Goal: Use online tool/utility: Utilize a website feature to perform a specific function

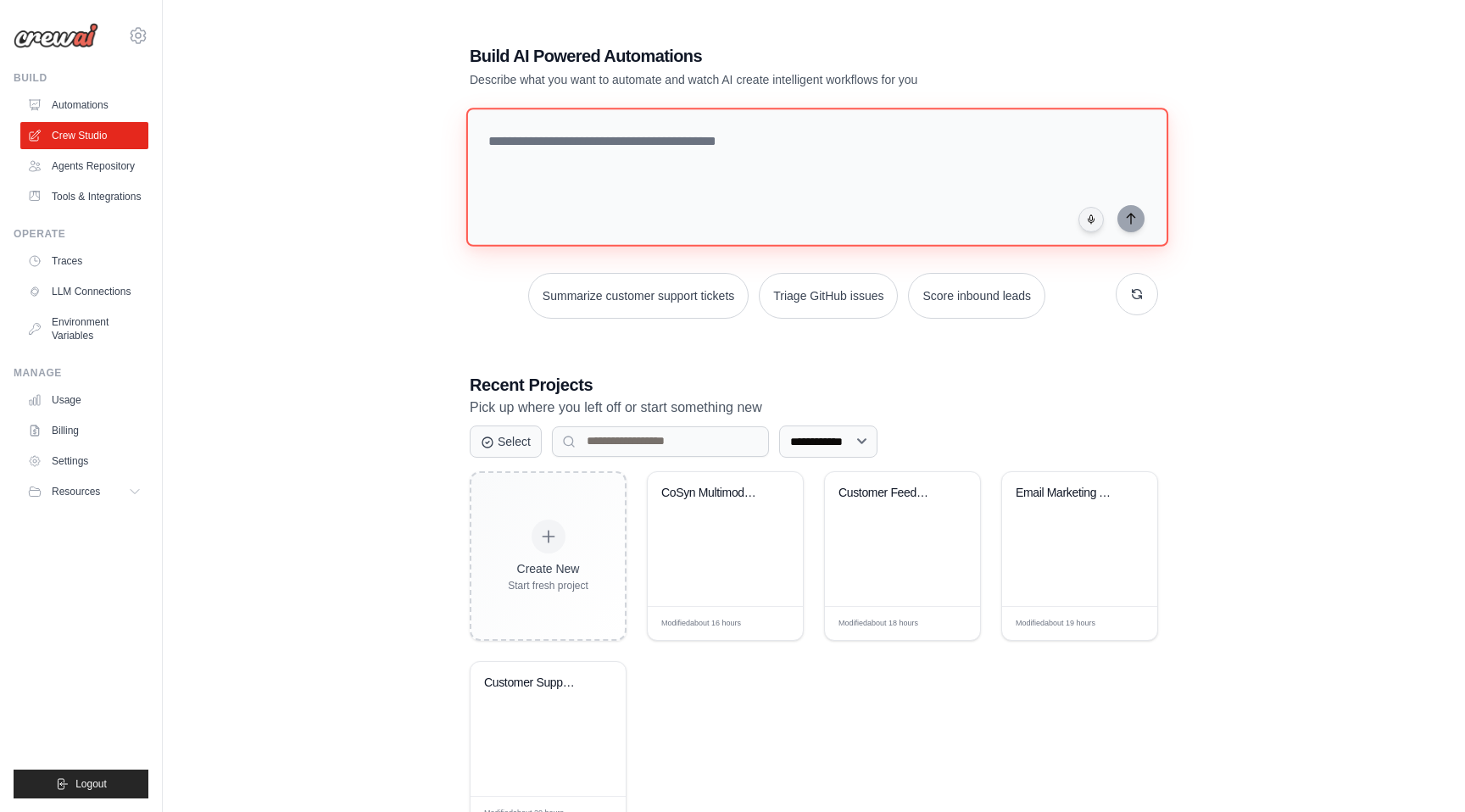
paste textarea "**********"
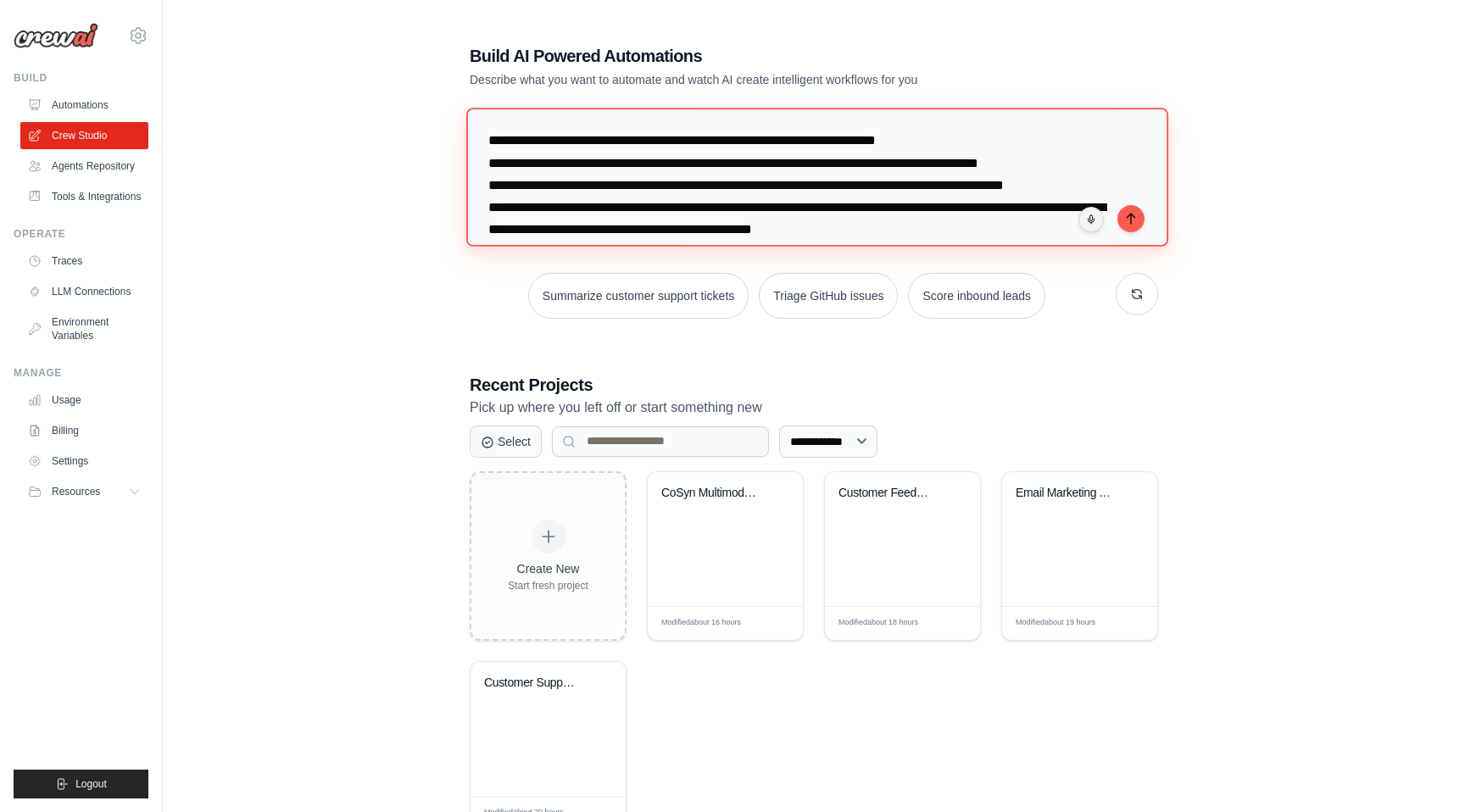
drag, startPoint x: 855, startPoint y: 184, endPoint x: 815, endPoint y: 184, distance: 40.0
click at [815, 184] on textarea "**********" at bounding box center [817, 176] width 702 height 138
click at [925, 186] on textarea "**********" at bounding box center [817, 176] width 702 height 138
click at [960, 185] on textarea "**********" at bounding box center [817, 176] width 702 height 138
click at [967, 164] on textarea "**********" at bounding box center [817, 176] width 702 height 138
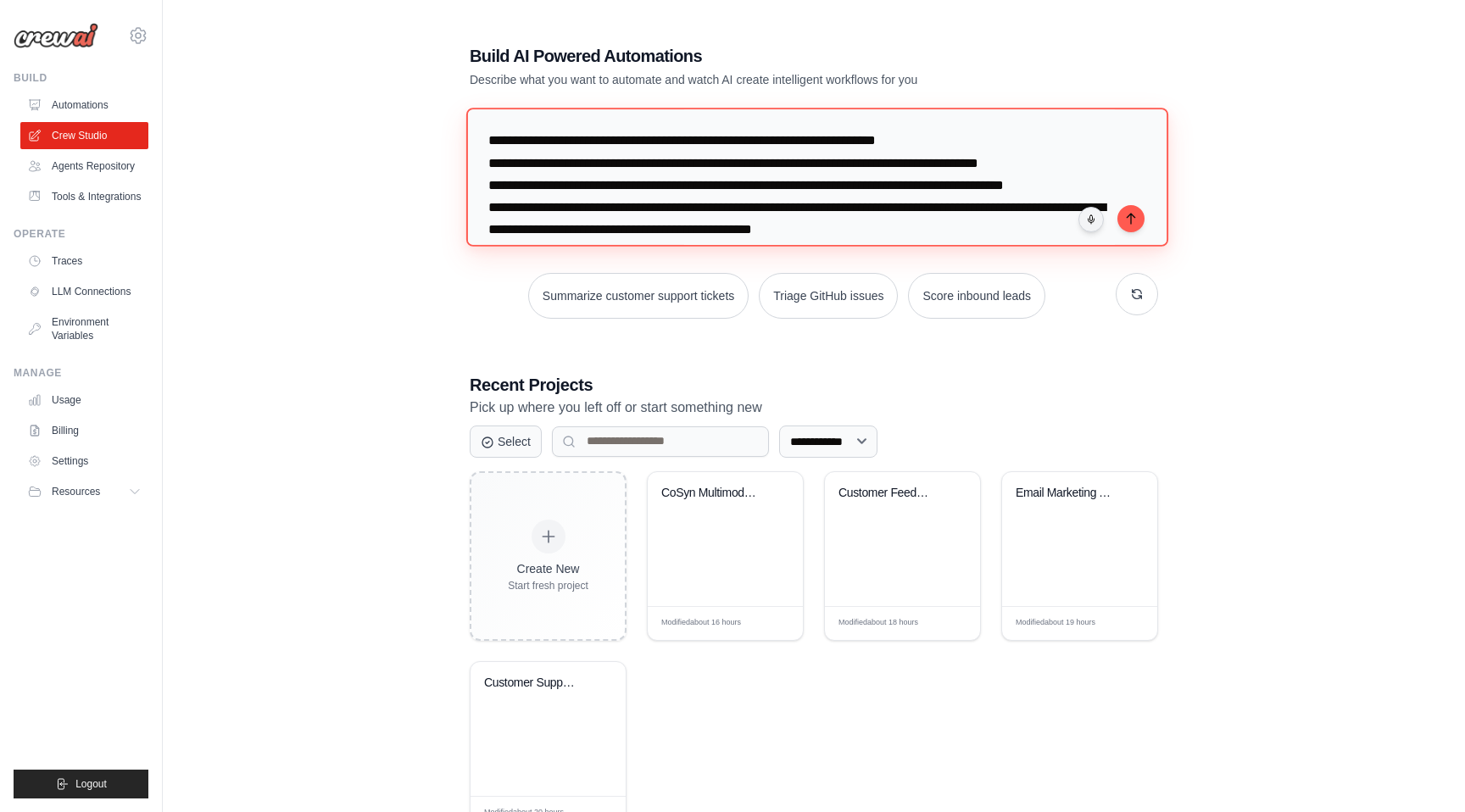
click at [967, 164] on textarea "**********" at bounding box center [817, 176] width 702 height 138
type textarea "**********"
click at [1133, 222] on icon "submit" at bounding box center [1131, 218] width 13 height 13
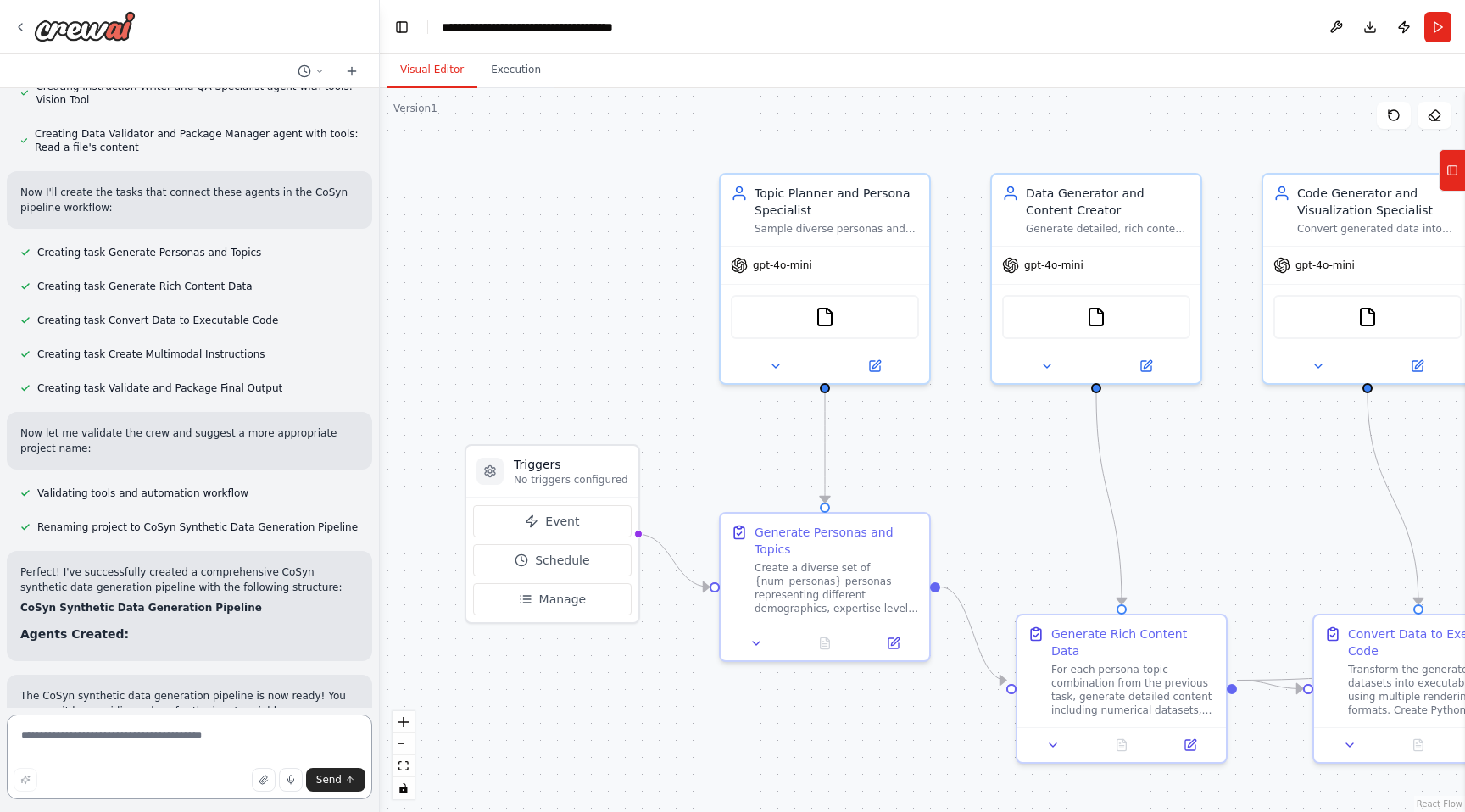
scroll to position [1120, 0]
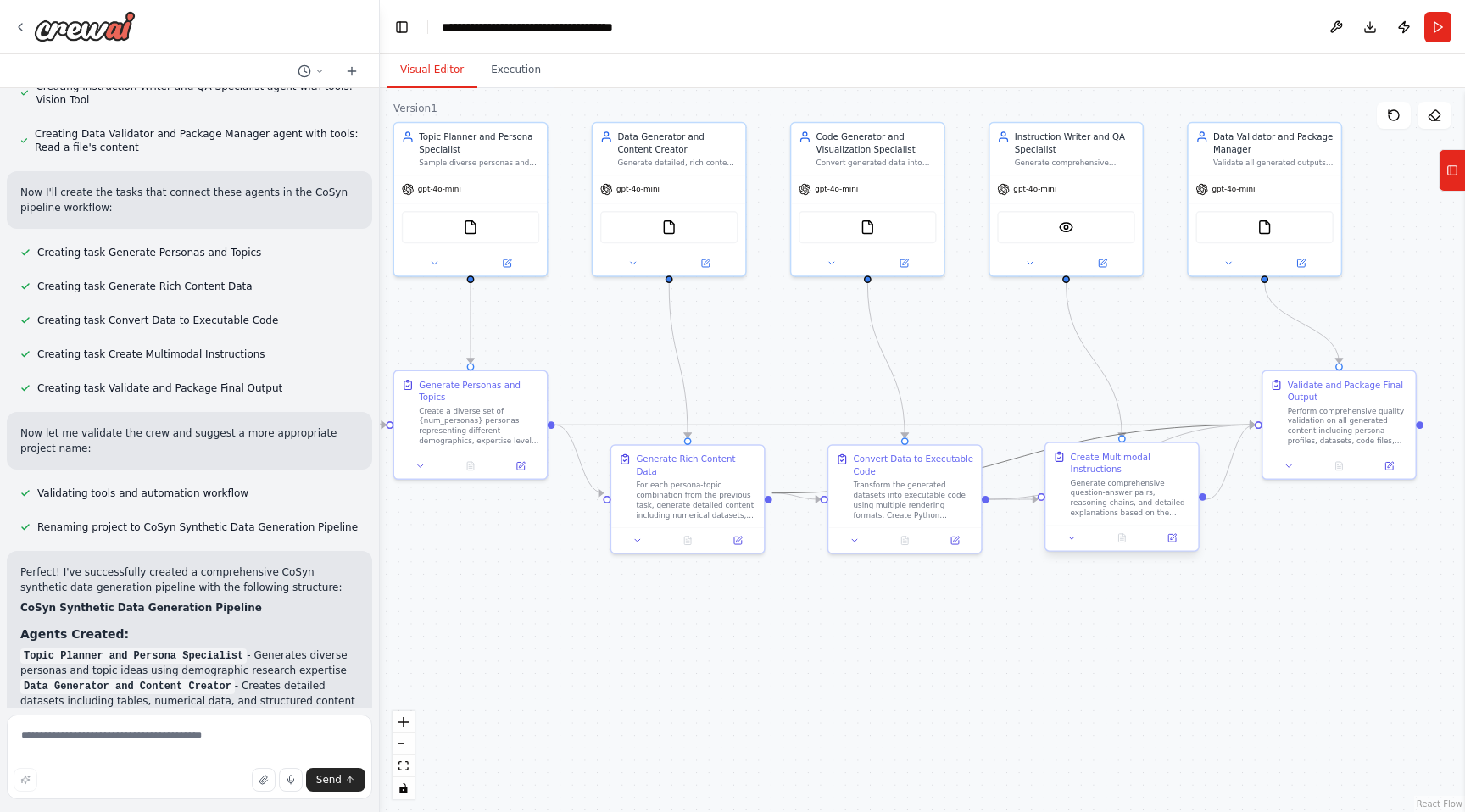
drag, startPoint x: 1178, startPoint y: 428, endPoint x: 1181, endPoint y: 478, distance: 50.1
click at [939, 478] on div ".deletable-edge-delete-btn { width: 20px; height: 20px; border: 0px solid #ffff…" at bounding box center [541, 324] width 794 height 530
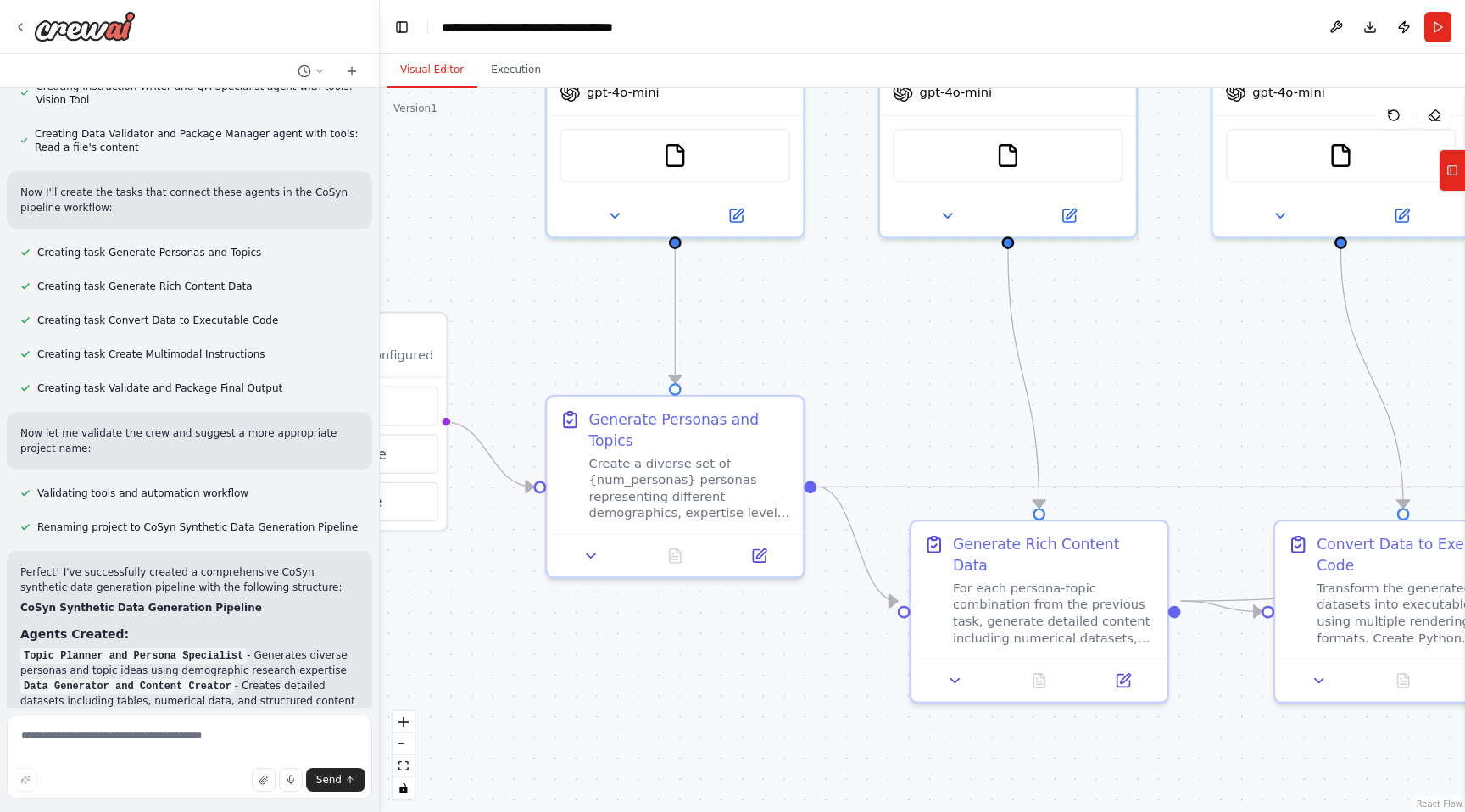
drag, startPoint x: 623, startPoint y: 373, endPoint x: 970, endPoint y: 411, distance: 349.1
click at [970, 411] on div ".deletable-edge-delete-btn { width: 20px; height: 20px; border: 0px solid #ffff…" at bounding box center [922, 450] width 1085 height 724
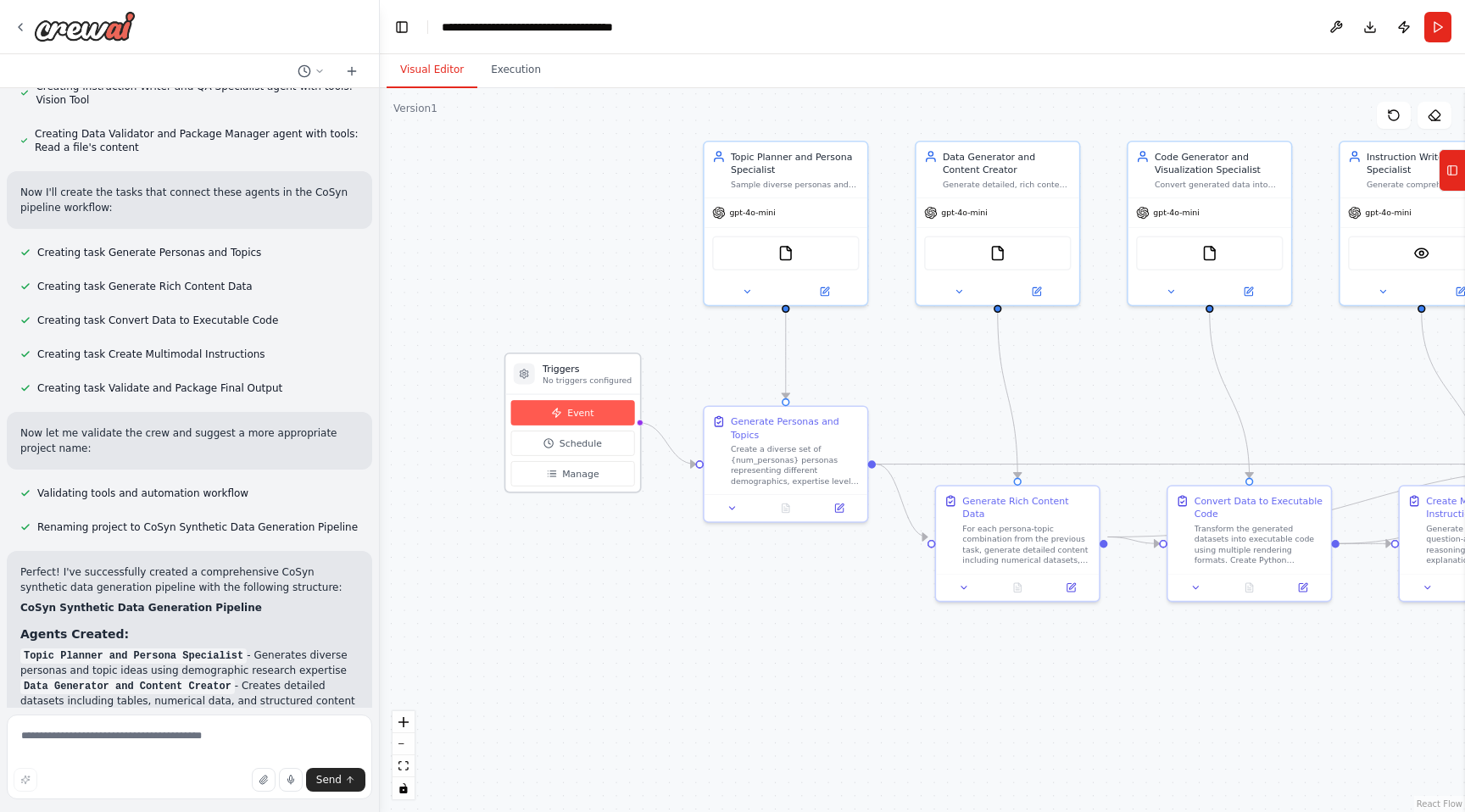
click at [575, 414] on span "Event" at bounding box center [580, 413] width 27 height 13
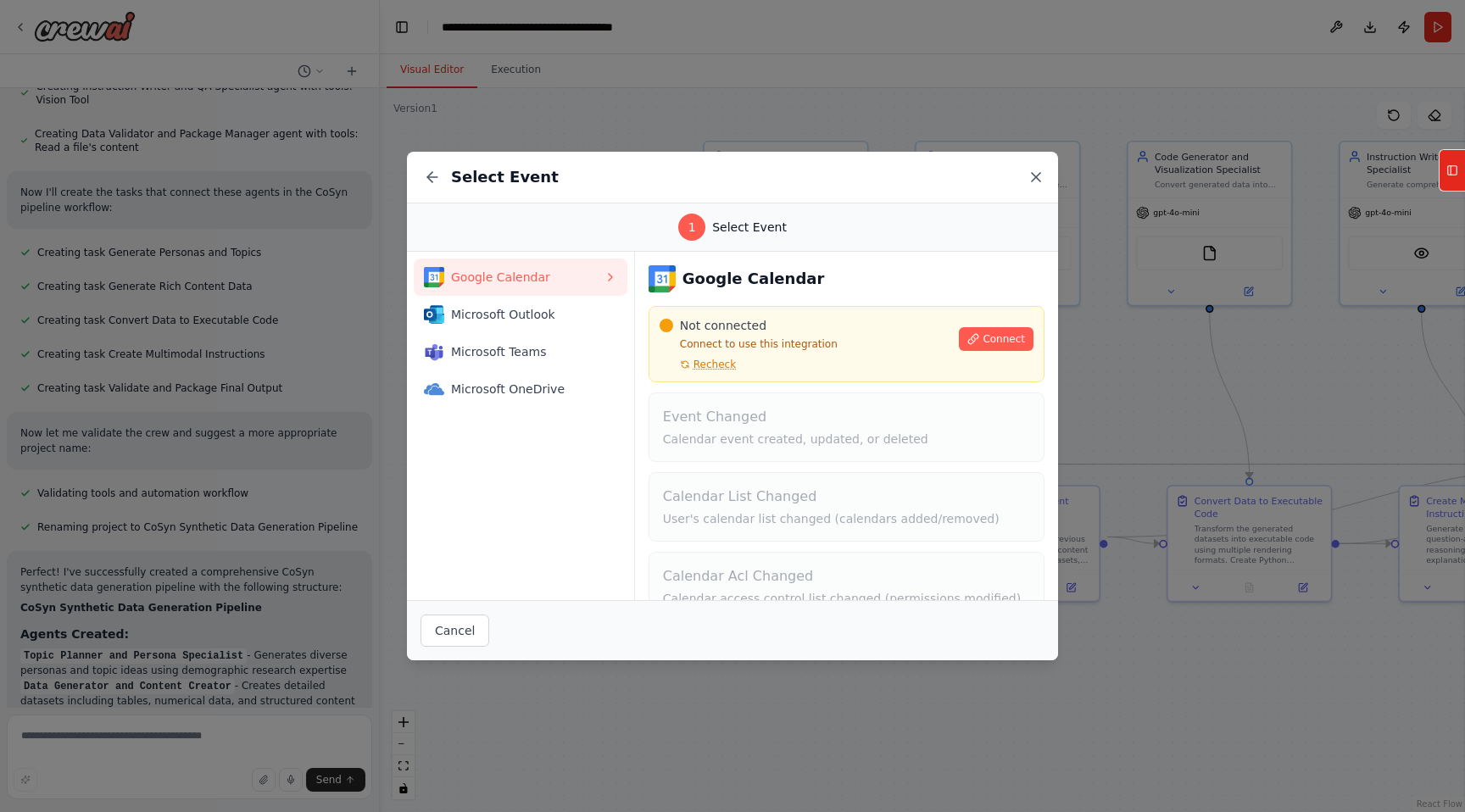
click at [1039, 180] on icon at bounding box center [1036, 177] width 9 height 9
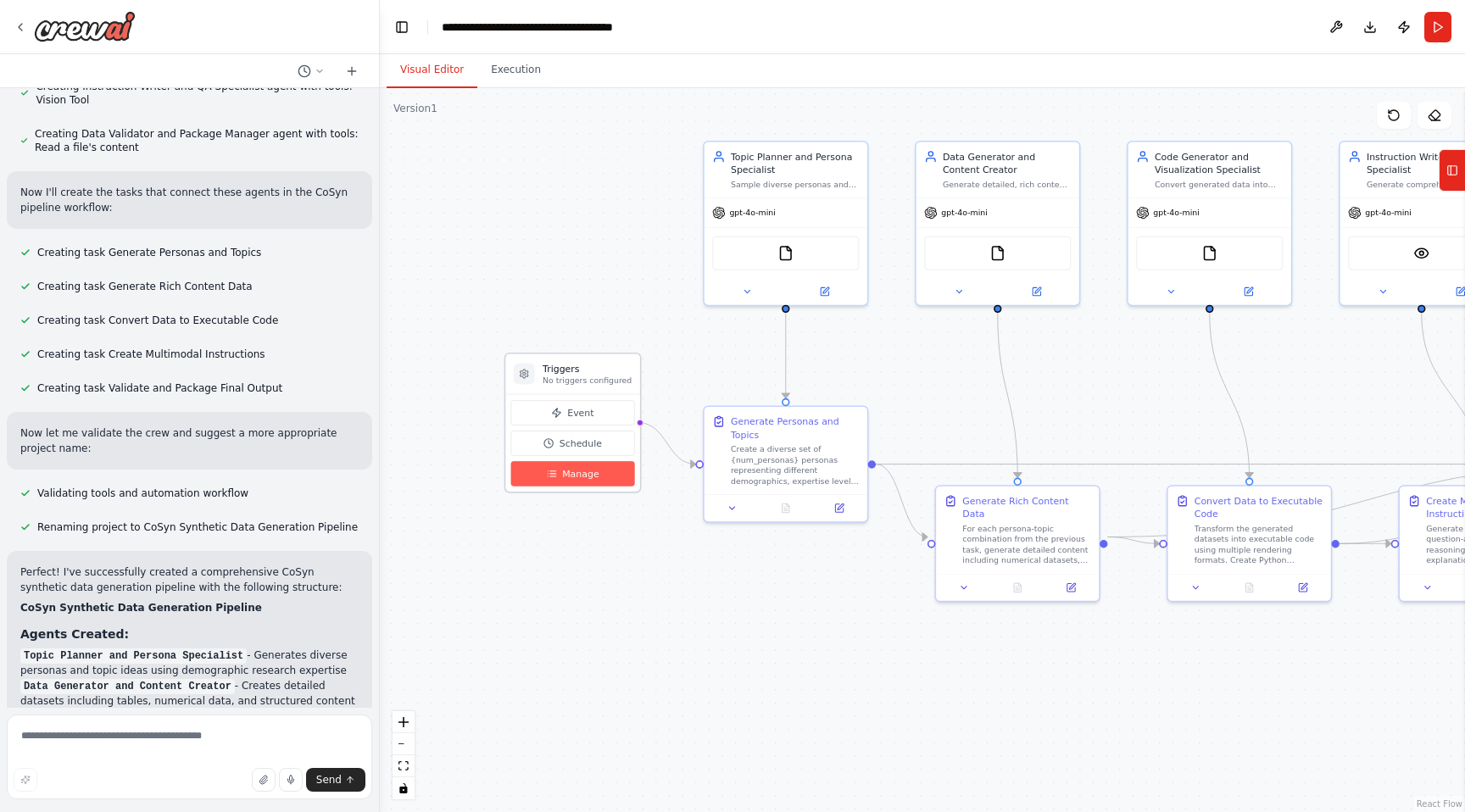
click at [567, 475] on span "Manage" at bounding box center [580, 474] width 36 height 13
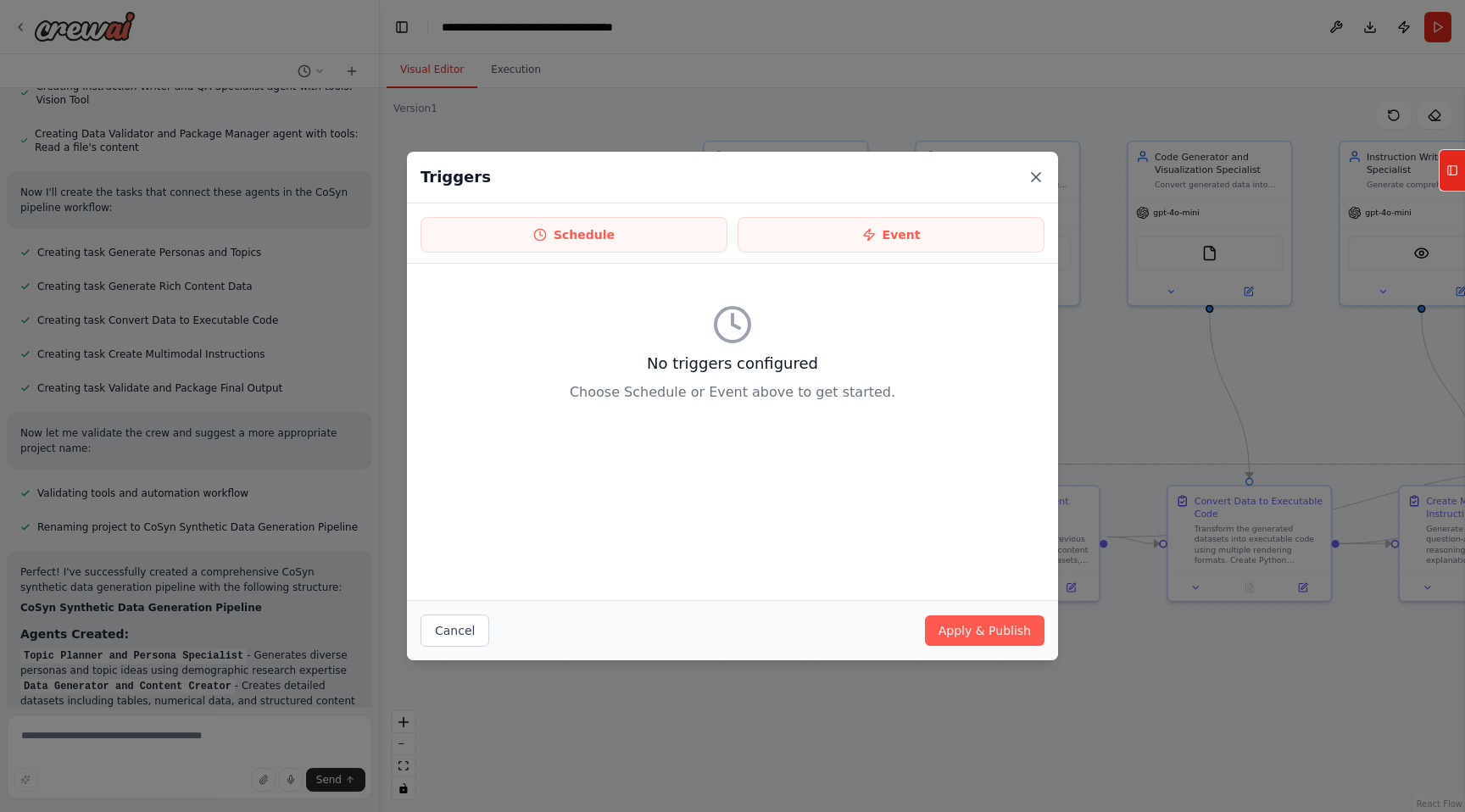
click at [1027, 180] on icon at bounding box center [1036, 177] width 17 height 17
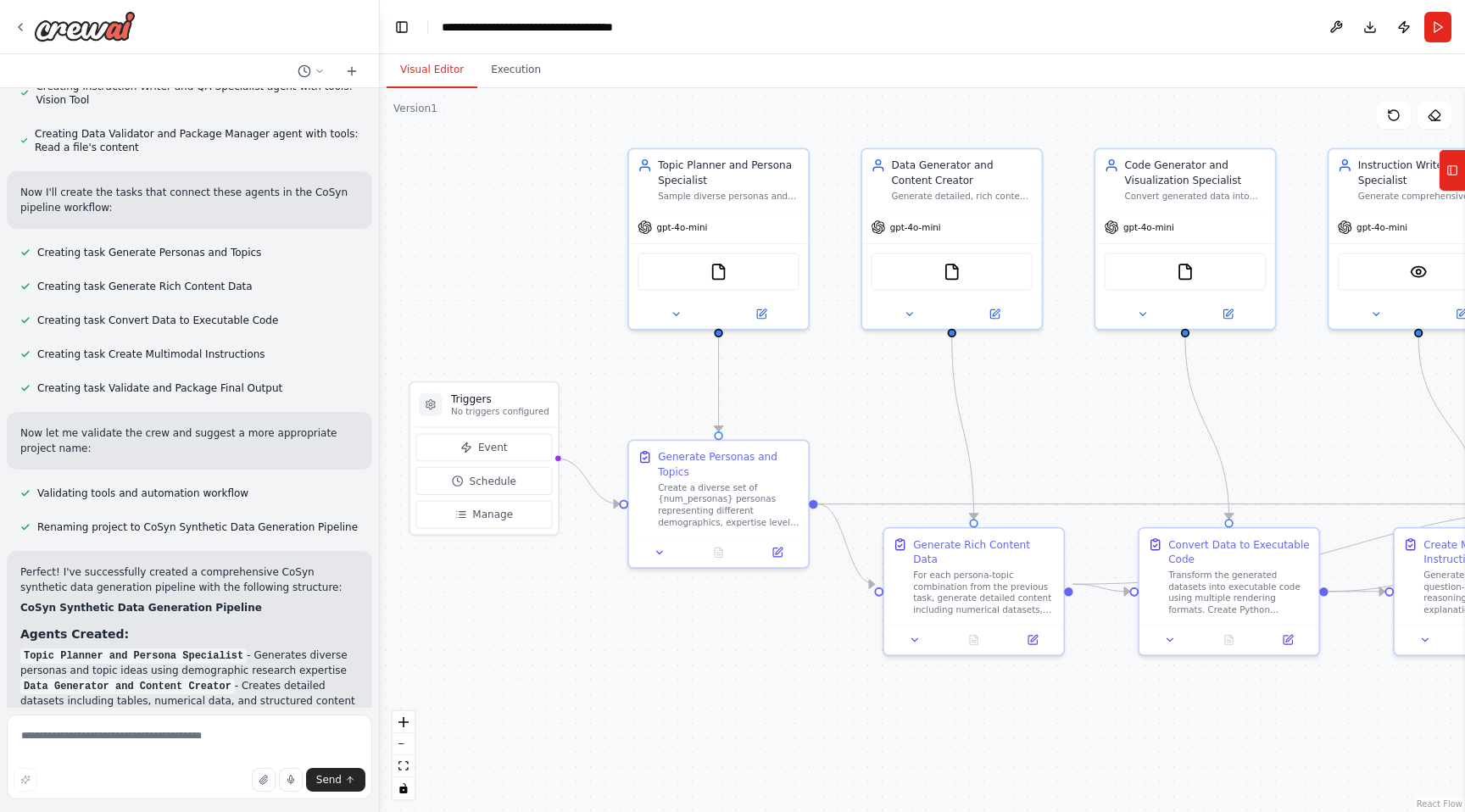
drag, startPoint x: 886, startPoint y: 353, endPoint x: 815, endPoint y: 386, distance: 78.3
click at [815, 386] on div ".deletable-edge-delete-btn { width: 20px; height: 20px; border: 0px solid #ffff…" at bounding box center [922, 450] width 1085 height 724
click at [682, 537] on div at bounding box center [714, 551] width 180 height 29
click at [697, 497] on div "Create a diverse set of {num_personas} personas representing different demograp…" at bounding box center [724, 504] width 142 height 47
click at [667, 563] on div at bounding box center [714, 551] width 180 height 29
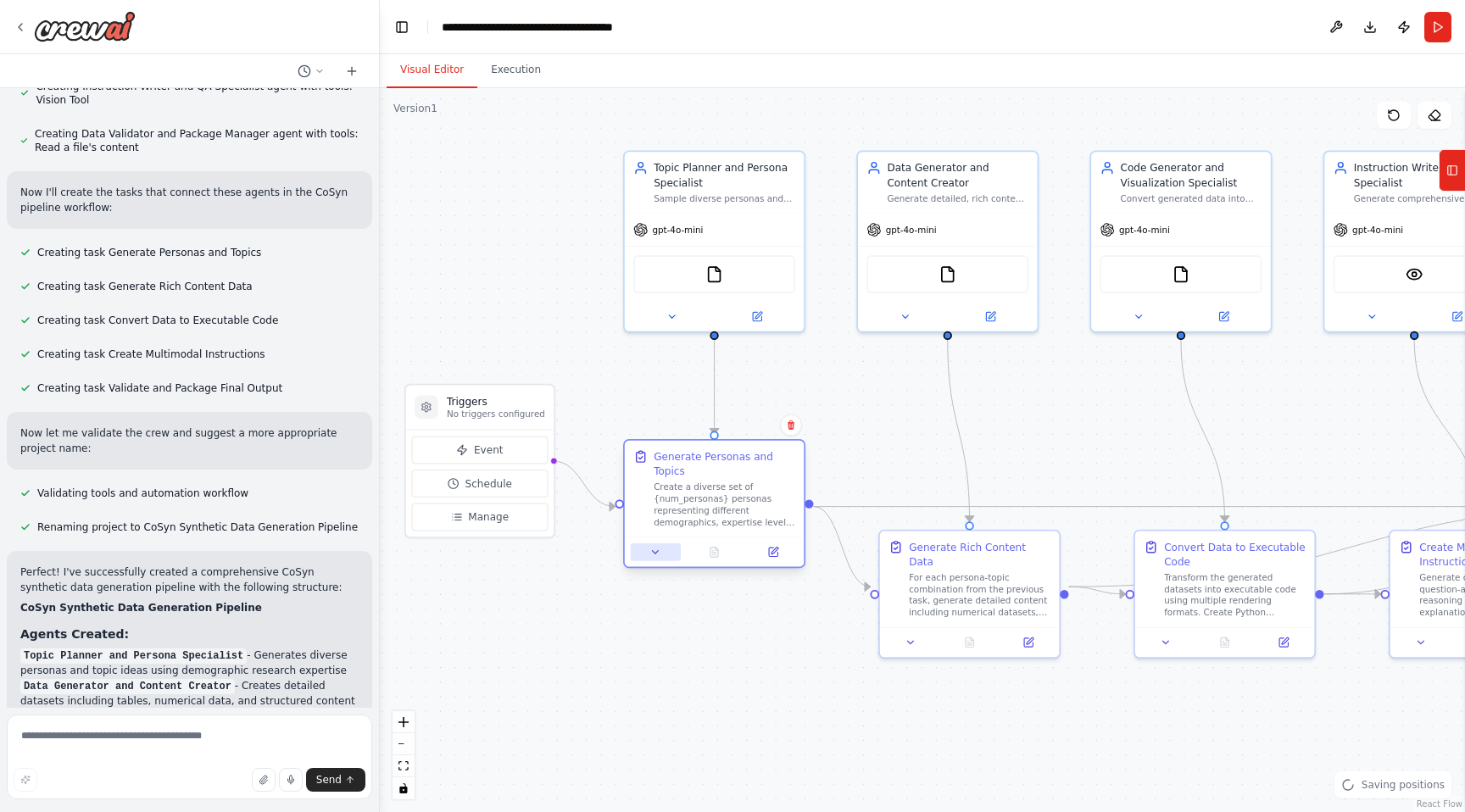
click at [660, 558] on button at bounding box center [655, 551] width 50 height 18
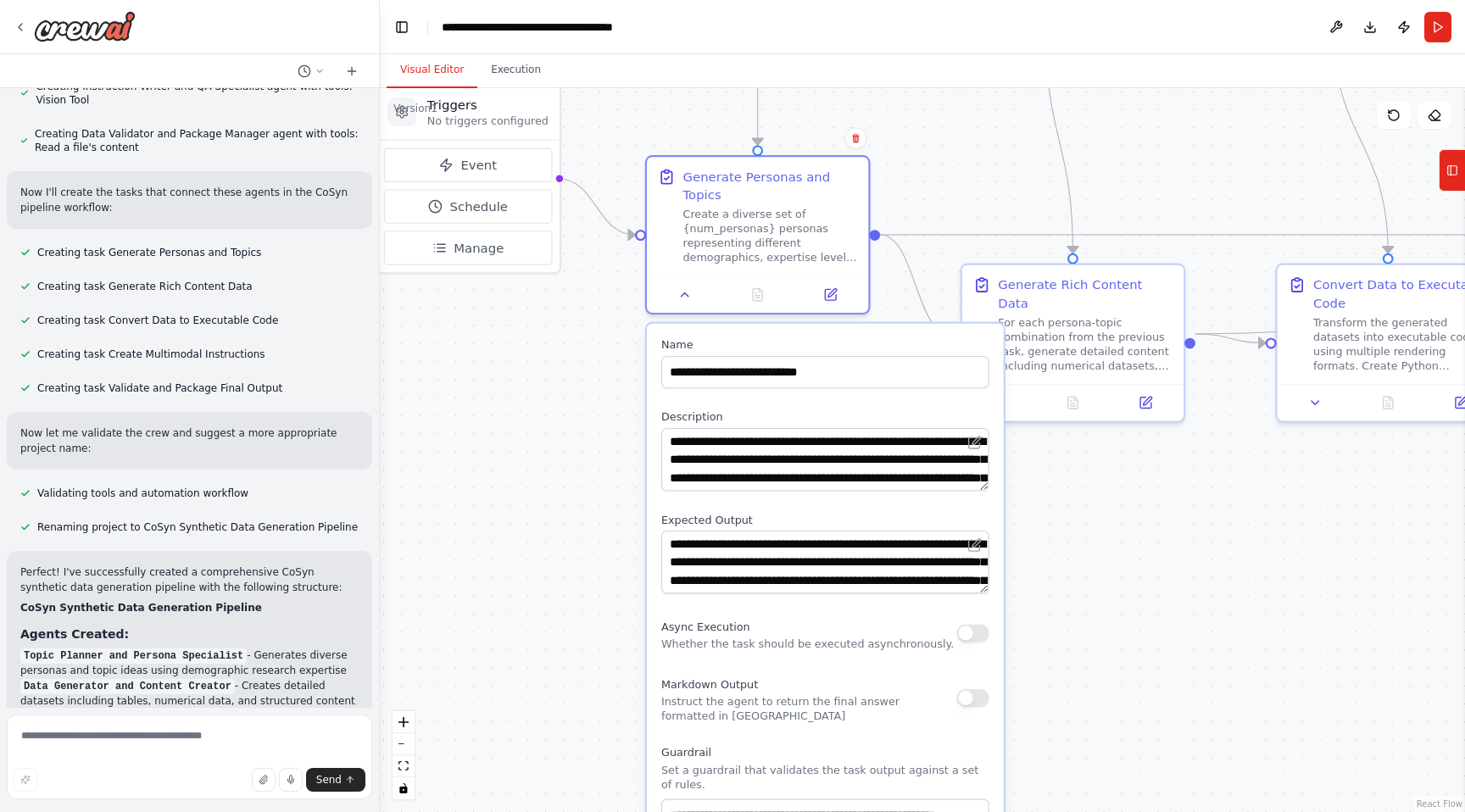
drag, startPoint x: 598, startPoint y: 627, endPoint x: 593, endPoint y: 386, distance: 241.1
click at [593, 386] on div ".deletable-edge-delete-btn { width: 20px; height: 20px; border: 0px solid #ffff…" at bounding box center [922, 450] width 1085 height 724
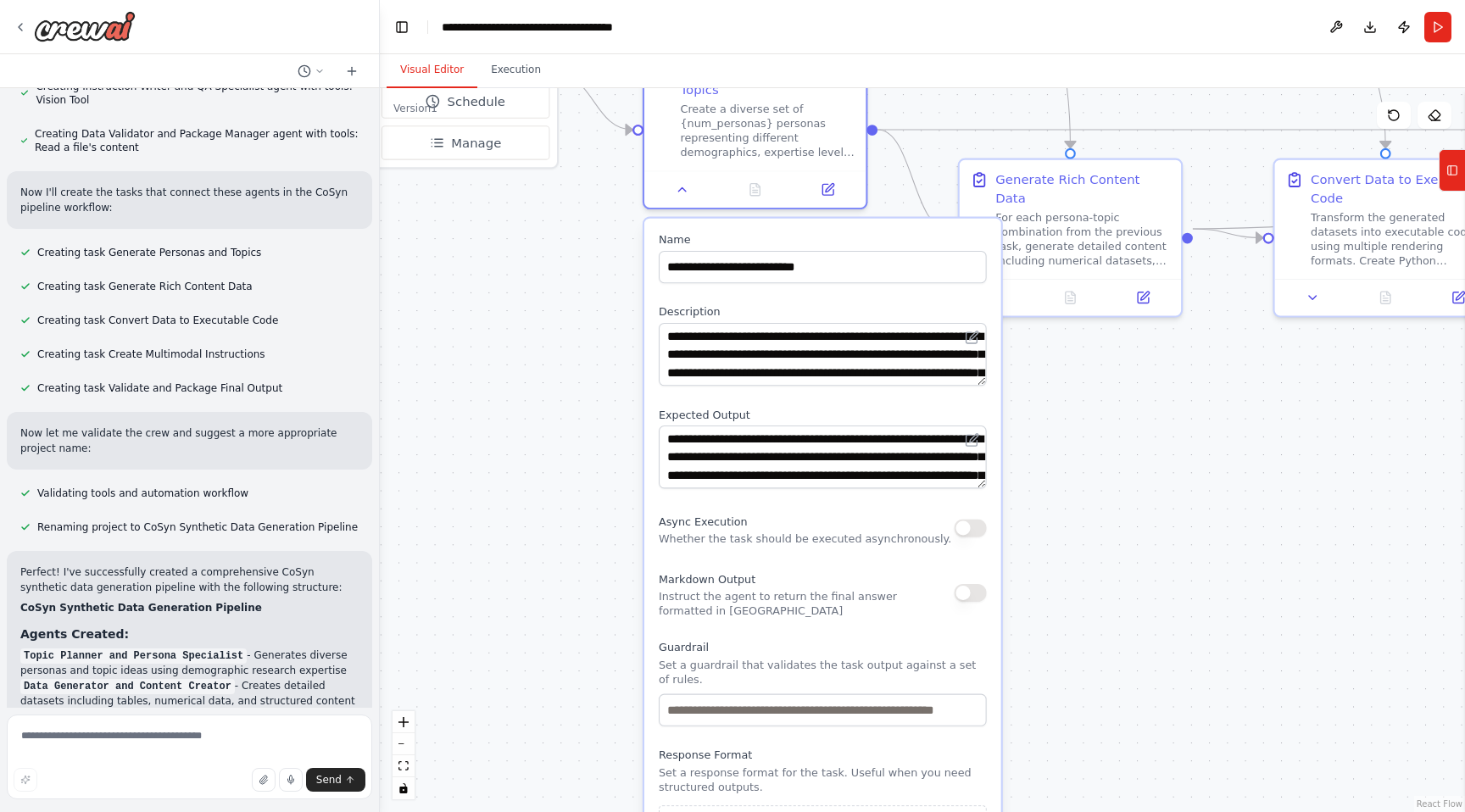
drag, startPoint x: 593, startPoint y: 386, endPoint x: 593, endPoint y: 299, distance: 87.0
click at [593, 299] on div ".deletable-edge-delete-btn { width: 20px; height: 20px; border: 0px solid #ffff…" at bounding box center [922, 450] width 1085 height 724
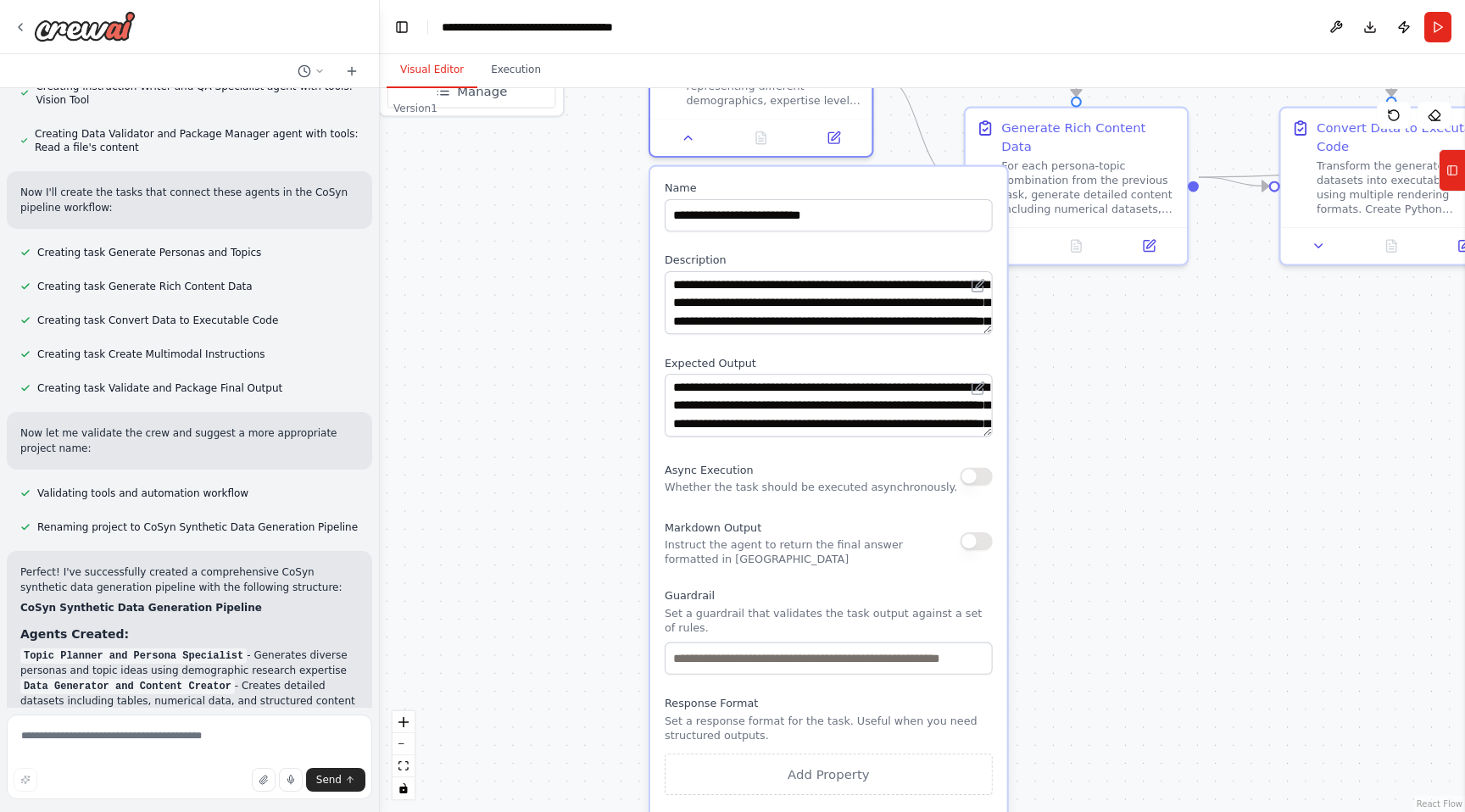
drag, startPoint x: 593, startPoint y: 299, endPoint x: 606, endPoint y: 278, distance: 24.7
click at [606, 278] on div ".deletable-edge-delete-btn { width: 20px; height: 20px; border: 0px solid #ffff…" at bounding box center [922, 450] width 1085 height 724
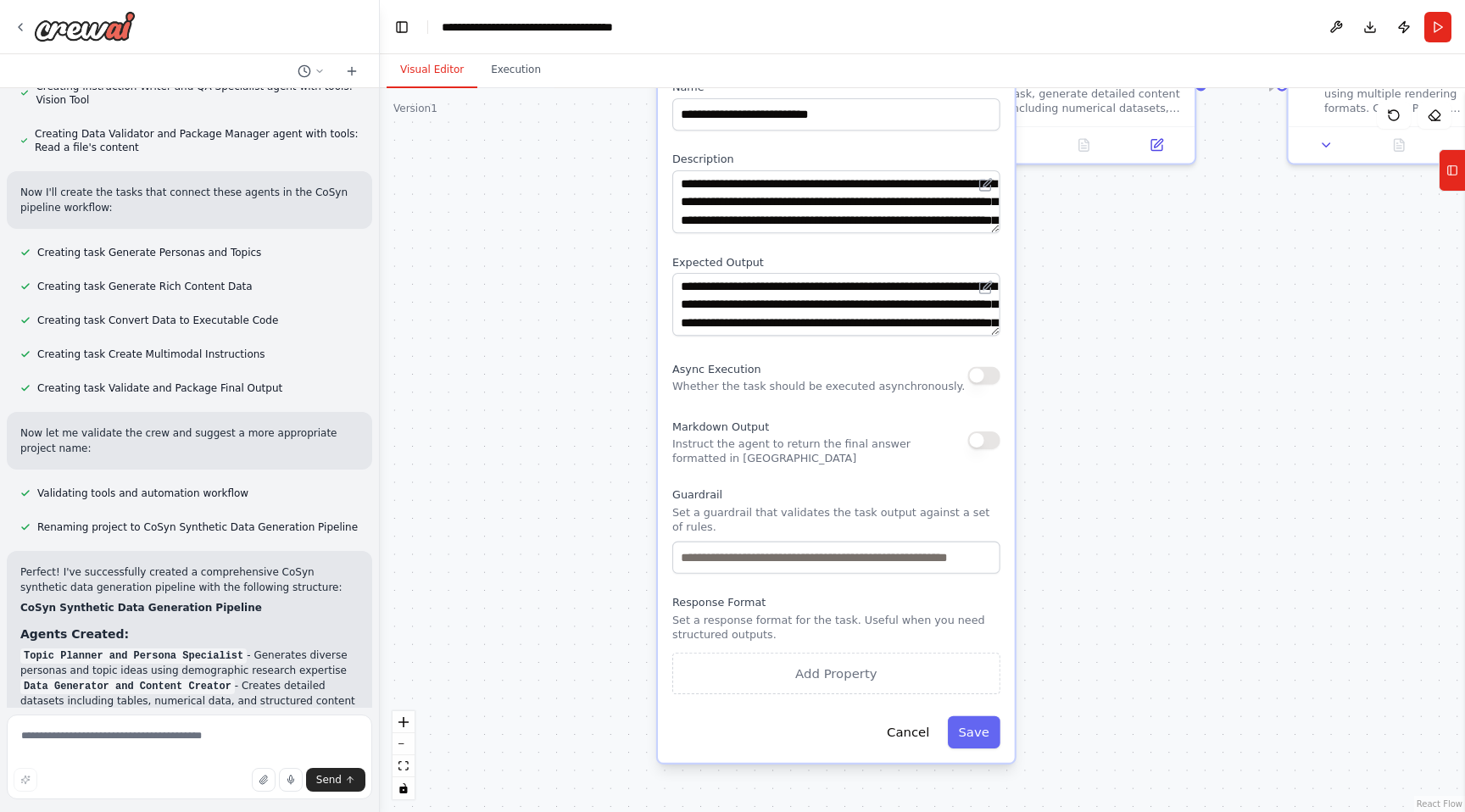
drag, startPoint x: 502, startPoint y: 416, endPoint x: 502, endPoint y: 284, distance: 132.0
click at [502, 284] on div ".deletable-edge-delete-btn { width: 20px; height: 20px; border: 0px solid #ffff…" at bounding box center [922, 450] width 1085 height 724
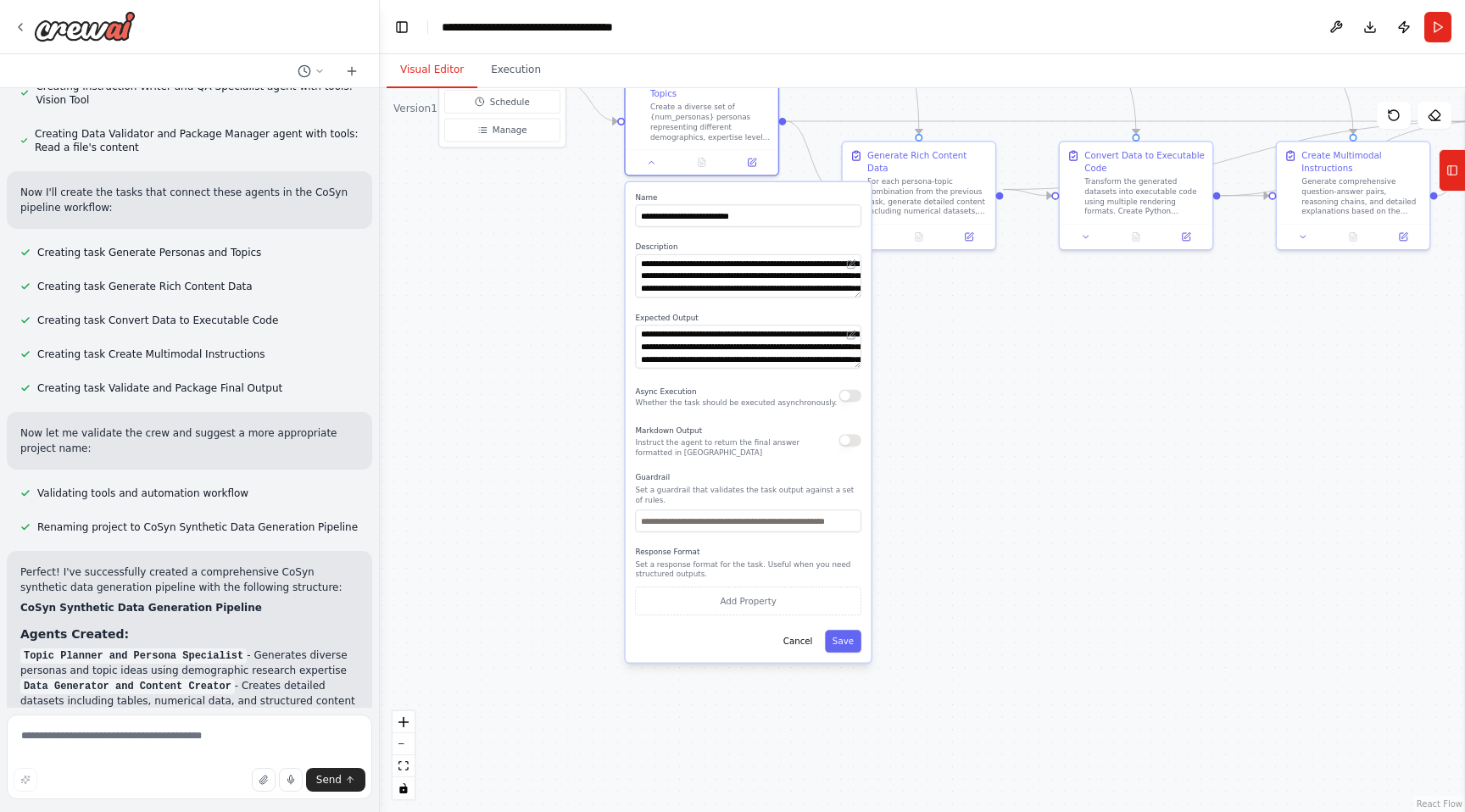
drag, startPoint x: 502, startPoint y: 284, endPoint x: 518, endPoint y: 333, distance: 51.5
click at [518, 333] on div ".deletable-edge-delete-btn { width: 20px; height: 20px; border: 0px solid #ffff…" at bounding box center [922, 450] width 1085 height 724
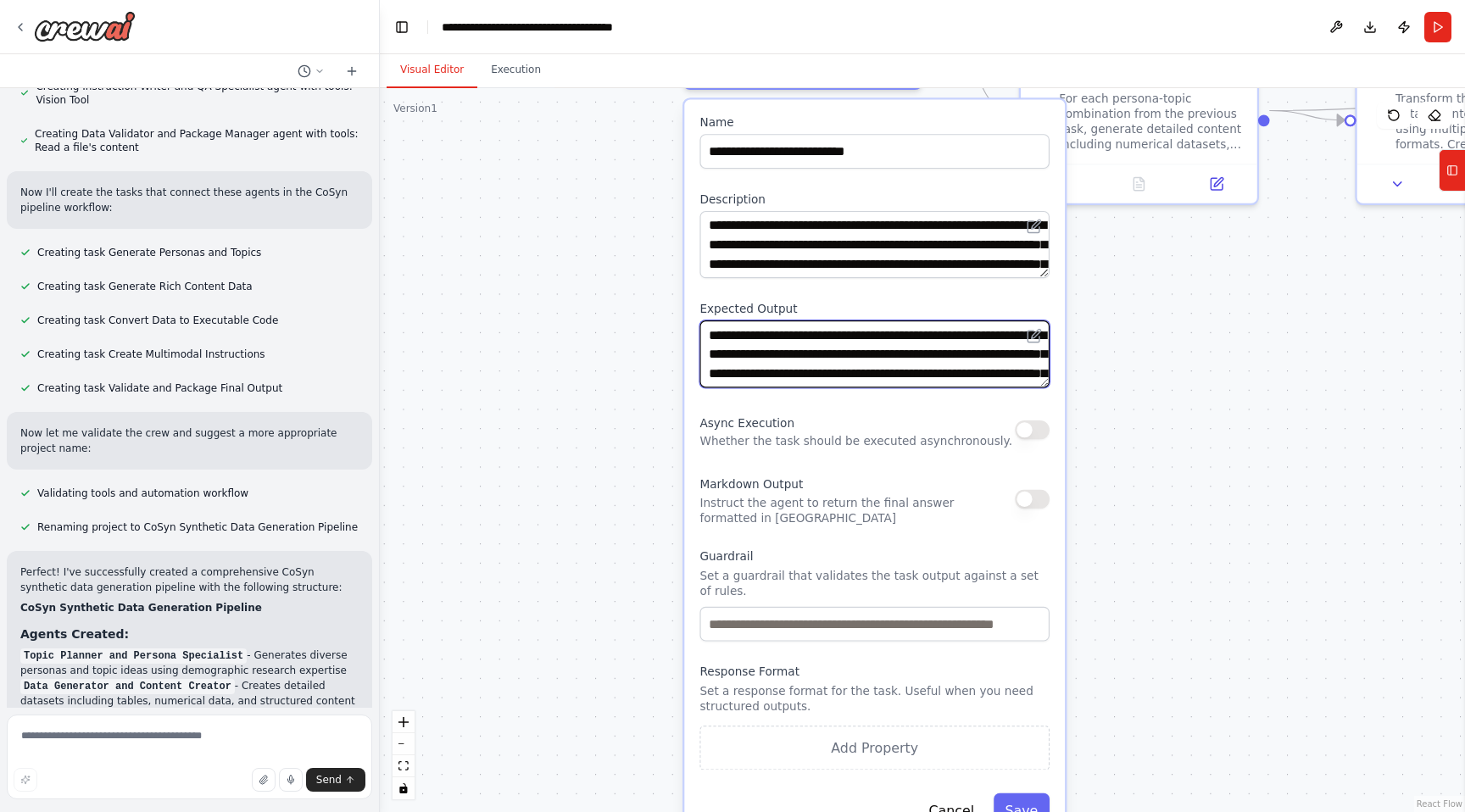
click at [816, 371] on textarea "**********" at bounding box center [874, 354] width 350 height 67
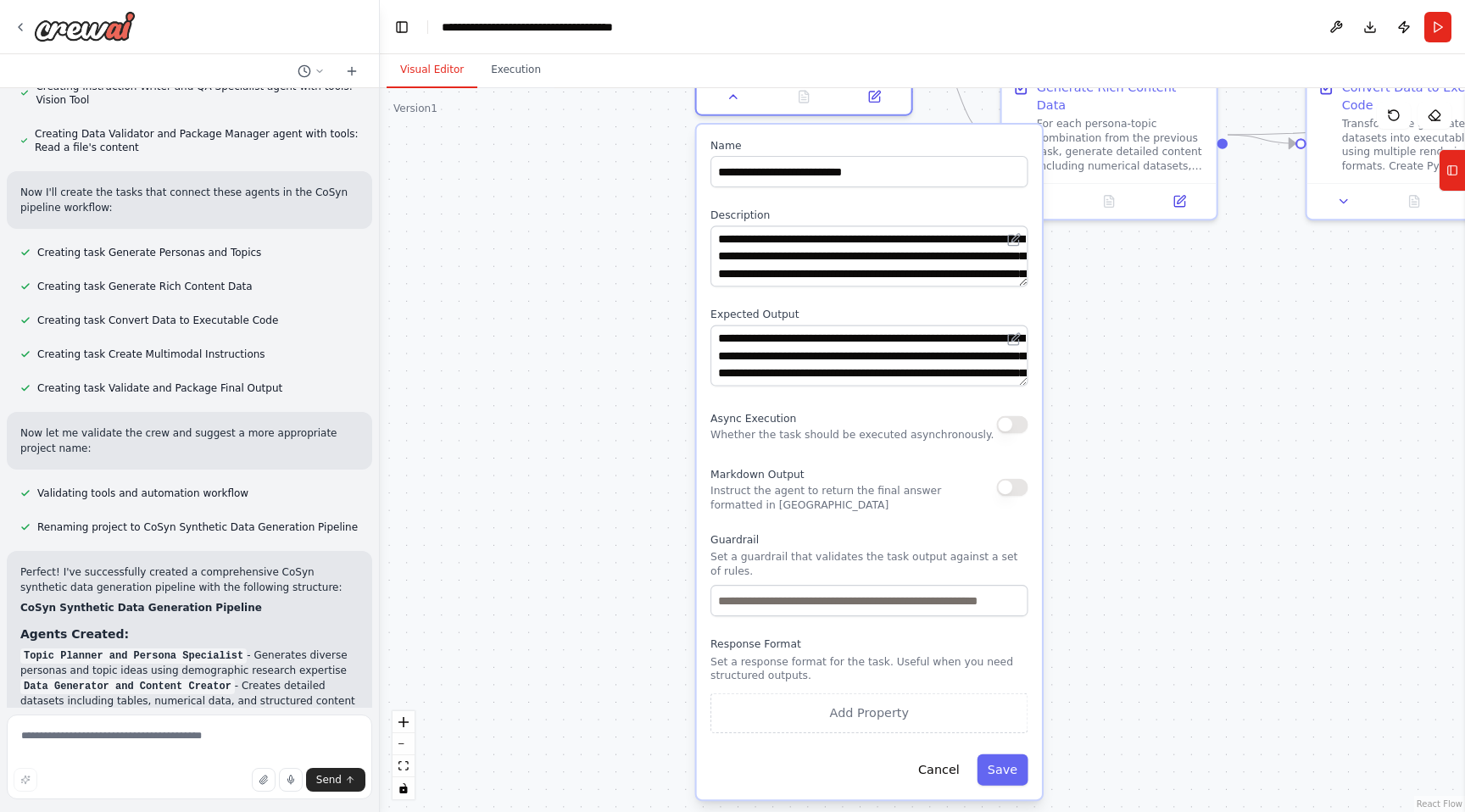
click at [614, 479] on div ".deletable-edge-delete-btn { width: 20px; height: 20px; border: 0px solid #ffff…" at bounding box center [922, 450] width 1085 height 724
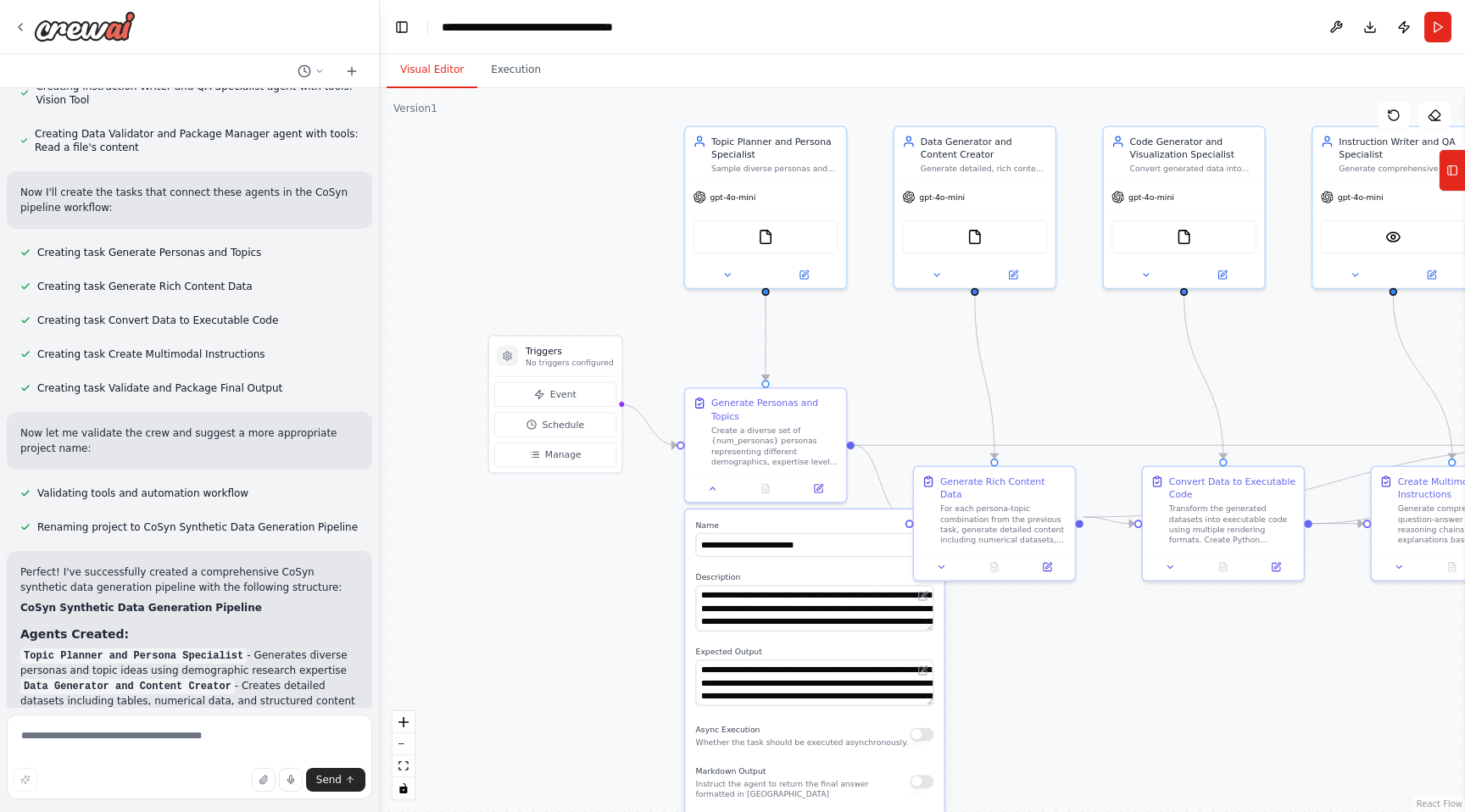
drag, startPoint x: 614, startPoint y: 477, endPoint x: 626, endPoint y: 788, distance: 311.2
click at [626, 788] on div ".deletable-edge-delete-btn { width: 20px; height: 20px; border: 0px solid #ffff…" at bounding box center [922, 450] width 1085 height 724
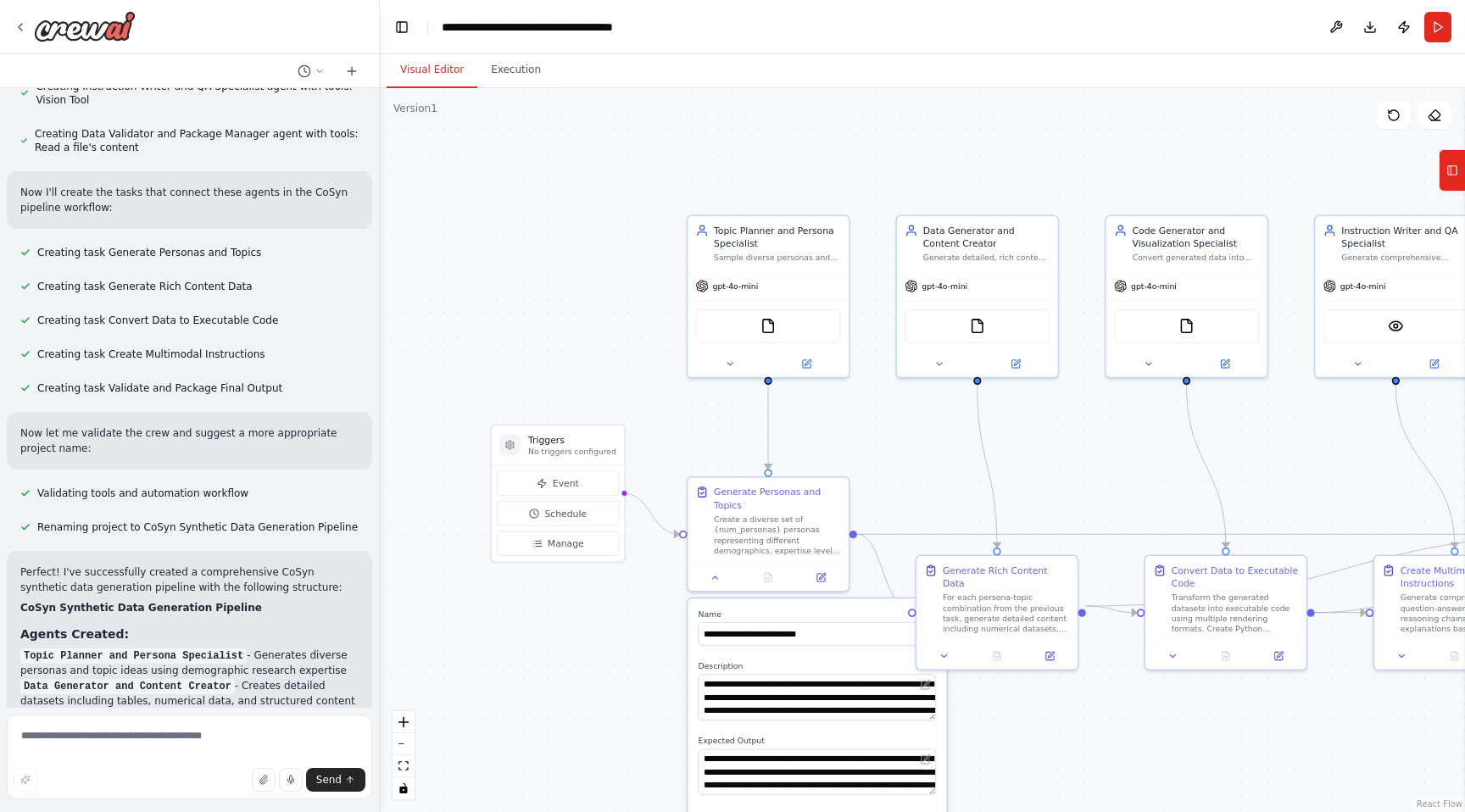
drag, startPoint x: 850, startPoint y: 339, endPoint x: 848, endPoint y: 451, distance: 112.0
click at [848, 451] on div ".deletable-edge-delete-btn { width: 20px; height: 20px; border: 0px solid #ffff…" at bounding box center [922, 450] width 1085 height 724
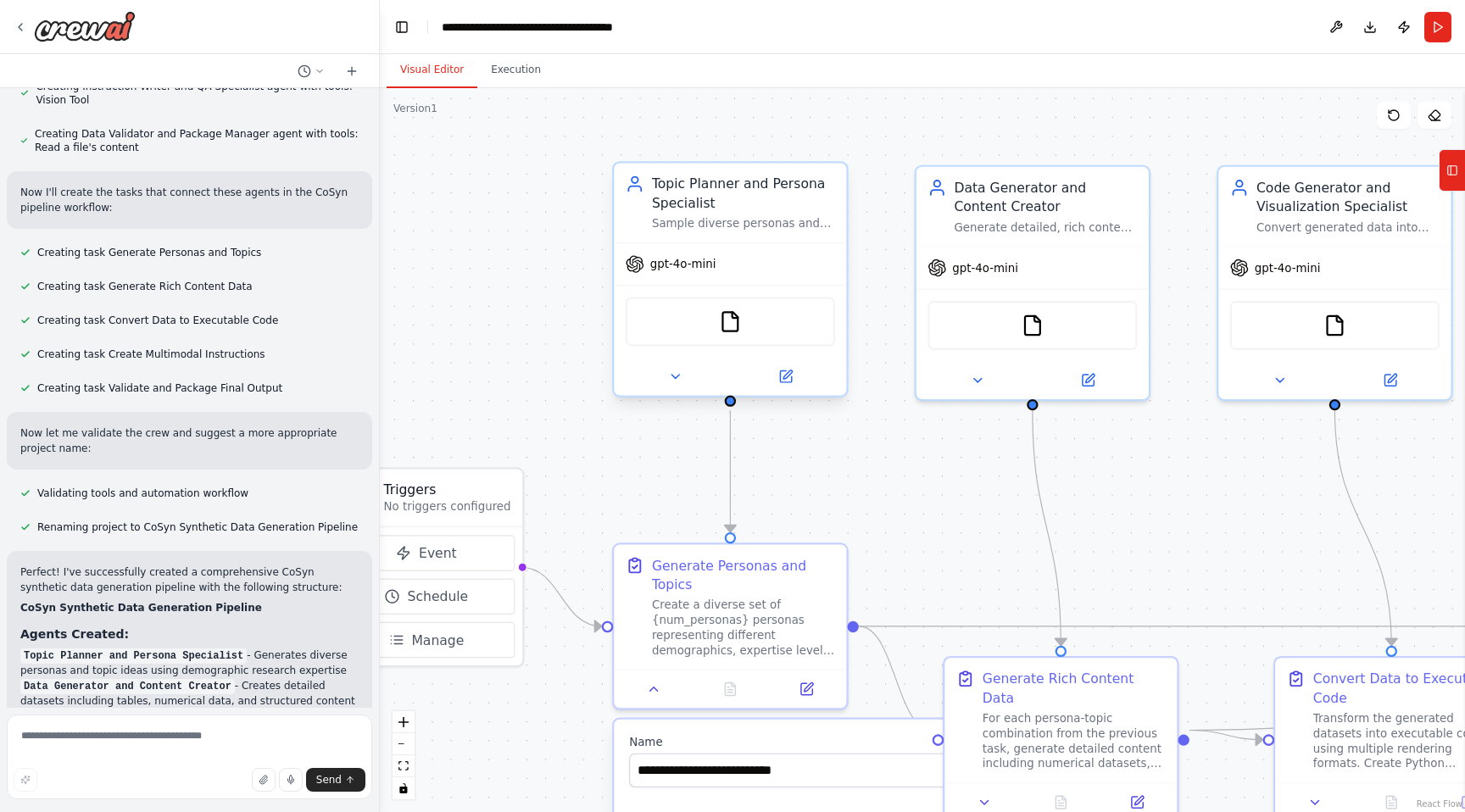
click at [755, 214] on div "Topic Planner and Persona Specialist Sample diverse personas and generate creat…" at bounding box center [743, 203] width 184 height 57
click at [747, 227] on div "Sample diverse personas and generate creative topic ideas for synthetic data ge…" at bounding box center [743, 223] width 184 height 15
click at [731, 228] on div "Sample diverse personas and generate creative topic ideas for synthetic data ge…" at bounding box center [743, 223] width 184 height 15
click at [673, 376] on icon at bounding box center [675, 377] width 8 height 4
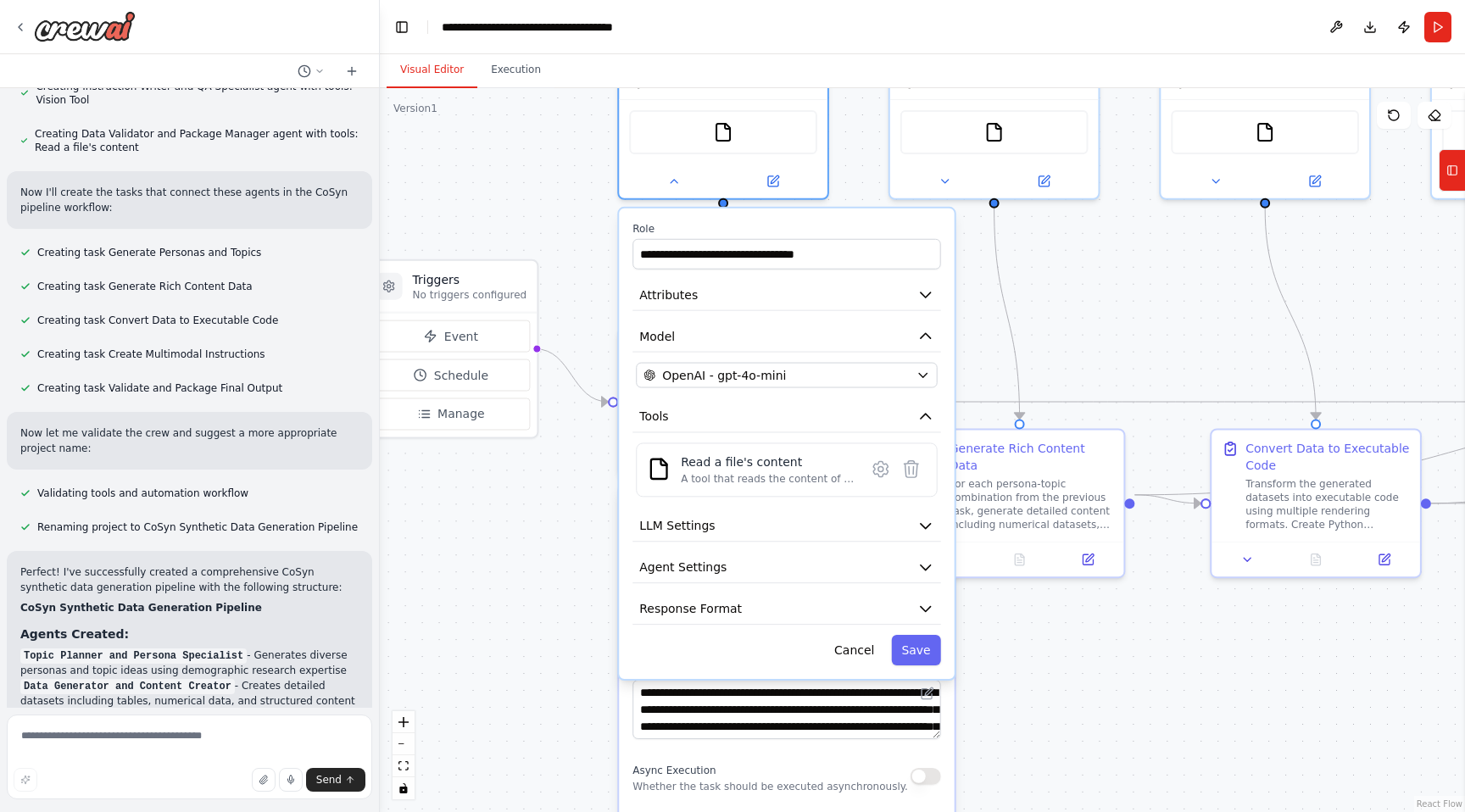
drag, startPoint x: 580, startPoint y: 423, endPoint x: 589, endPoint y: 221, distance: 202.2
click at [589, 221] on div ".deletable-edge-delete-btn { width: 20px; height: 20px; border: 0px solid #ffff…" at bounding box center [922, 450] width 1085 height 724
click at [898, 528] on button "LLM Settings" at bounding box center [786, 526] width 308 height 31
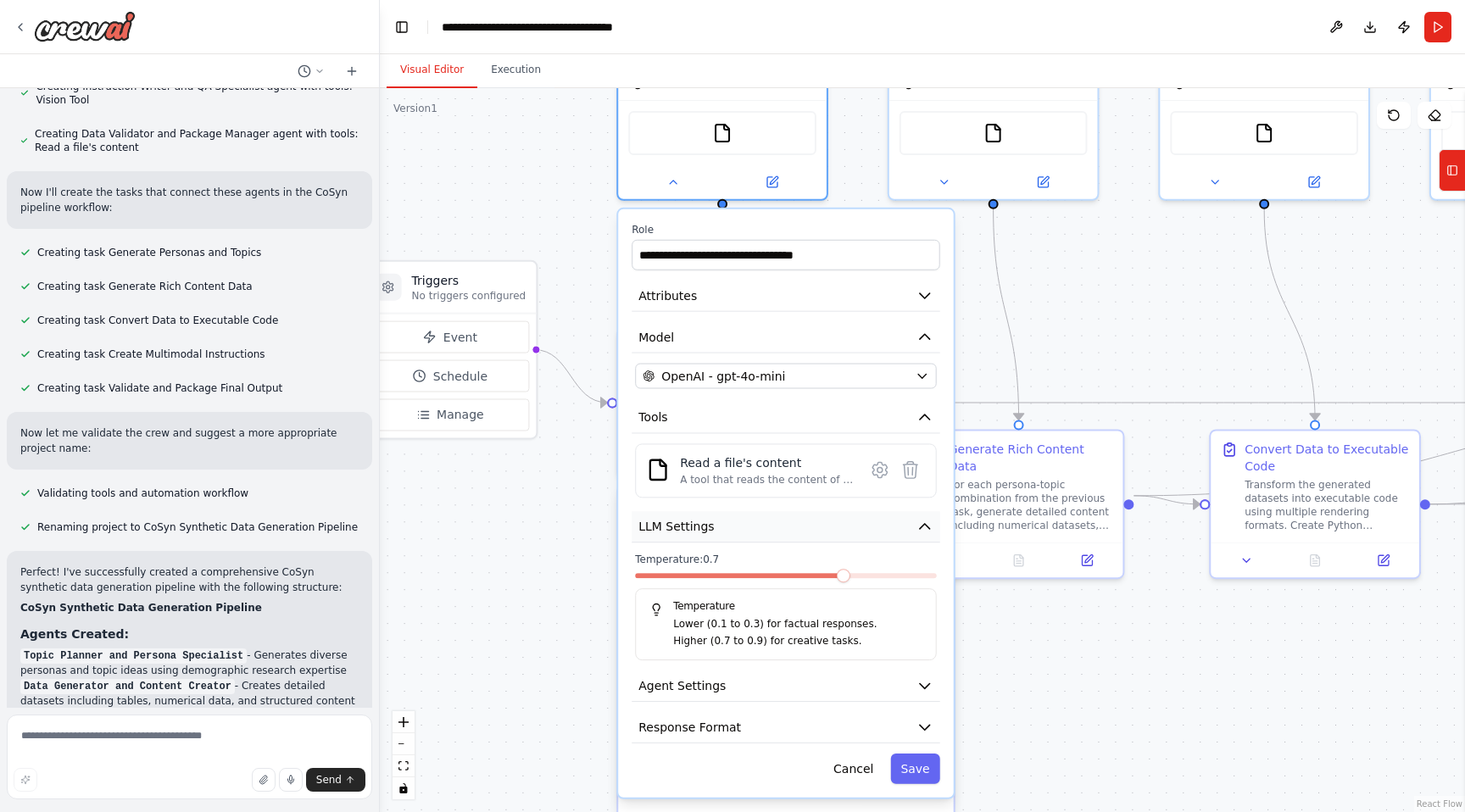
click at [898, 528] on button "LLM Settings" at bounding box center [786, 526] width 308 height 31
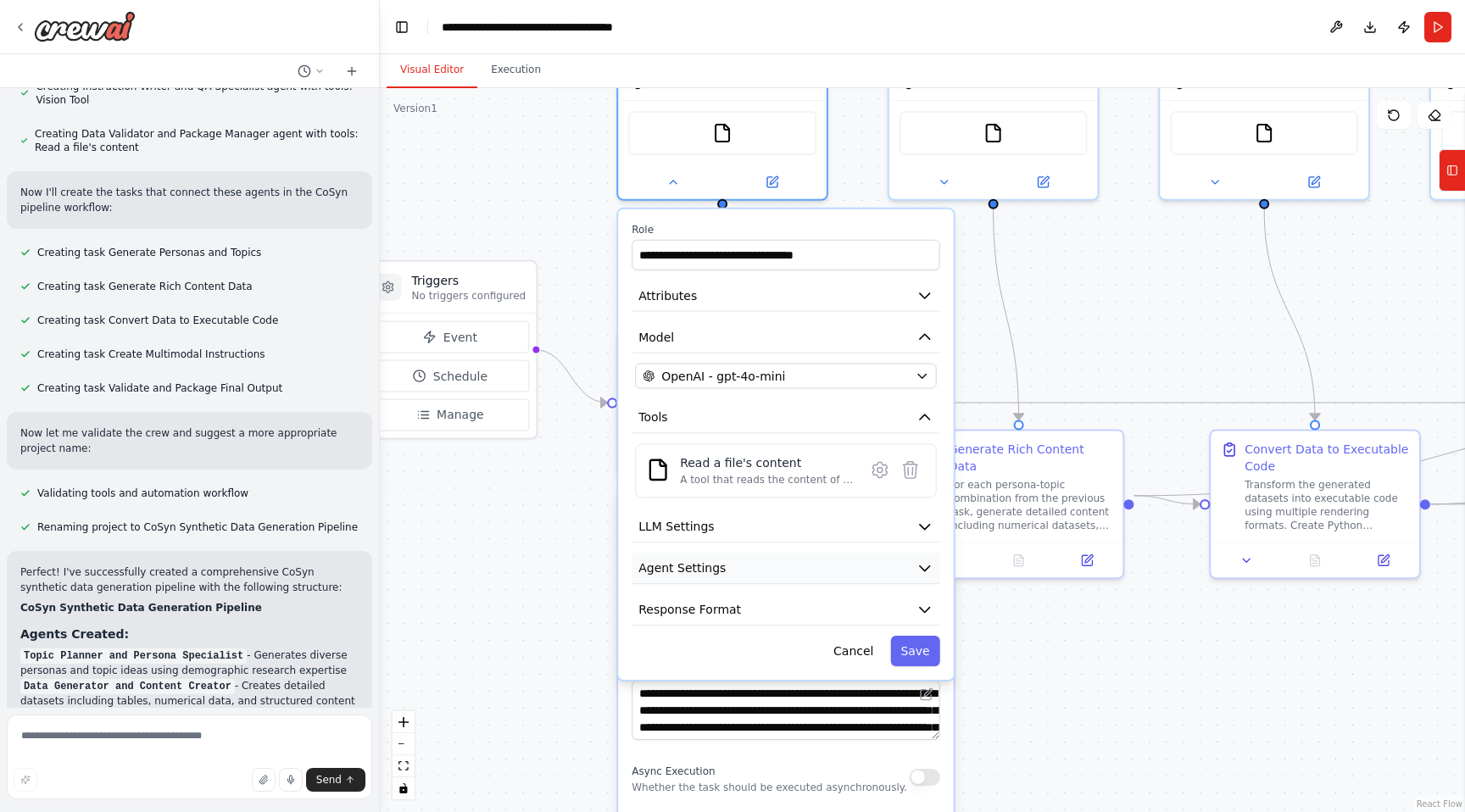
click at [900, 557] on button "Agent Settings" at bounding box center [786, 568] width 308 height 31
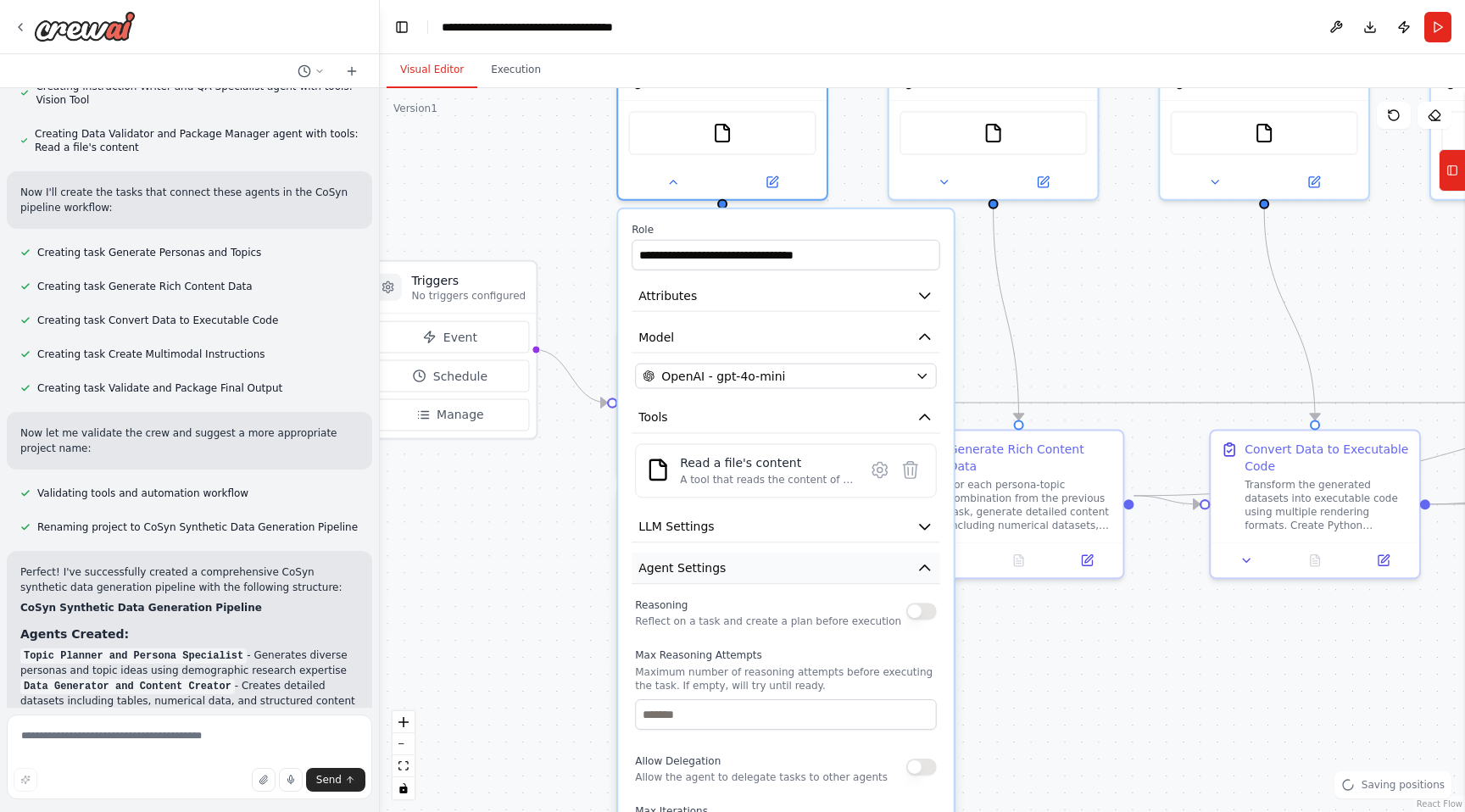
click at [900, 557] on button "Agent Settings" at bounding box center [786, 568] width 308 height 31
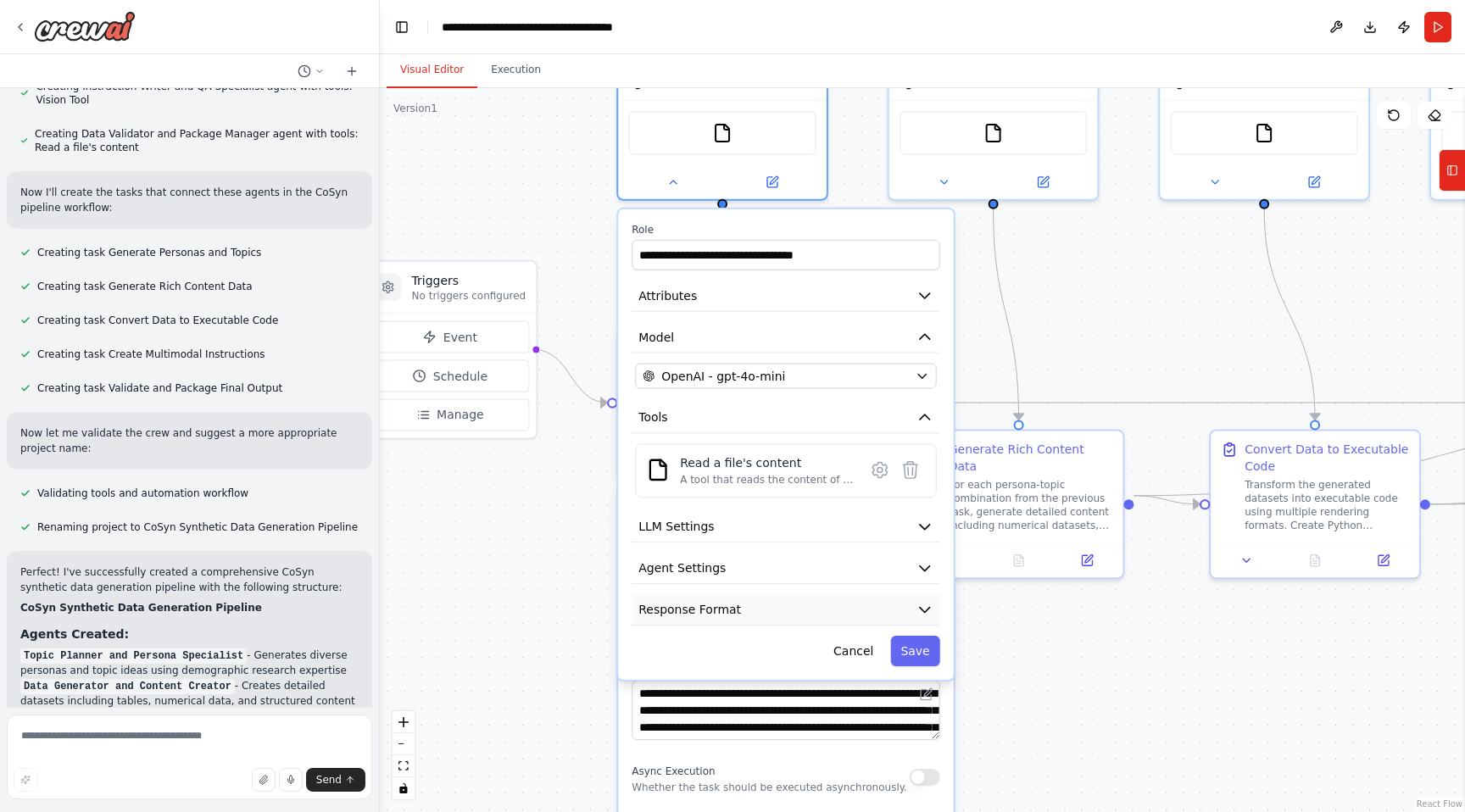
click at [896, 603] on button "Response Format" at bounding box center [786, 609] width 308 height 31
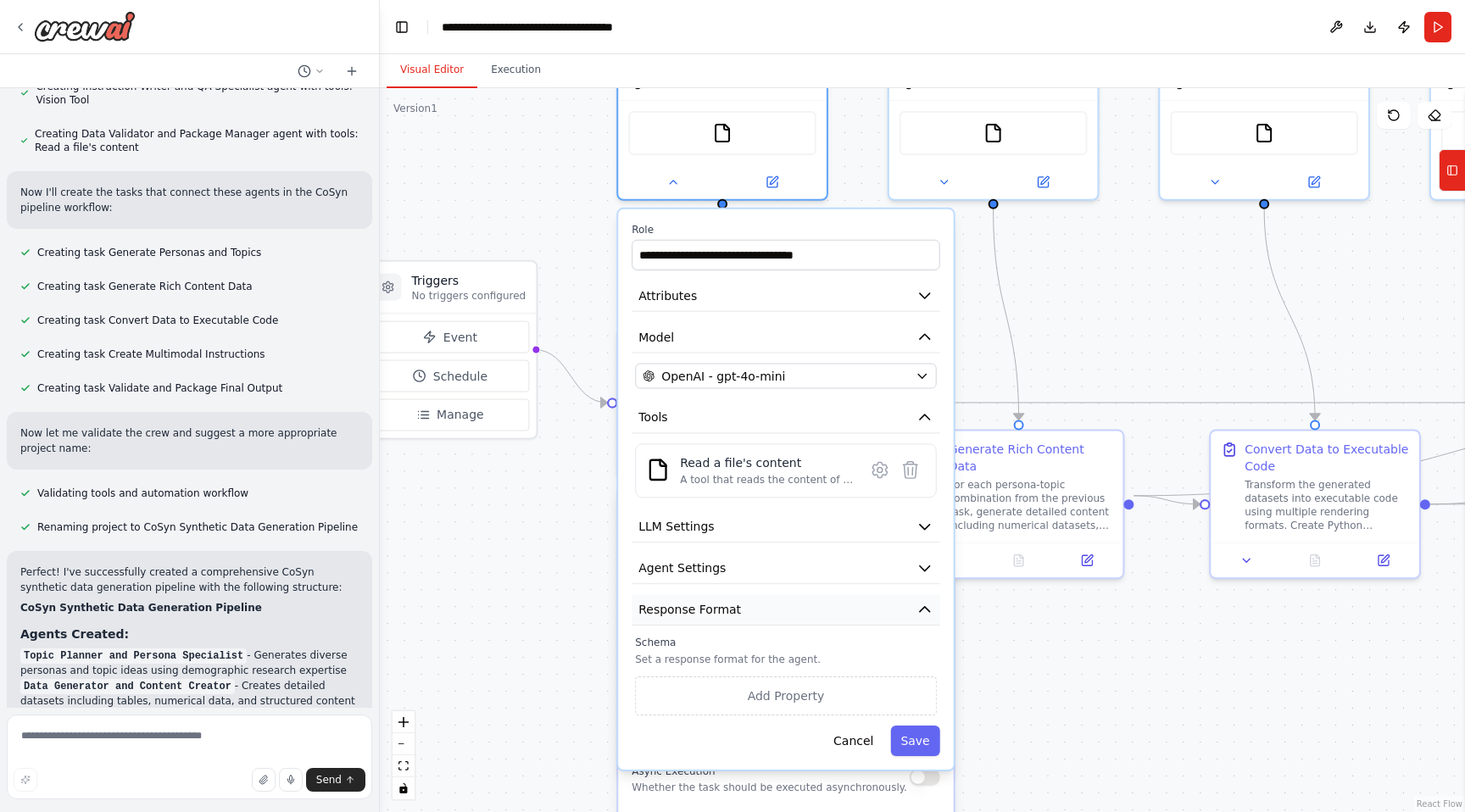
click at [896, 603] on button "Response Format" at bounding box center [786, 609] width 308 height 31
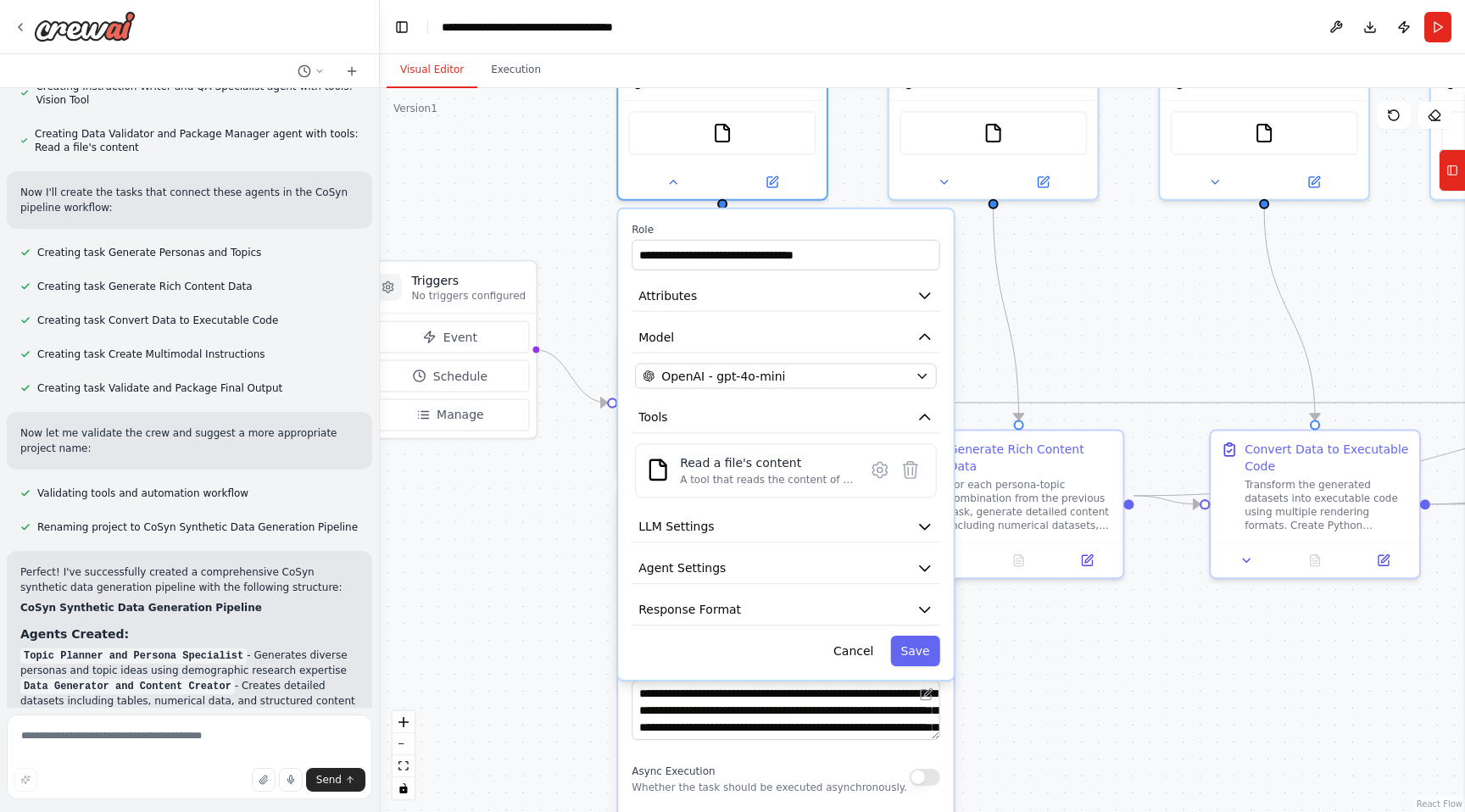
click at [439, 558] on div ".deletable-edge-delete-btn { width: 20px; height: 20px; border: 0px solid #ffff…" at bounding box center [922, 450] width 1085 height 724
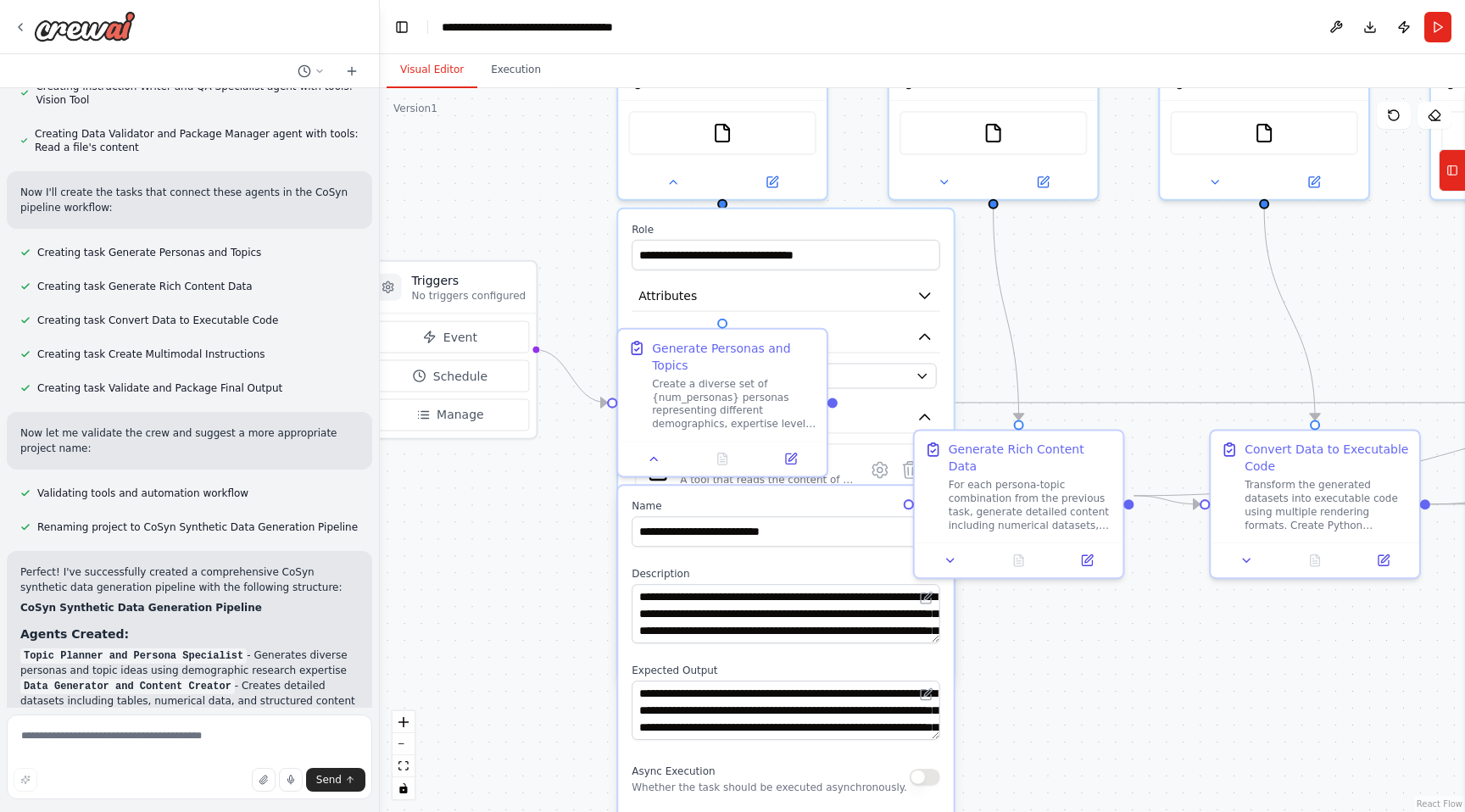
click at [500, 538] on div ".deletable-edge-delete-btn { width: 20px; height: 20px; border: 0px solid #ffff…" at bounding box center [922, 450] width 1085 height 724
click at [584, 474] on div ".deletable-edge-delete-btn { width: 20px; height: 20px; border: 0px solid #ffff…" at bounding box center [922, 450] width 1085 height 724
click at [997, 338] on div ".deletable-edge-delete-btn { width: 20px; height: 20px; border: 0px solid #ffff…" at bounding box center [922, 450] width 1085 height 724
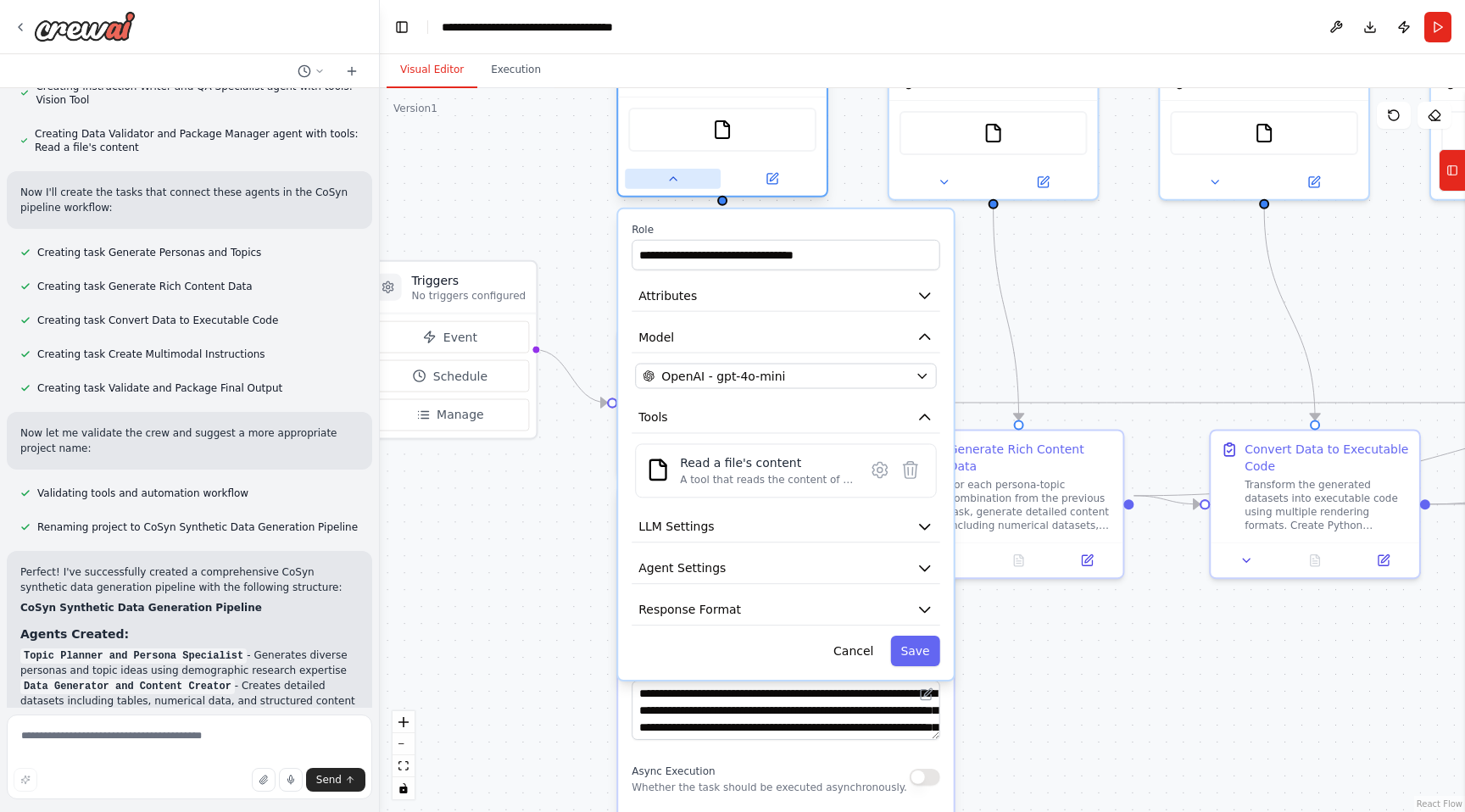
click at [678, 181] on icon at bounding box center [674, 179] width 13 height 13
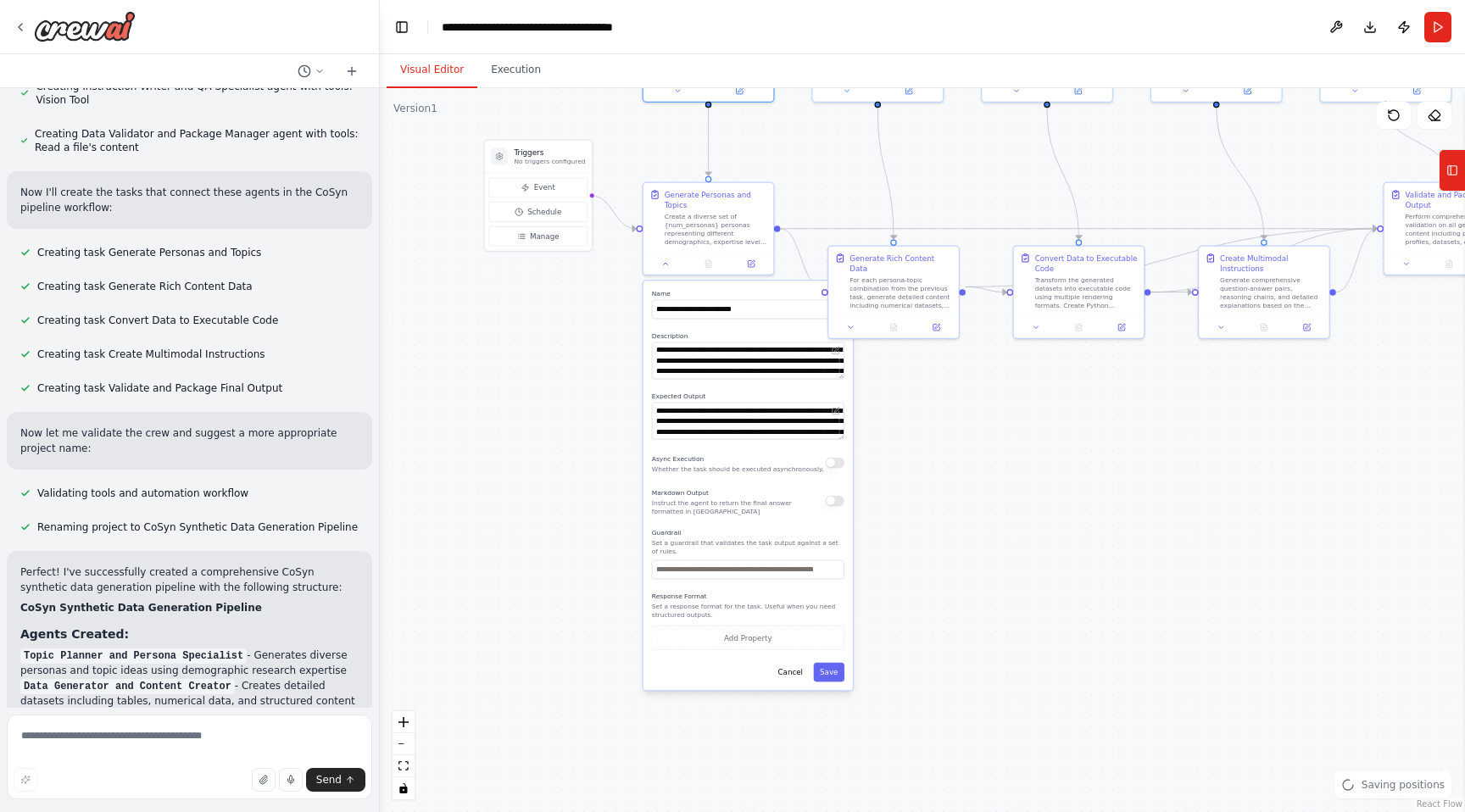
drag, startPoint x: 553, startPoint y: 569, endPoint x: 570, endPoint y: 354, distance: 215.7
click at [570, 354] on div ".deletable-edge-delete-btn { width: 20px; height: 20px; border: 0px solid #ffff…" at bounding box center [922, 450] width 1085 height 724
click at [672, 261] on button at bounding box center [665, 261] width 36 height 12
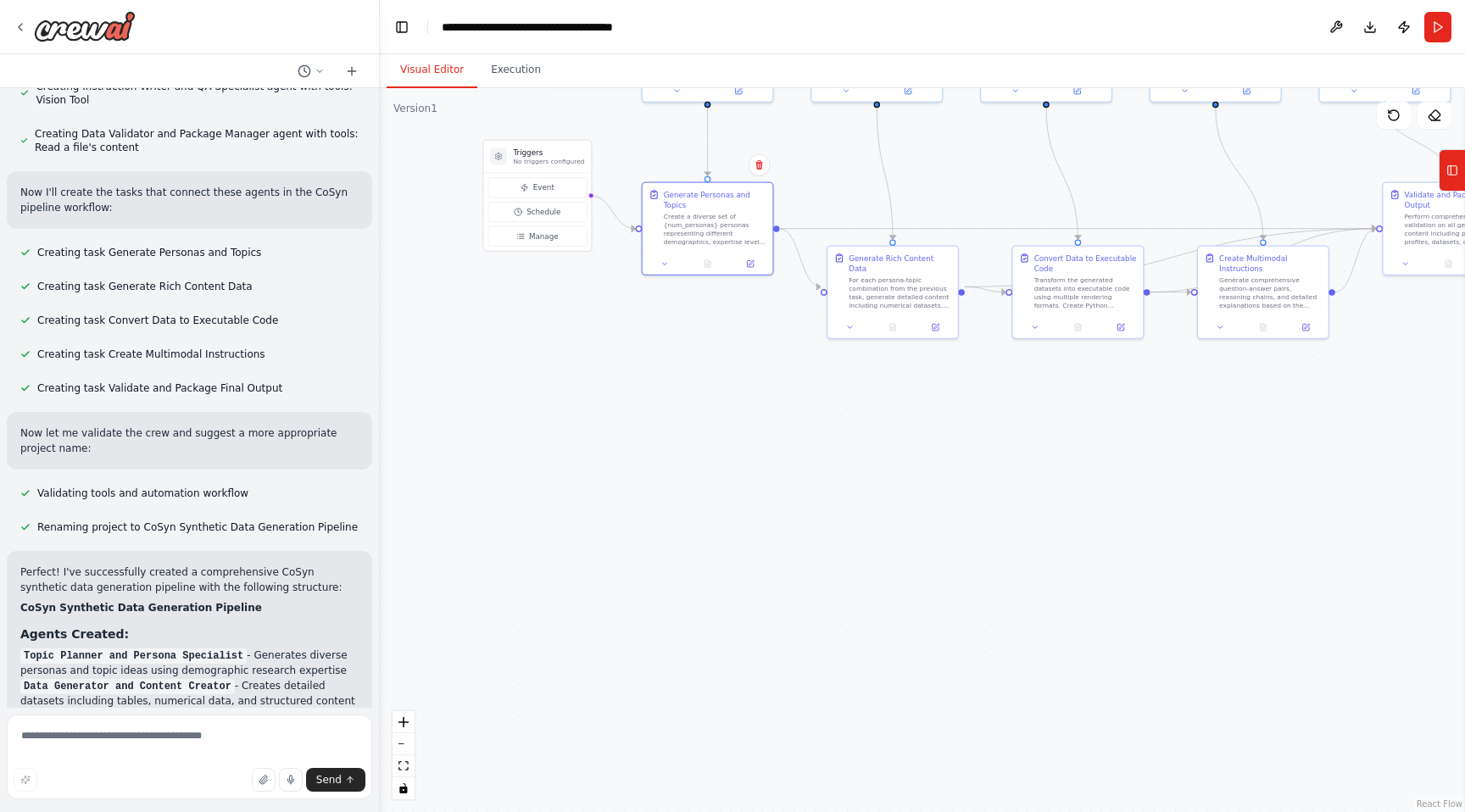
click at [760, 403] on div ".deletable-edge-delete-btn { width: 20px; height: 20px; border: 0px solid #ffff…" at bounding box center [922, 450] width 1085 height 724
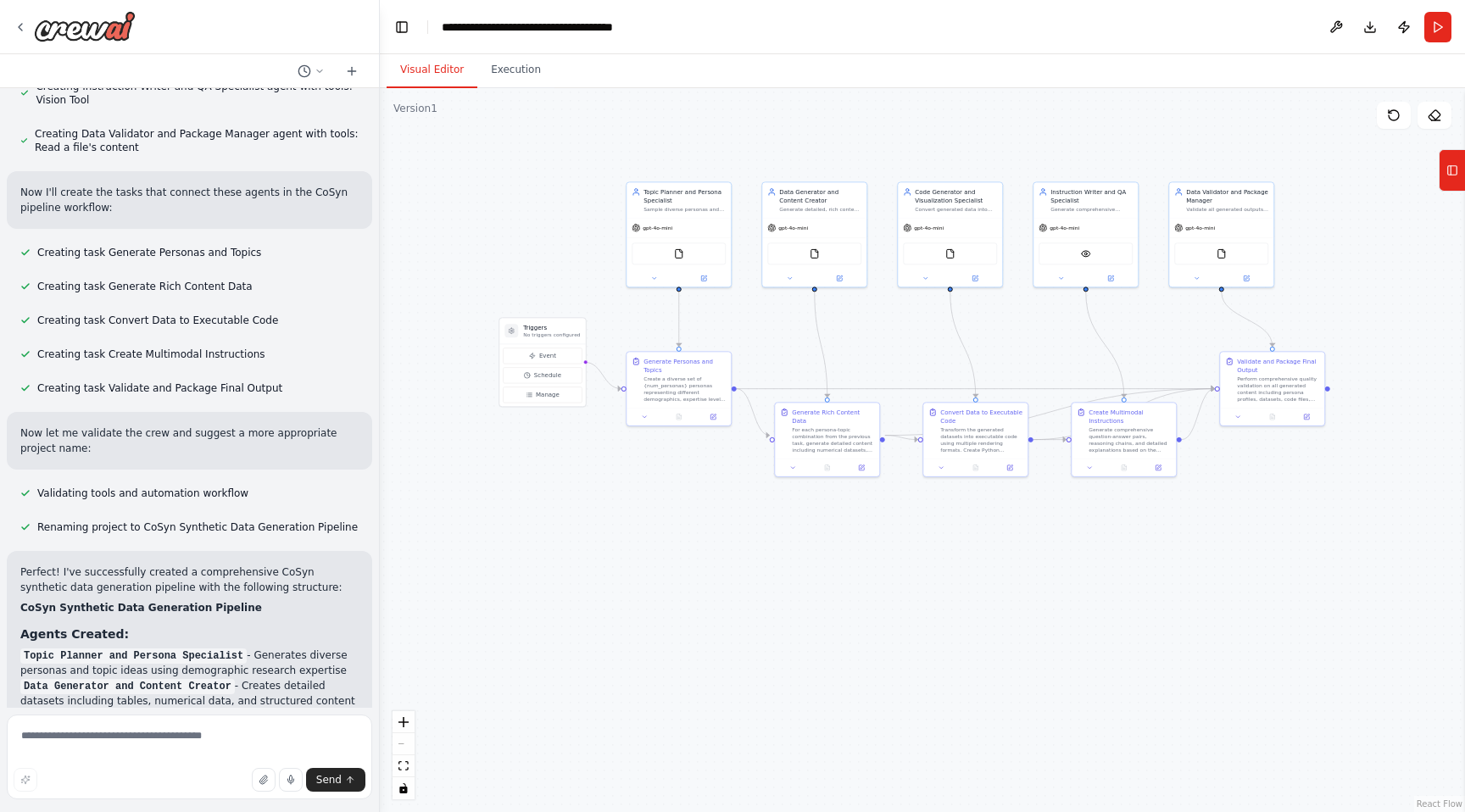
drag, startPoint x: 760, startPoint y: 373, endPoint x: 713, endPoint y: 512, distance: 146.7
click at [713, 512] on div ".deletable-edge-delete-btn { width: 20px; height: 20px; border: 0px solid #ffff…" at bounding box center [922, 450] width 1085 height 724
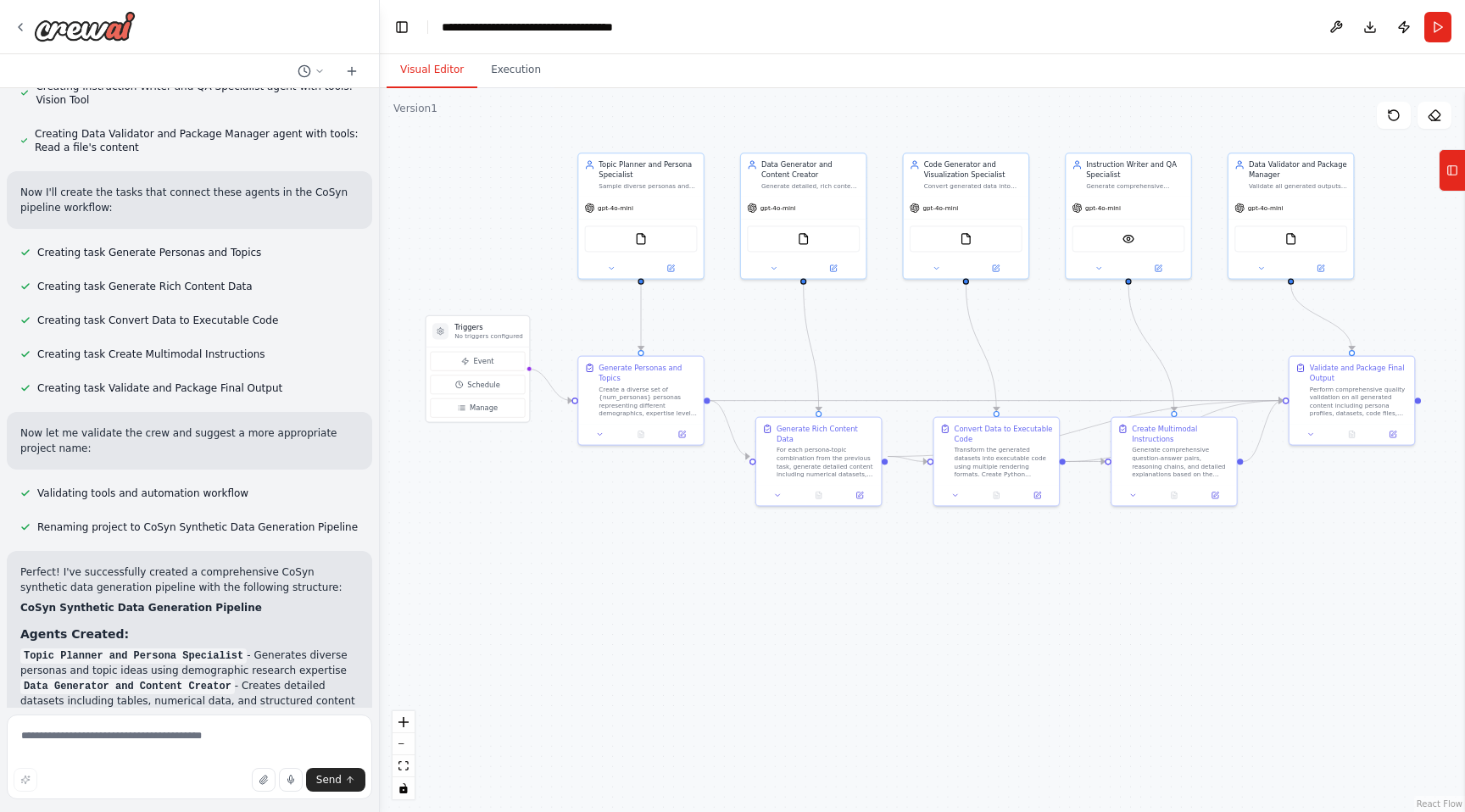
drag, startPoint x: 713, startPoint y: 512, endPoint x: 691, endPoint y: 539, distance: 34.8
click at [691, 539] on div ".deletable-edge-delete-btn { width: 20px; height: 20px; border: 0px solid #ffff…" at bounding box center [922, 450] width 1085 height 724
click at [722, 512] on div ".deletable-edge-delete-btn { width: 20px; height: 20px; border: 0px solid #ffff…" at bounding box center [922, 450] width 1085 height 724
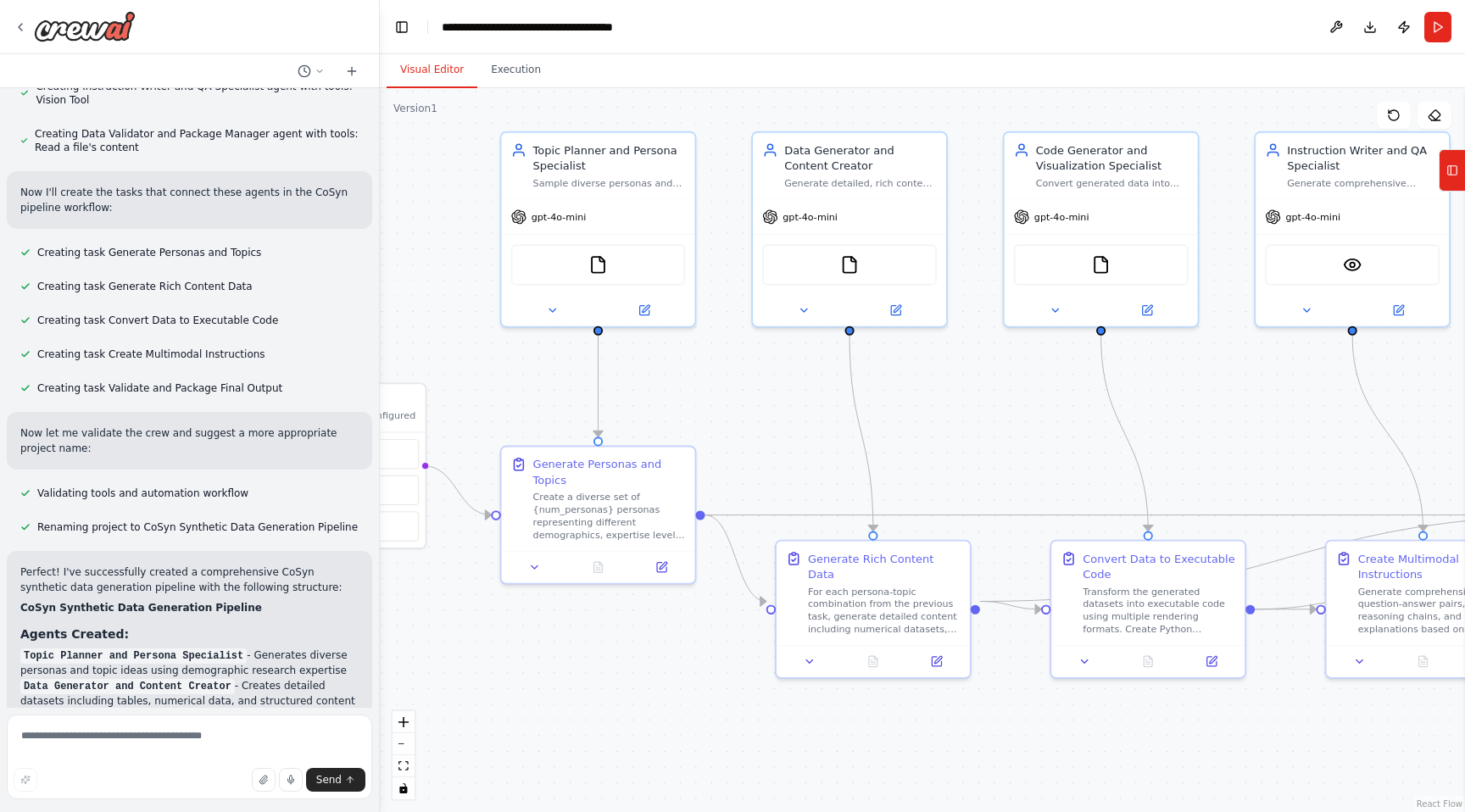
drag, startPoint x: 722, startPoint y: 496, endPoint x: 724, endPoint y: 664, distance: 168.0
click at [724, 664] on div ".deletable-edge-delete-btn { width: 20px; height: 20px; border: 0px solid #ffff…" at bounding box center [922, 450] width 1085 height 724
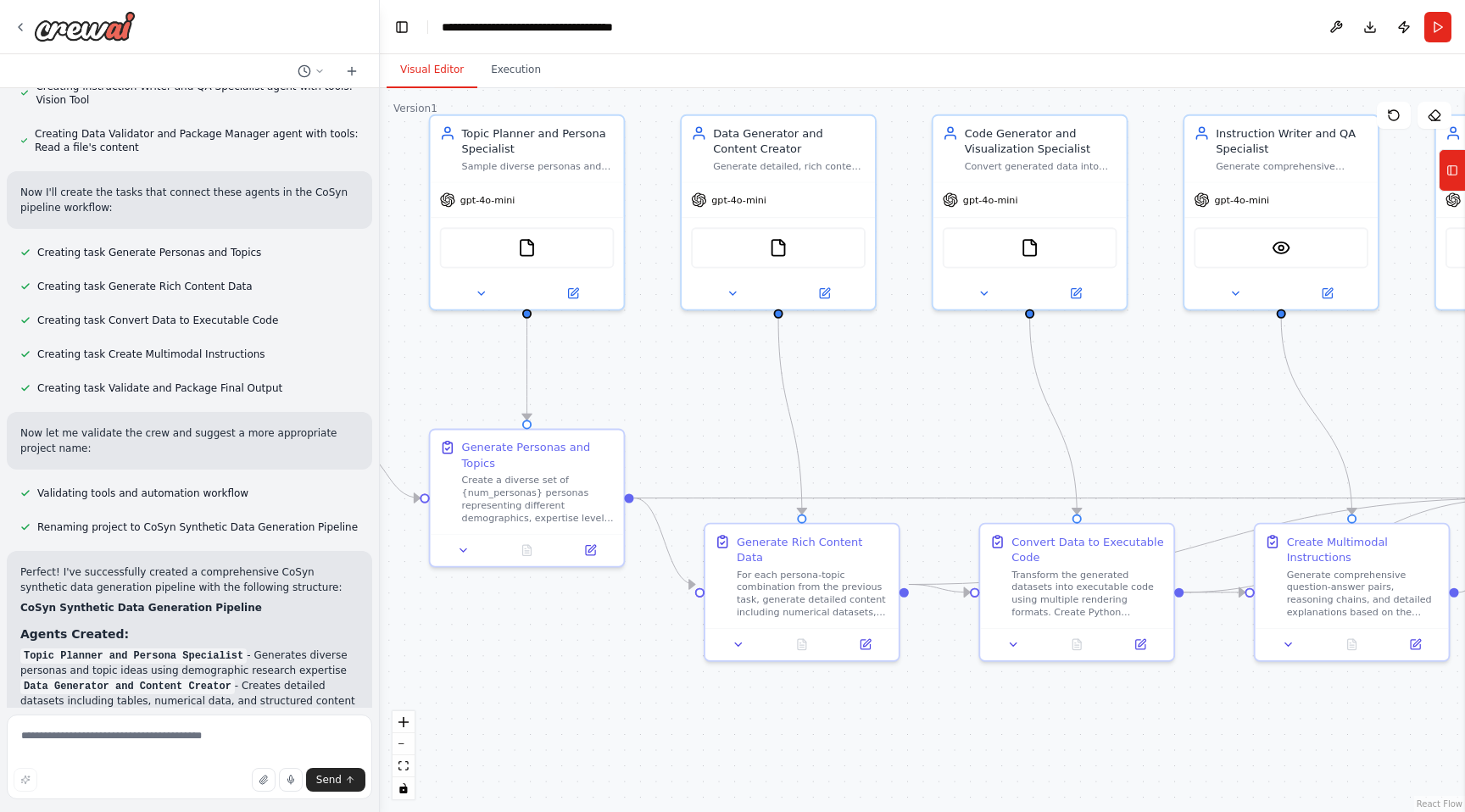
drag, startPoint x: 976, startPoint y: 494, endPoint x: 635, endPoint y: 453, distance: 343.5
click at [635, 453] on div ".deletable-edge-delete-btn { width: 20px; height: 20px; border: 0px solid #ffff…" at bounding box center [922, 450] width 1085 height 724
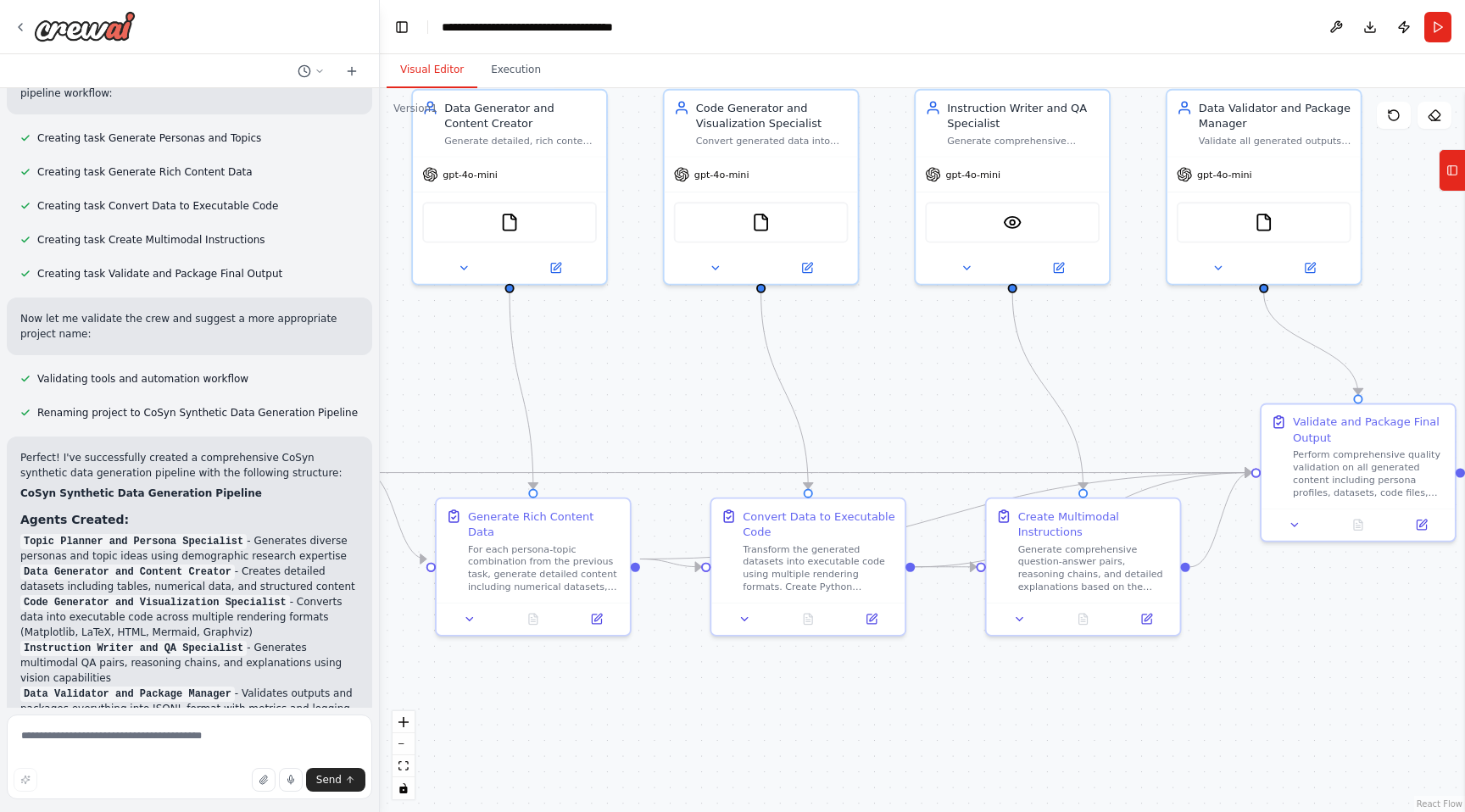
scroll to position [933, 0]
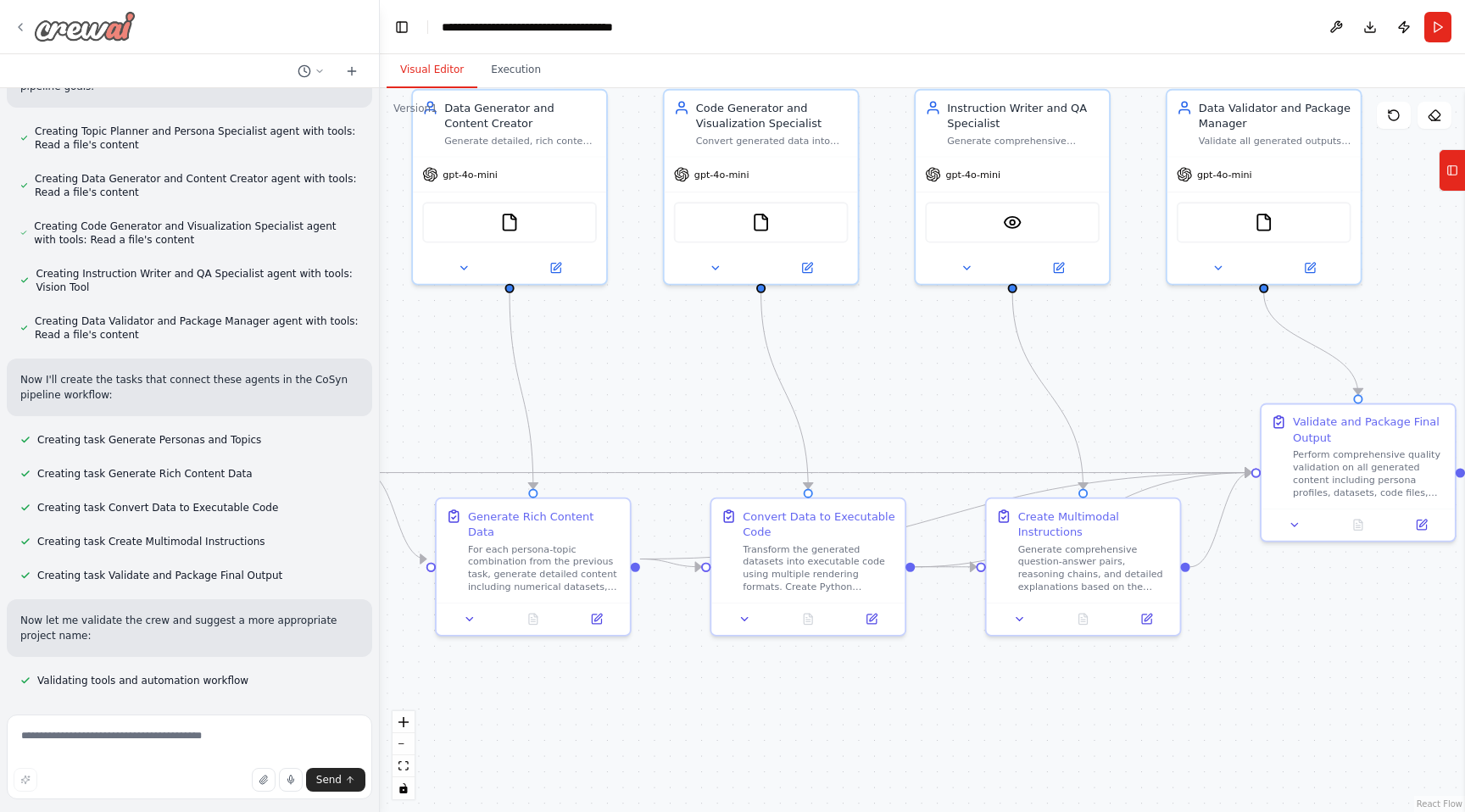
click at [16, 20] on icon at bounding box center [20, 27] width 13 height 13
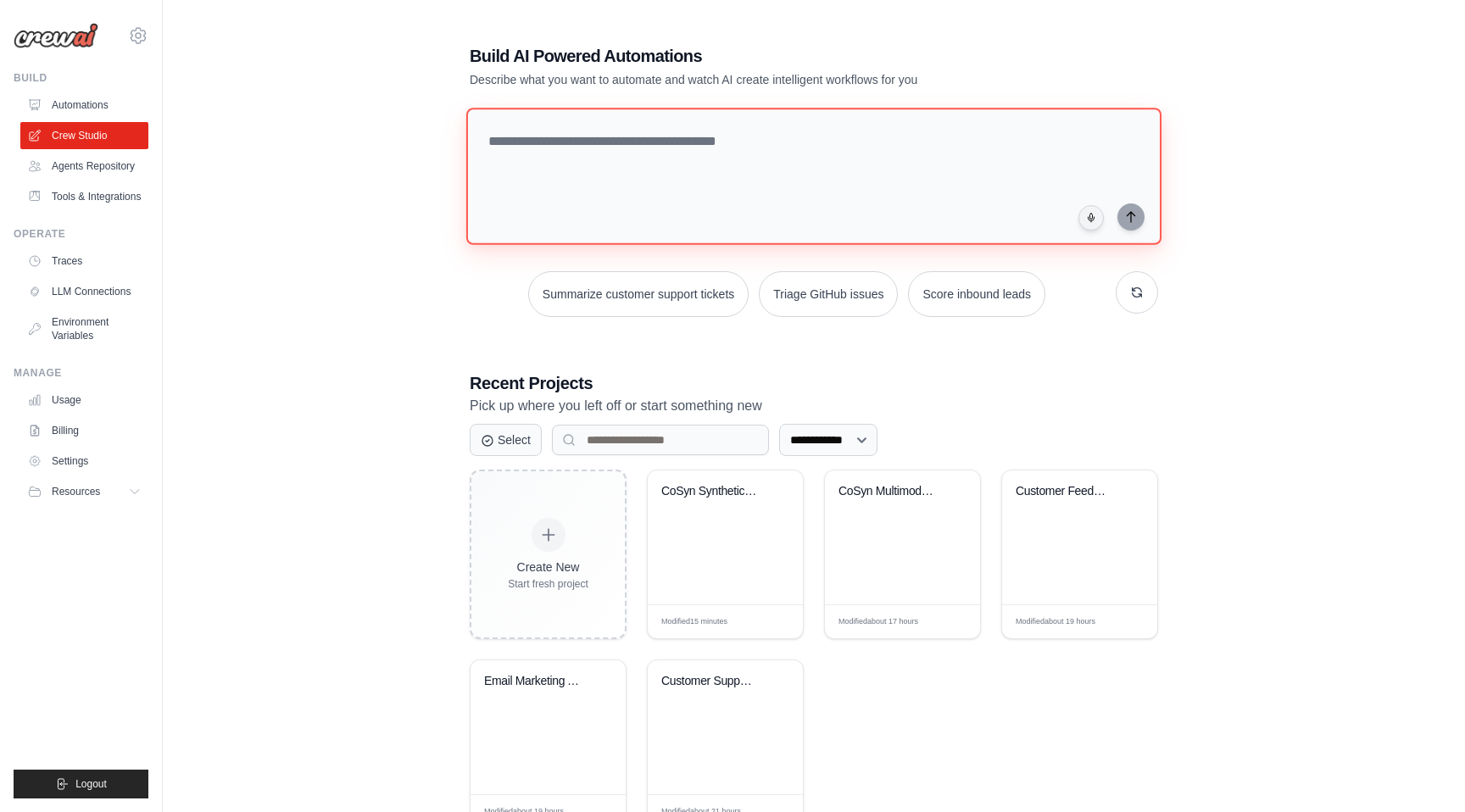
click at [629, 190] on textarea at bounding box center [813, 176] width 695 height 137
paste textarea "**********"
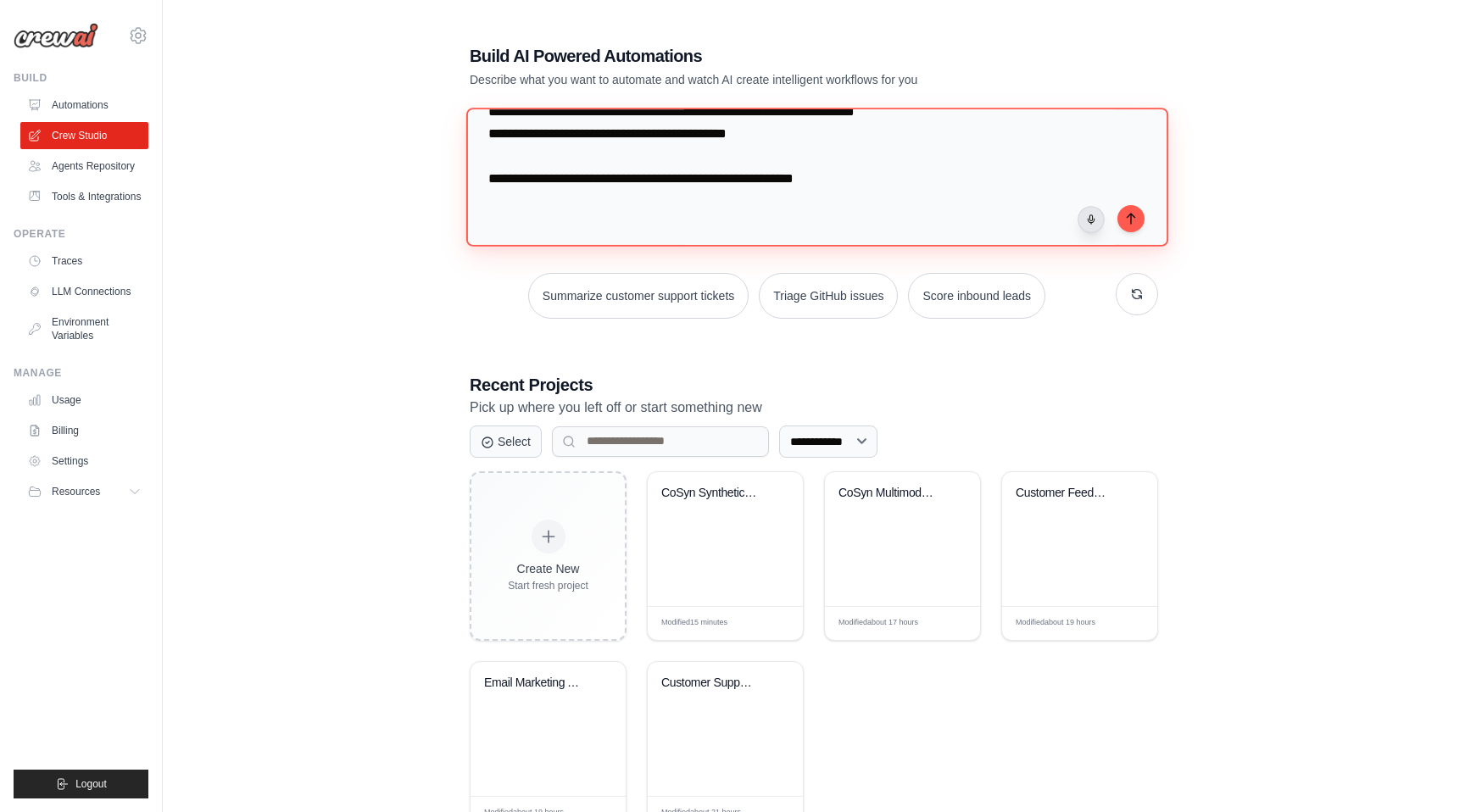
scroll to position [780, 0]
type textarea "**********"
click at [1138, 223] on button "submit" at bounding box center [1131, 218] width 28 height 28
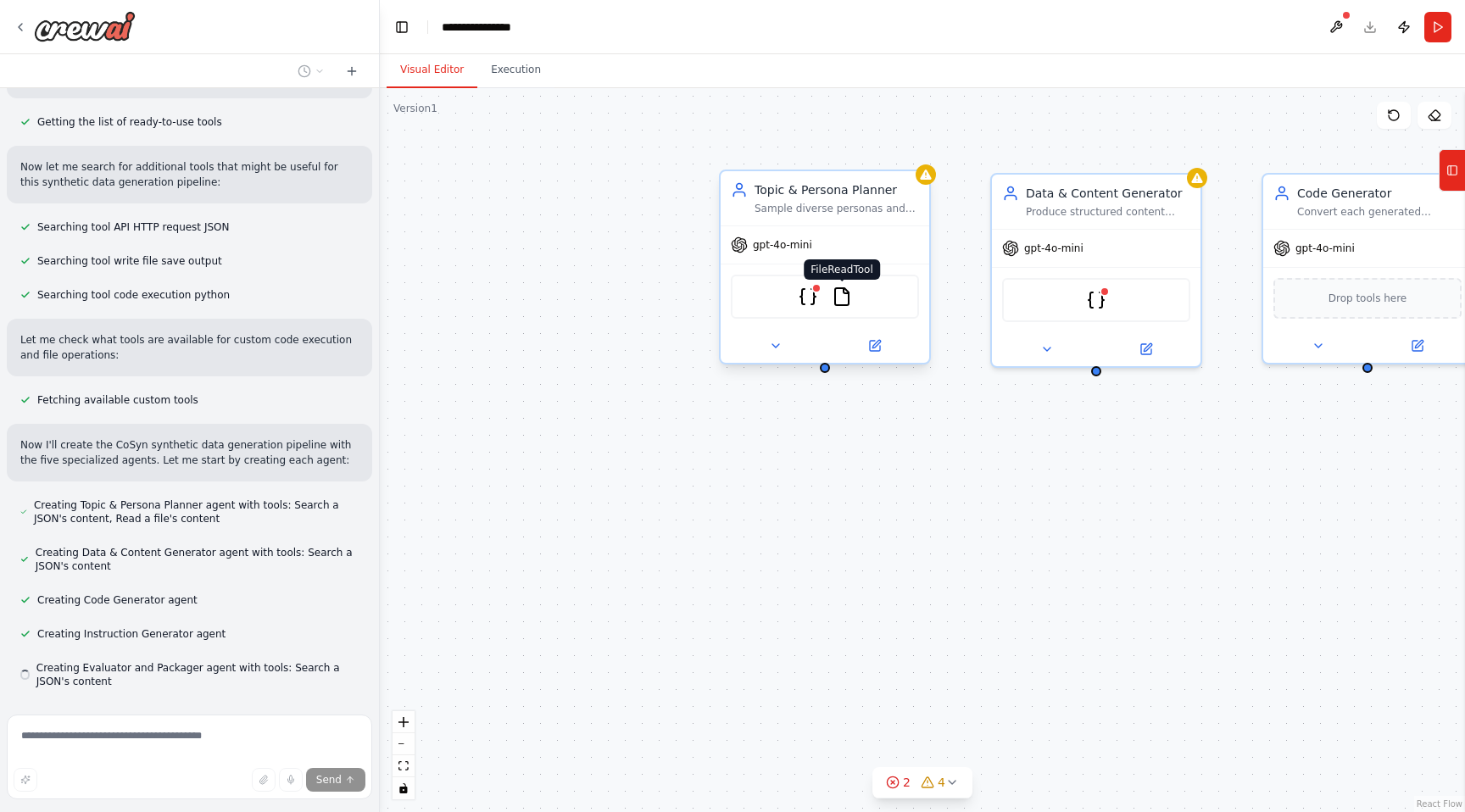
scroll to position [667, 0]
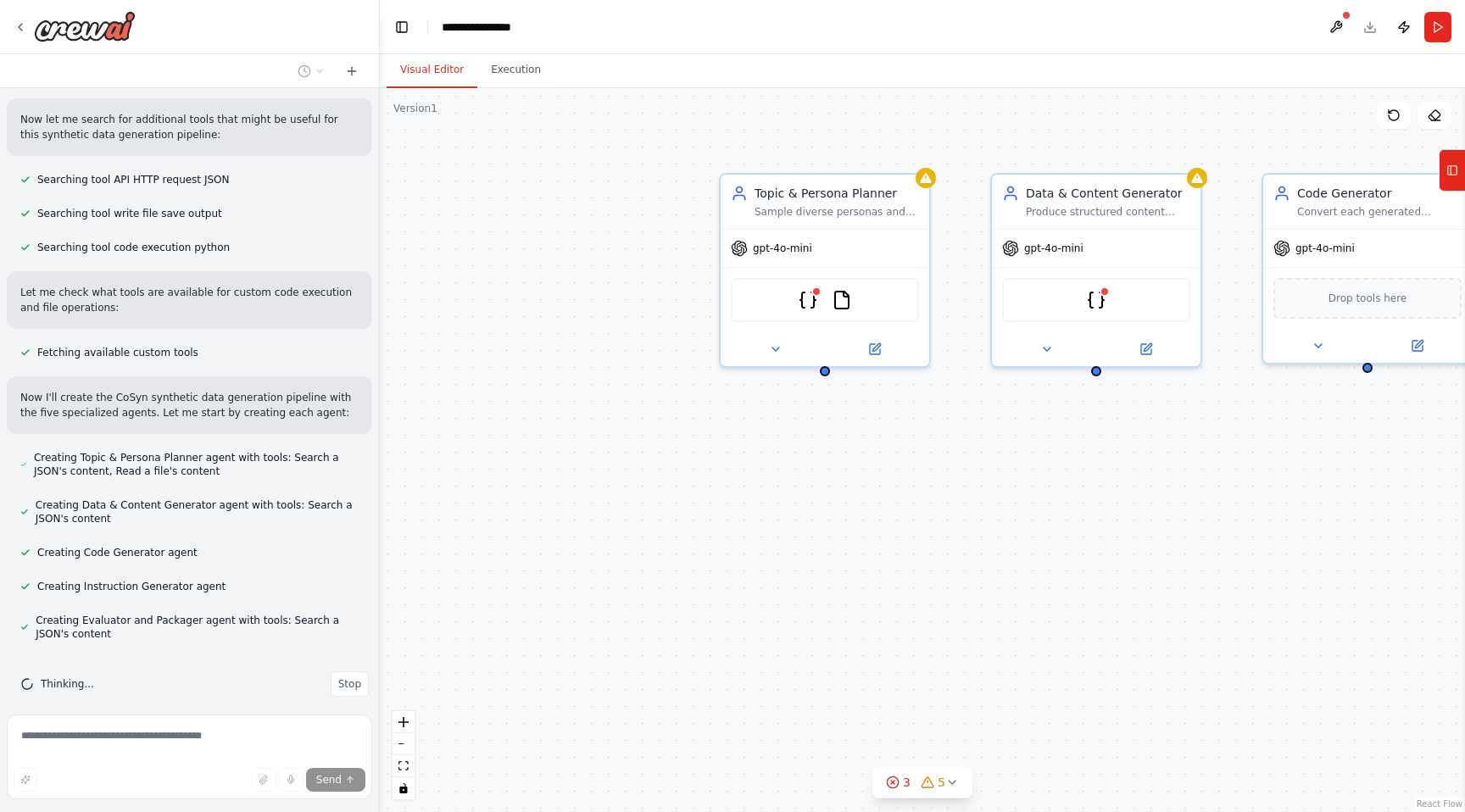
click at [697, 460] on div "Topic & Persona Planner Sample diverse personas and generate rich, persona-cond…" at bounding box center [922, 450] width 1085 height 724
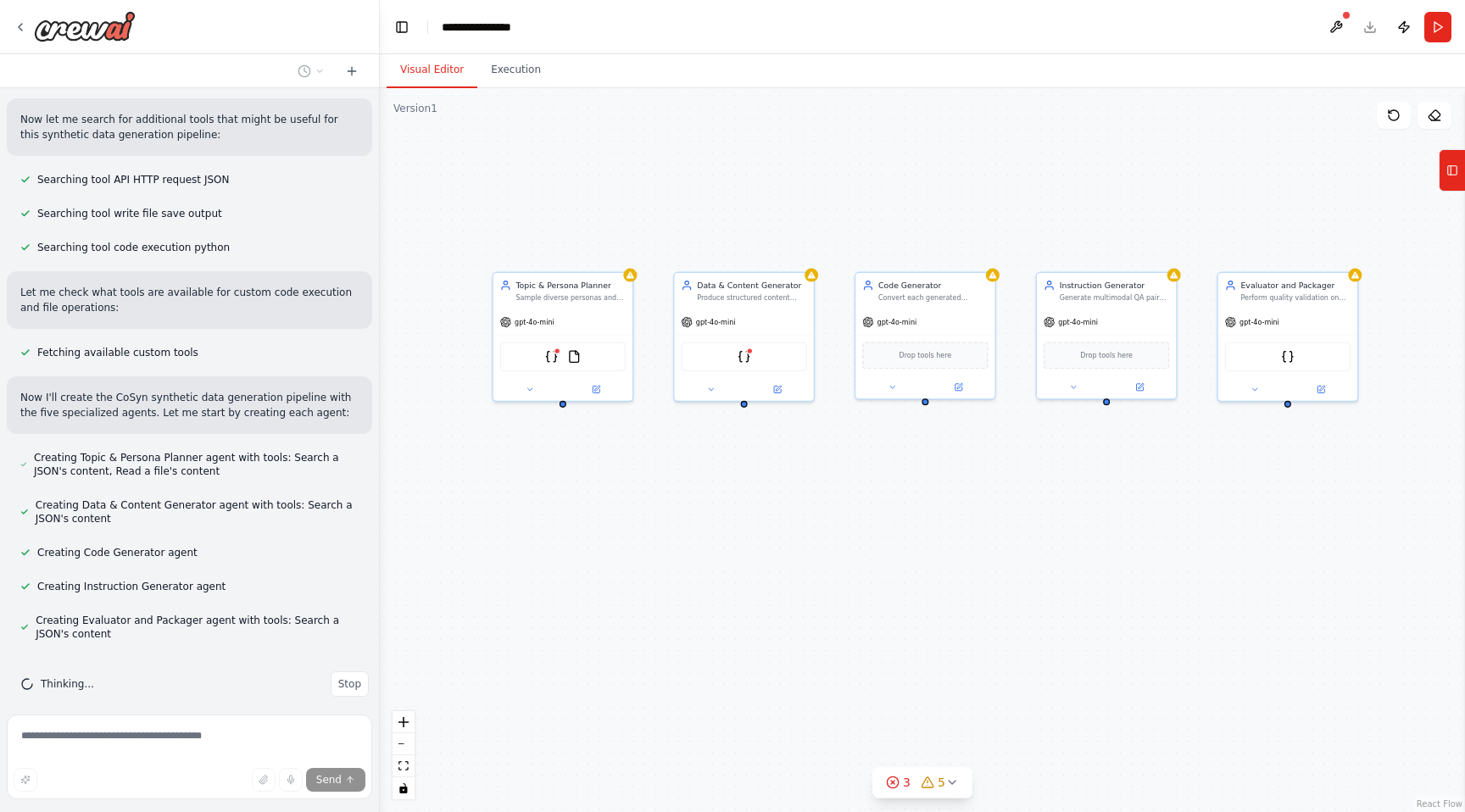
drag, startPoint x: 692, startPoint y: 454, endPoint x: 451, endPoint y: 457, distance: 241.0
click at [451, 457] on div "Topic & Persona Planner Sample diverse personas and generate rich, persona-cond…" at bounding box center [922, 450] width 1085 height 724
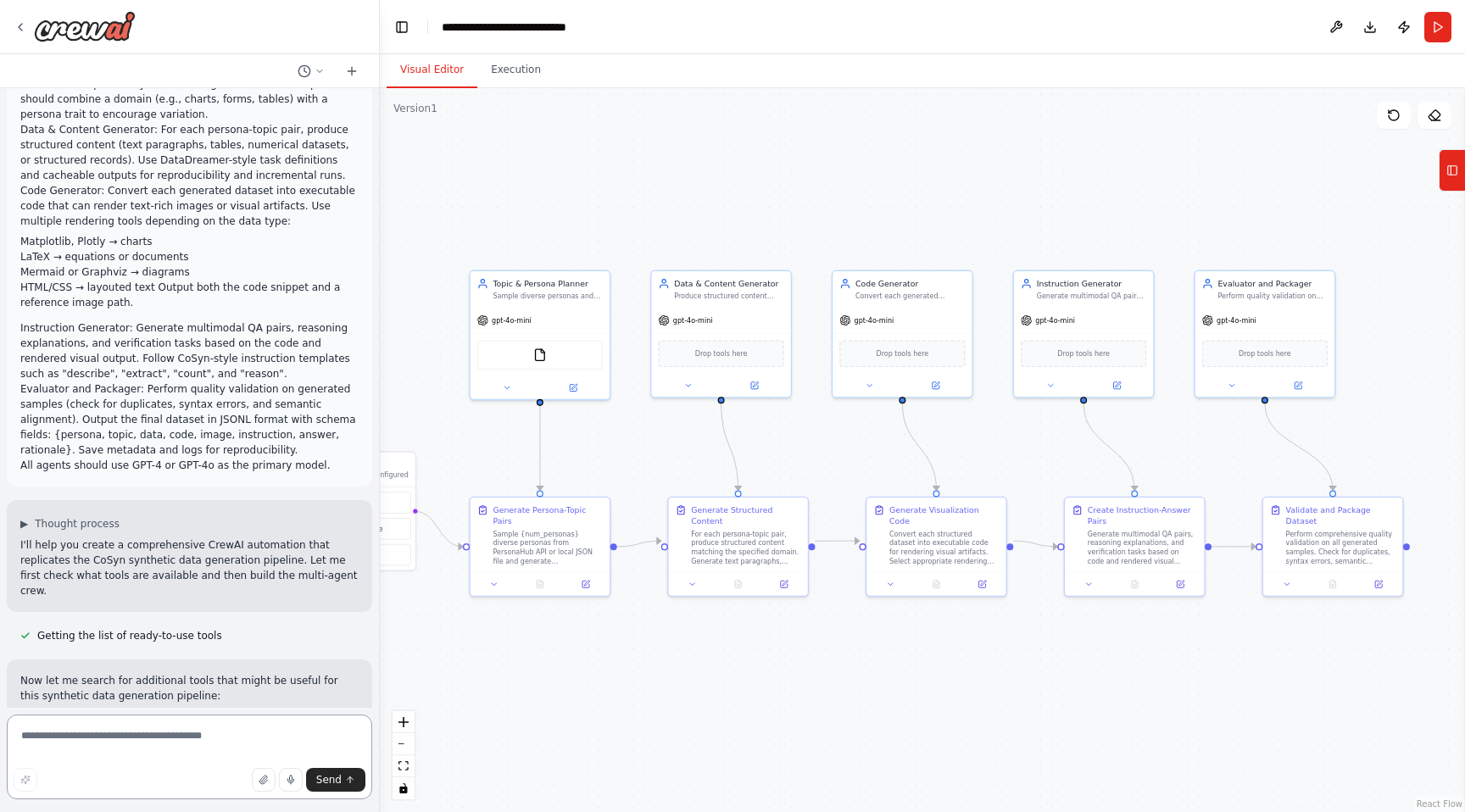
scroll to position [0, 0]
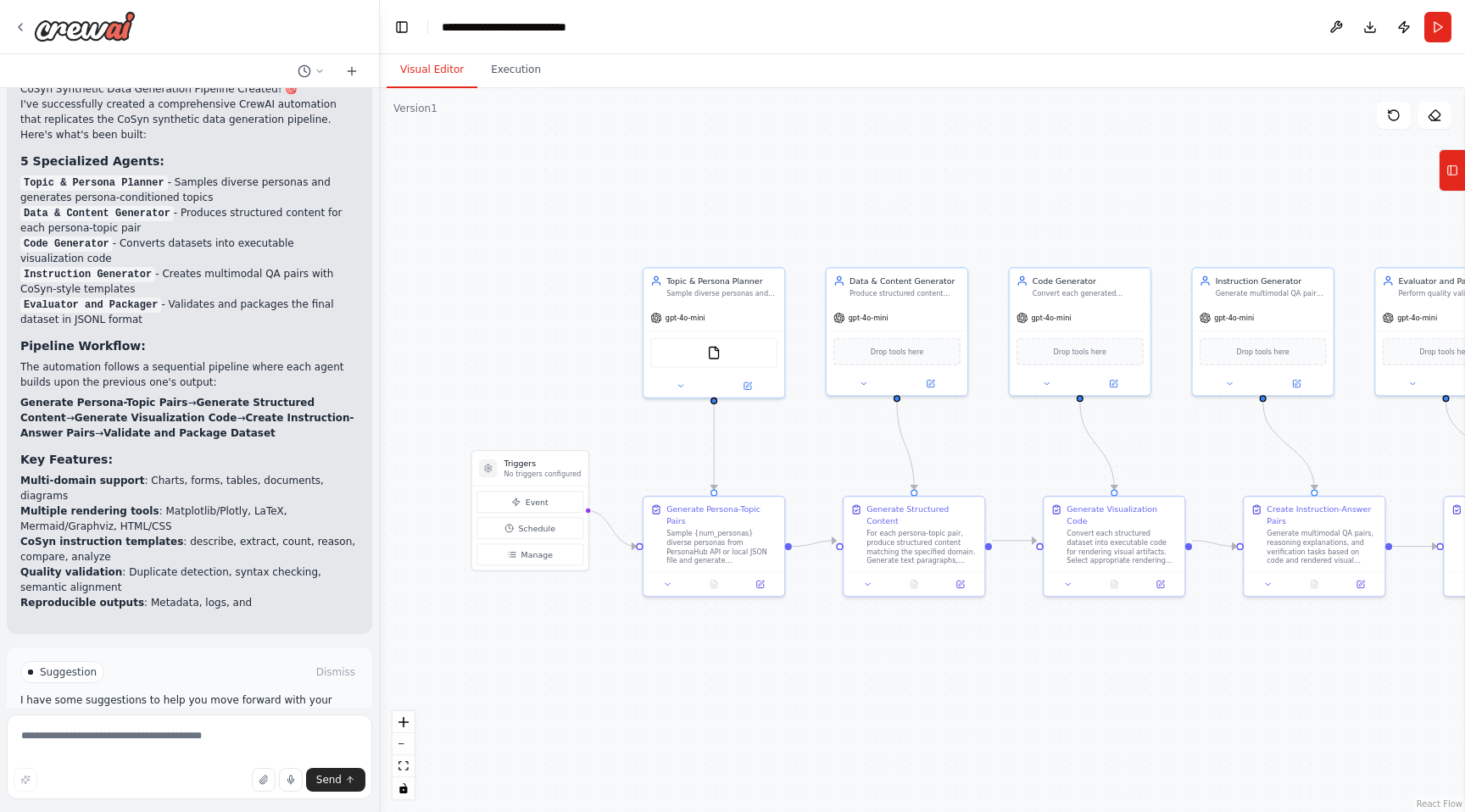
drag, startPoint x: 677, startPoint y: 457, endPoint x: 853, endPoint y: 455, distance: 176.0
click at [853, 455] on div ".deletable-edge-delete-btn { width: 20px; height: 20px; border: 0px solid #ffff…" at bounding box center [922, 450] width 1085 height 724
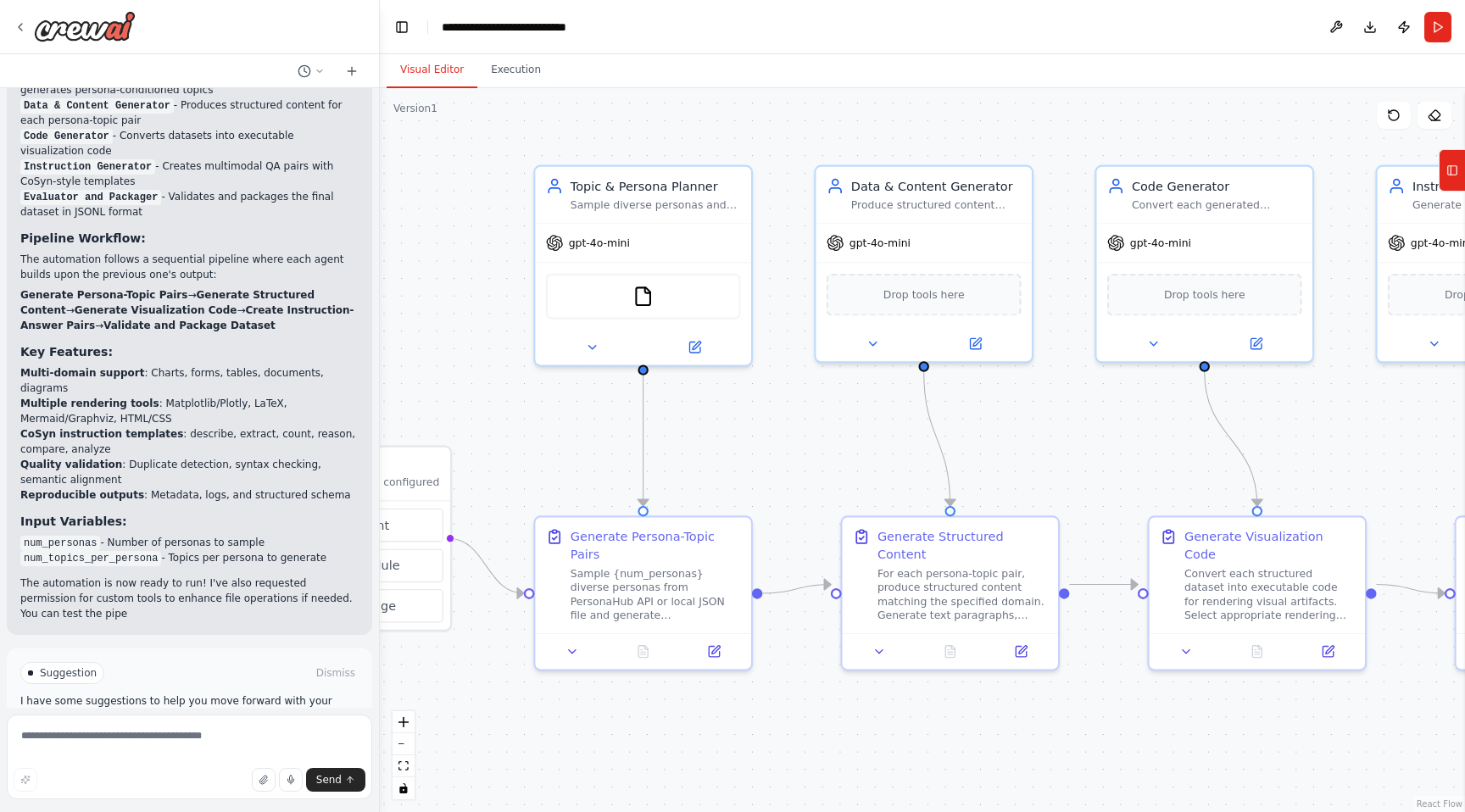
drag, startPoint x: 561, startPoint y: 384, endPoint x: 721, endPoint y: 374, distance: 160.3
click at [721, 374] on div ".deletable-edge-delete-btn { width: 20px; height: 20px; border: 0px solid #ffff…" at bounding box center [922, 450] width 1085 height 724
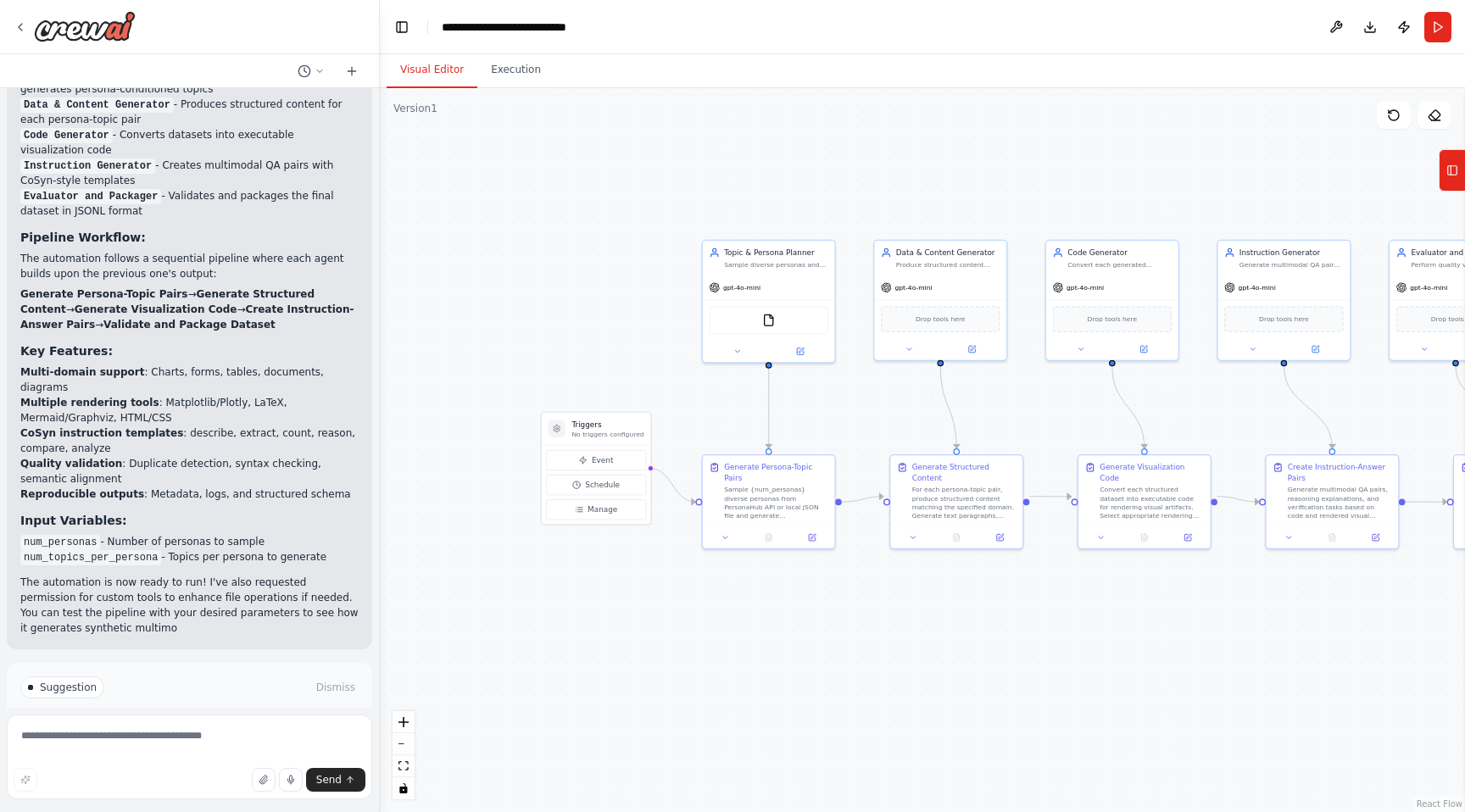
scroll to position [2341, 0]
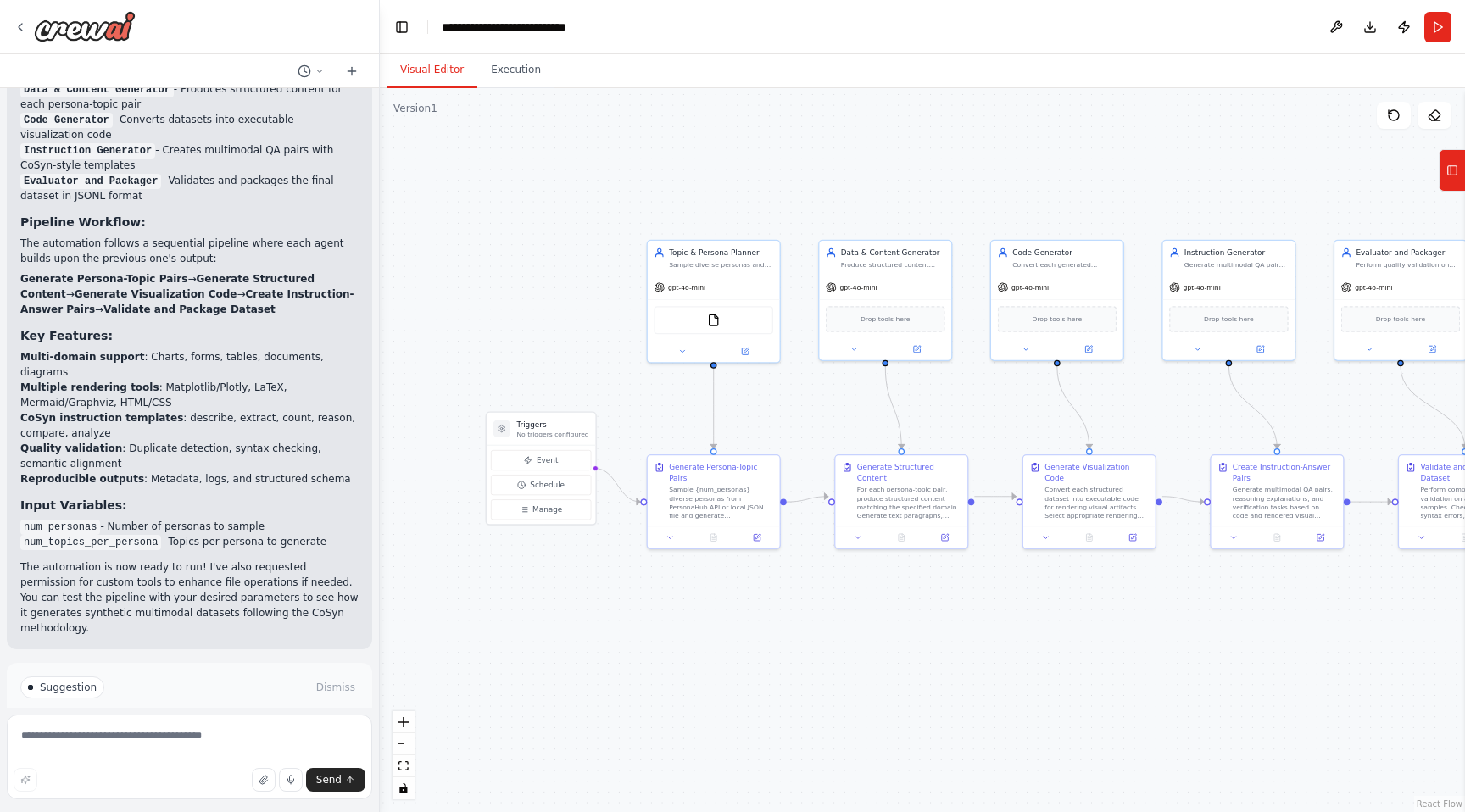
drag, startPoint x: 721, startPoint y: 376, endPoint x: 666, endPoint y: 376, distance: 55.0
click at [665, 376] on div ".deletable-edge-delete-btn { width: 20px; height: 20px; border: 0px solid #ffff…" at bounding box center [922, 450] width 1085 height 724
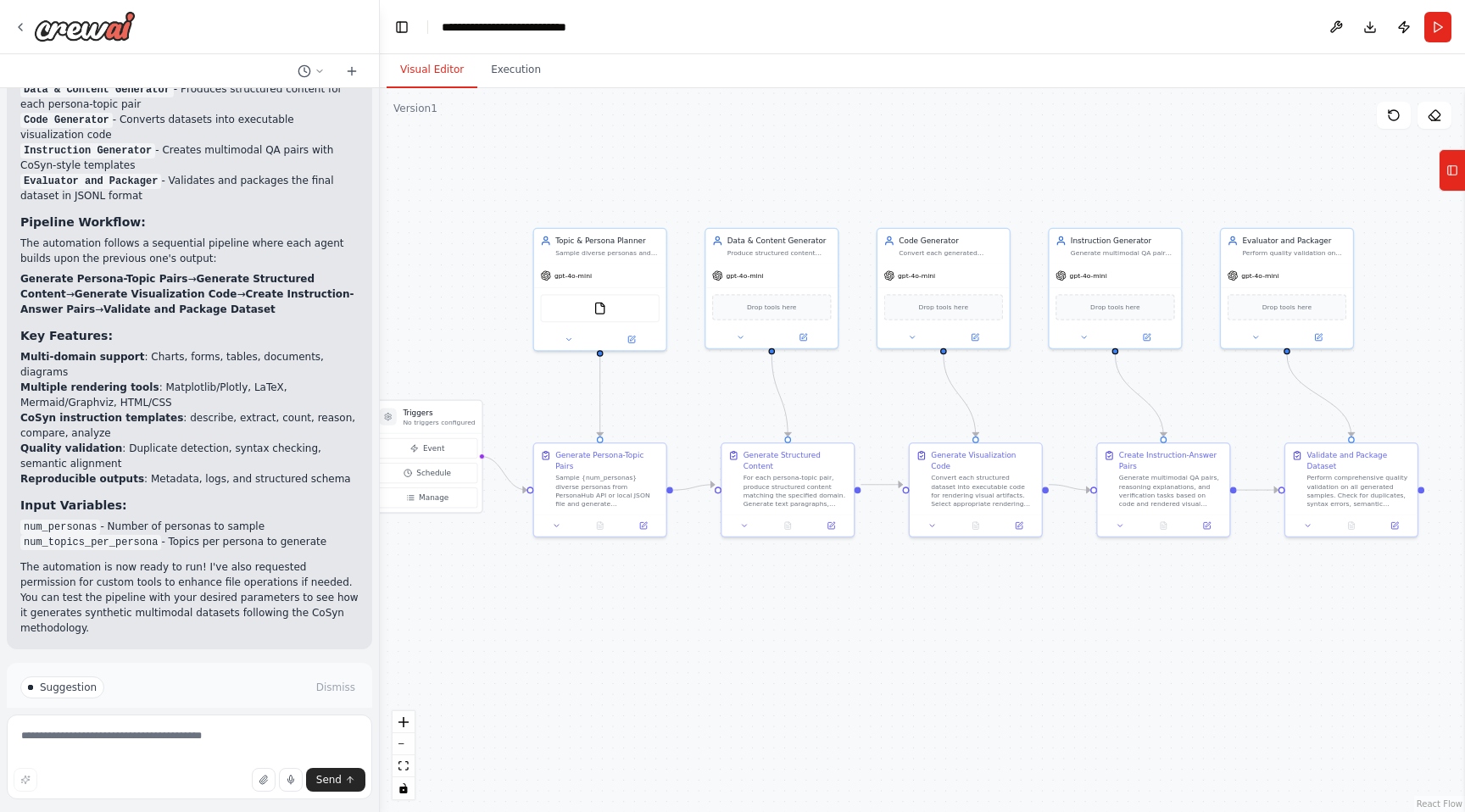
drag, startPoint x: 675, startPoint y: 396, endPoint x: 540, endPoint y: 376, distance: 136.5
click at [540, 377] on div ".deletable-edge-delete-btn { width: 20px; height: 20px; border: 0px solid #ffff…" at bounding box center [922, 450] width 1085 height 724
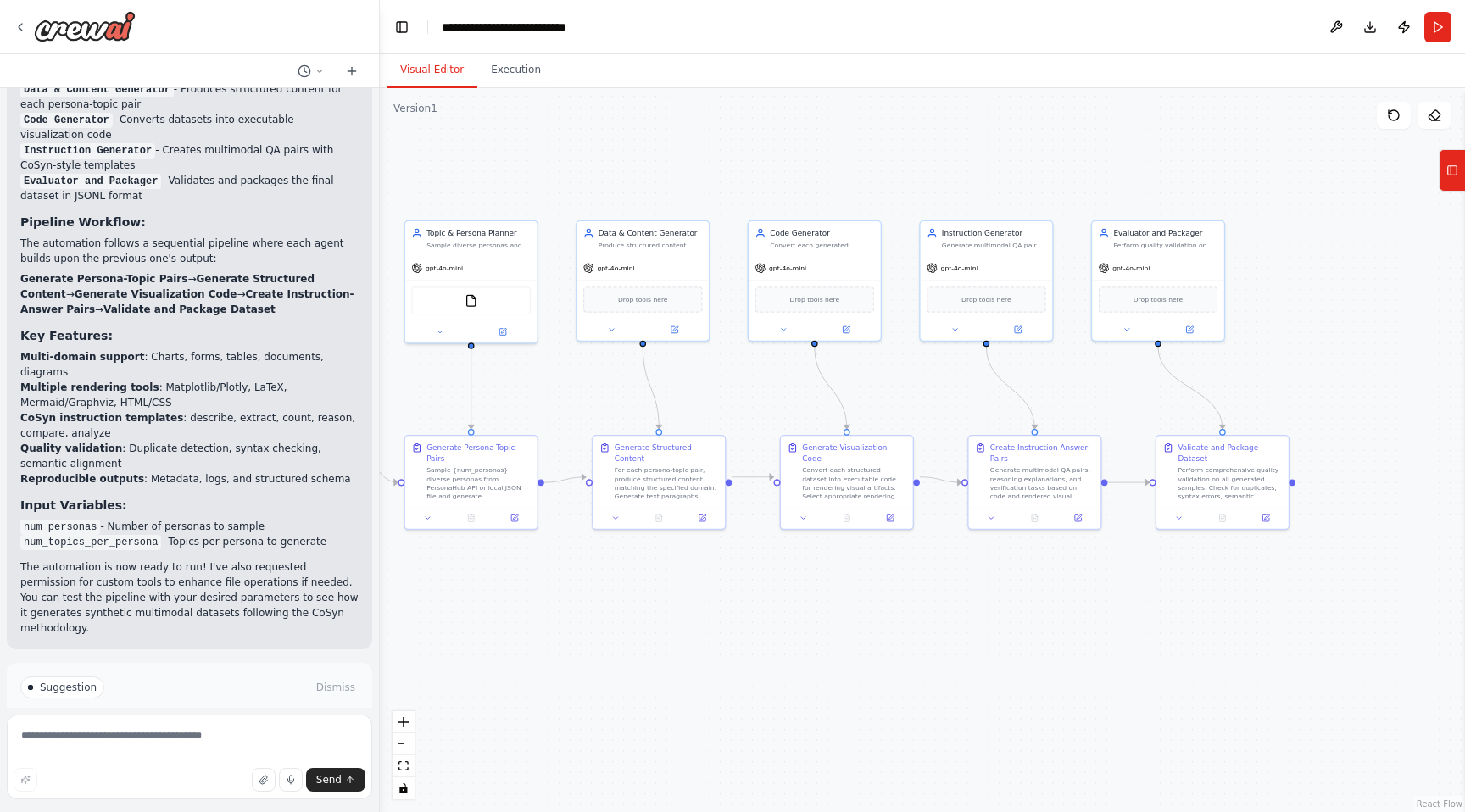
drag, startPoint x: 813, startPoint y: 396, endPoint x: 522, endPoint y: 394, distance: 291.0
click at [522, 394] on div ".deletable-edge-delete-btn { width: 20px; height: 20px; border: 0px solid #ffff…" at bounding box center [922, 450] width 1085 height 724
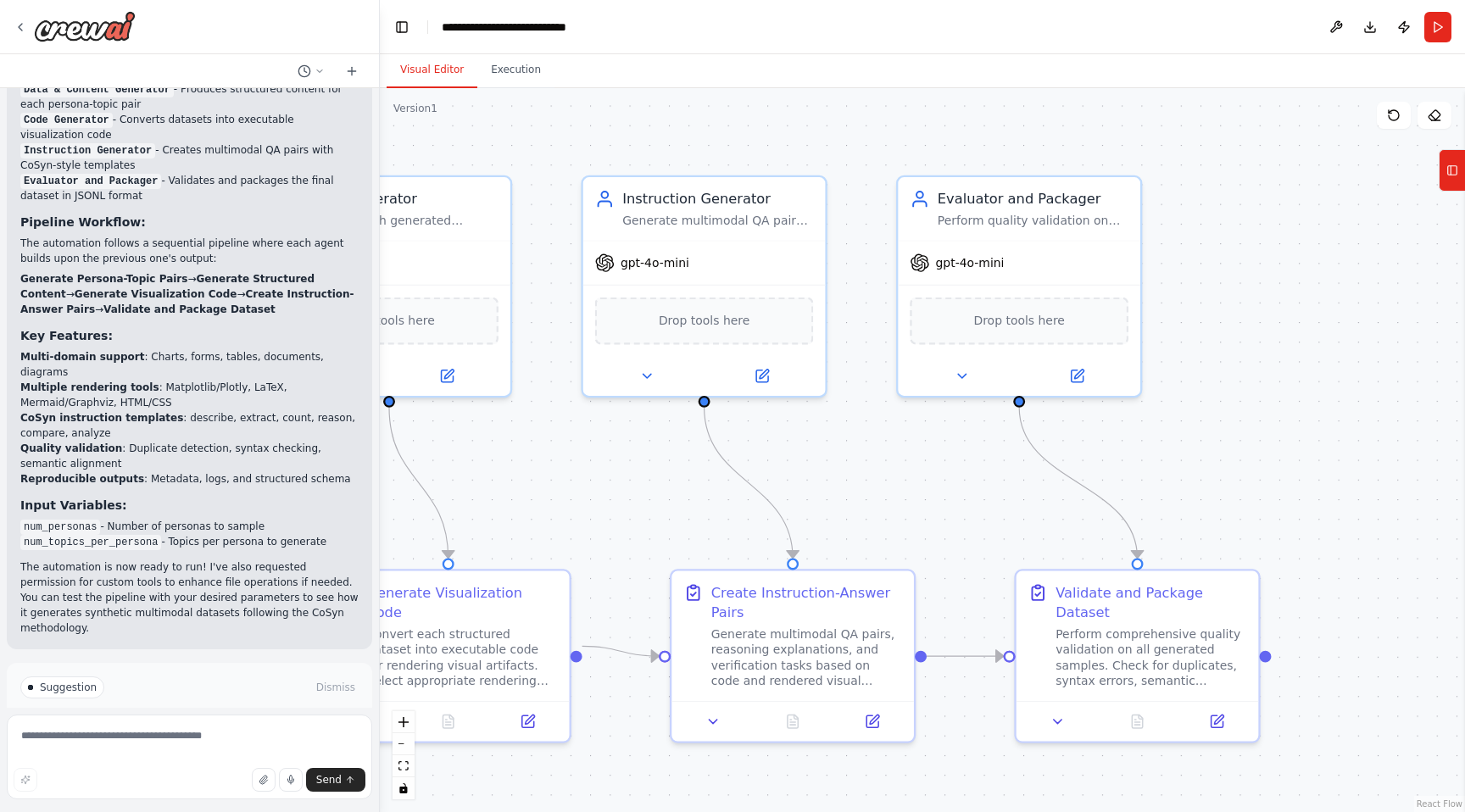
drag, startPoint x: 918, startPoint y: 437, endPoint x: 918, endPoint y: 578, distance: 141.0
click at [918, 578] on div ".deletable-edge-delete-btn { width: 20px; height: 20px; border: 0px solid #ffff…" at bounding box center [922, 450] width 1085 height 724
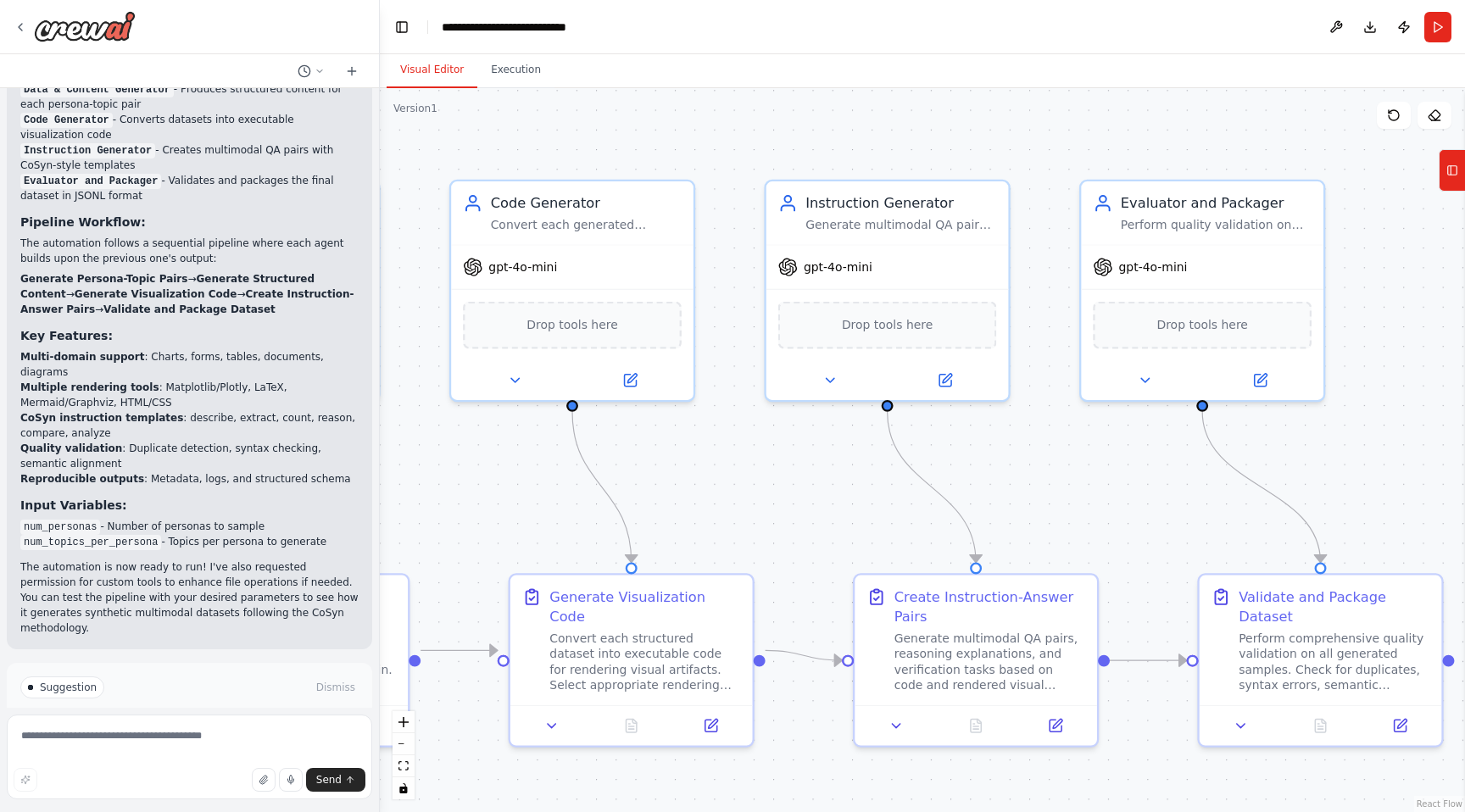
drag, startPoint x: 902, startPoint y: 549, endPoint x: 1119, endPoint y: 550, distance: 217.0
click at [1119, 550] on div ".deletable-edge-delete-btn { width: 20px; height: 20px; border: 0px solid #ffff…" at bounding box center [922, 450] width 1085 height 724
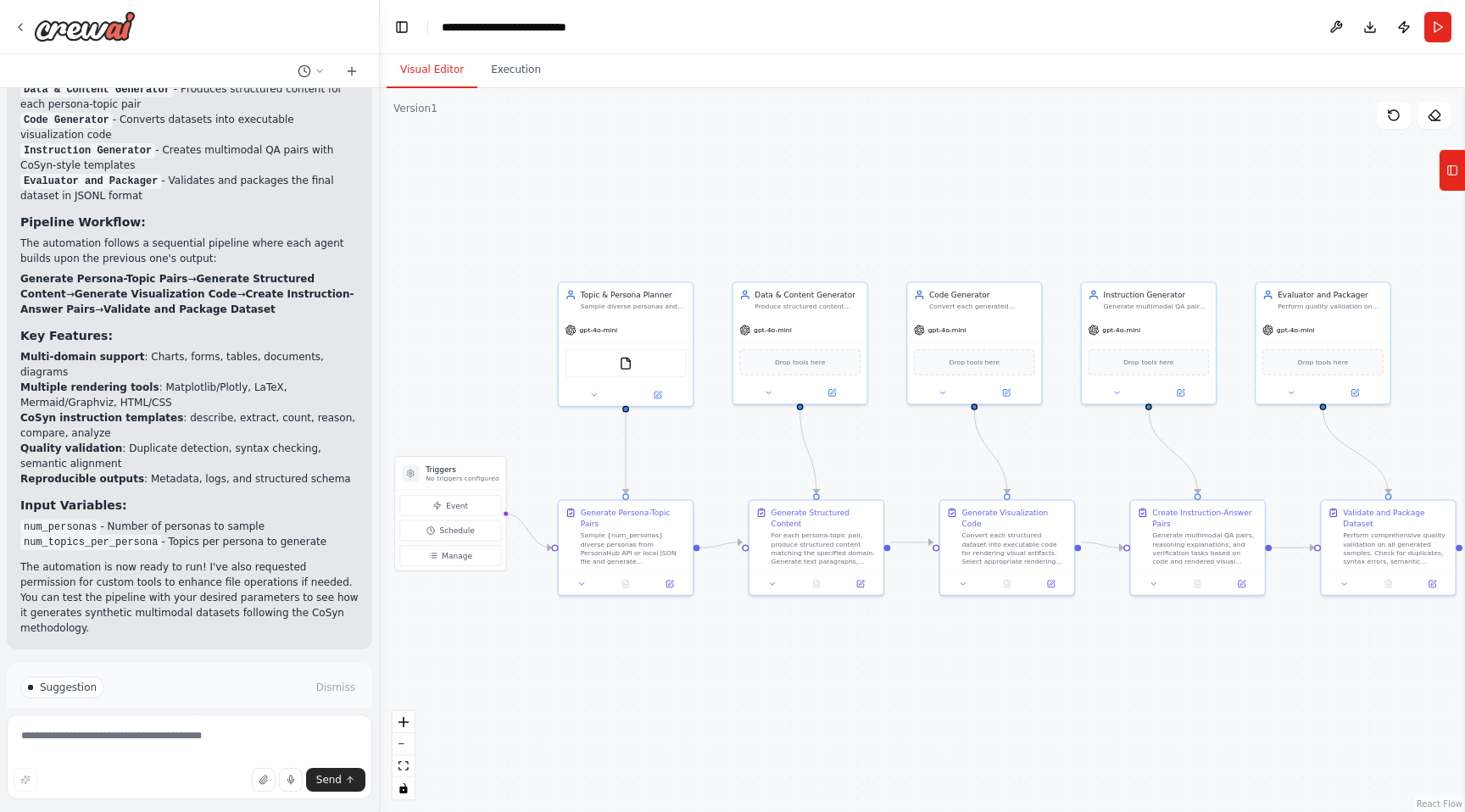
drag, startPoint x: 1119, startPoint y: 550, endPoint x: 1259, endPoint y: 488, distance: 153.1
click at [1259, 488] on div ".deletable-edge-delete-btn { width: 20px; height: 20px; border: 0px solid #ffff…" at bounding box center [922, 450] width 1085 height 724
click at [600, 392] on icon at bounding box center [600, 392] width 9 height 9
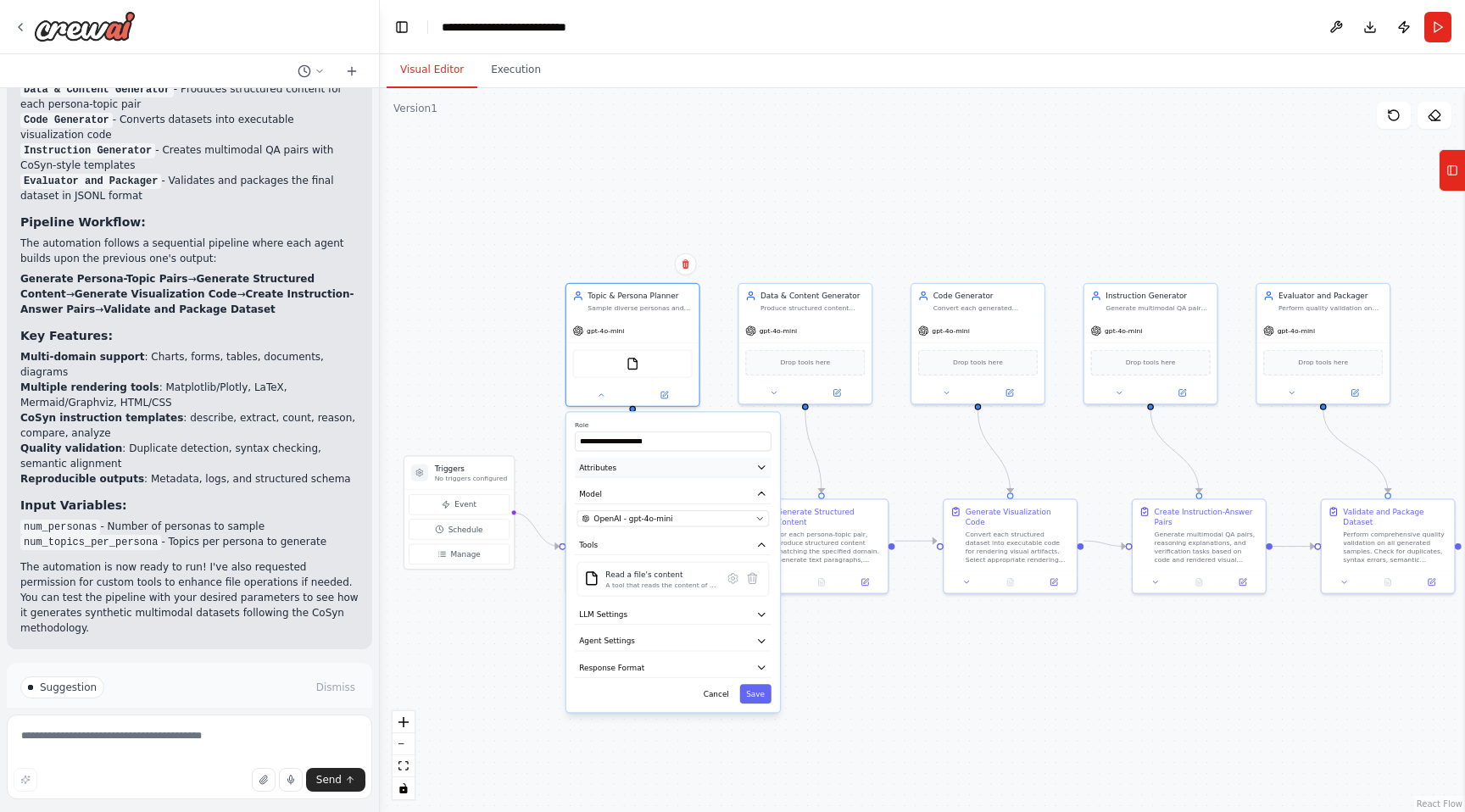
click at [760, 466] on icon "button" at bounding box center [762, 468] width 6 height 4
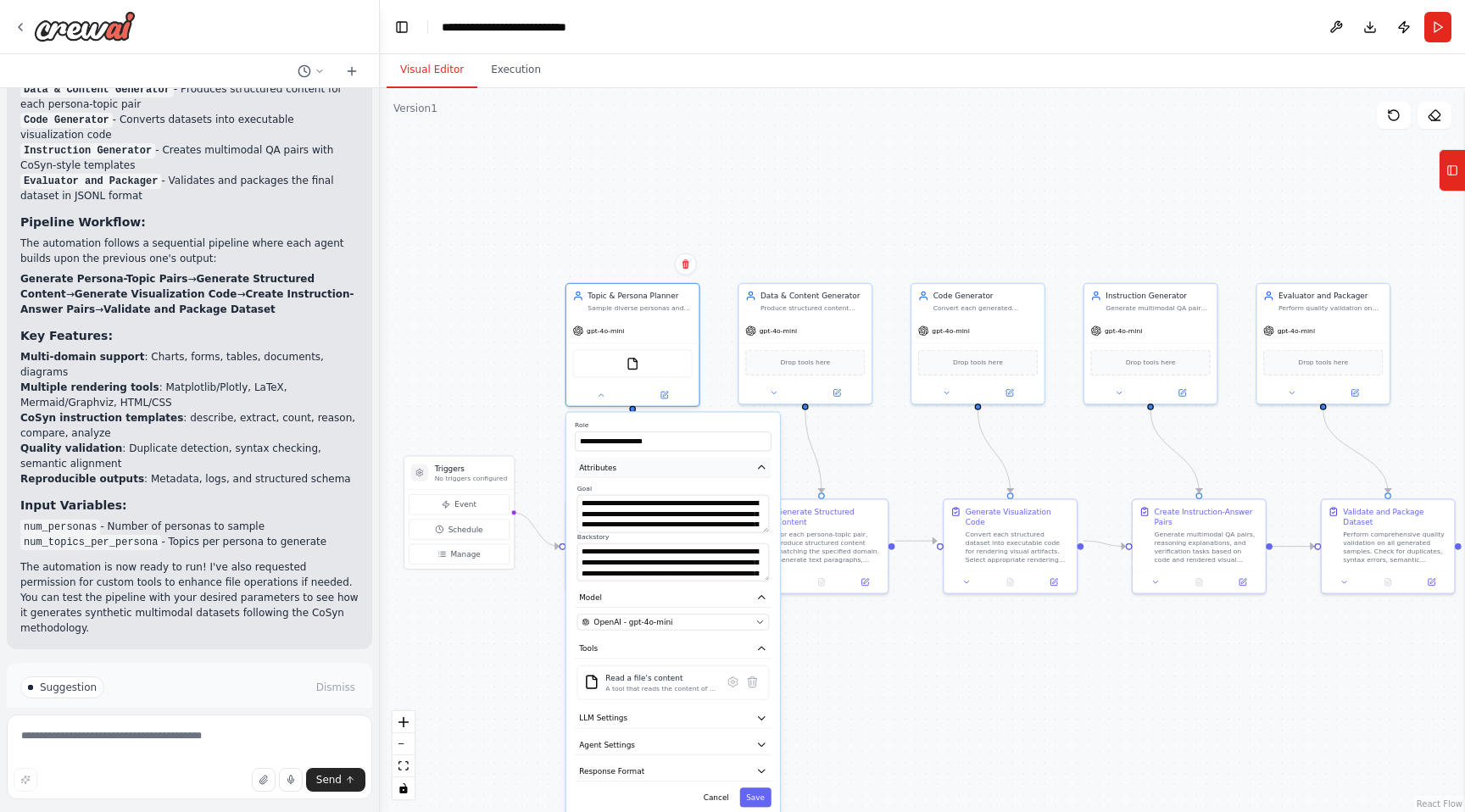
click at [760, 466] on icon "button" at bounding box center [762, 468] width 11 height 11
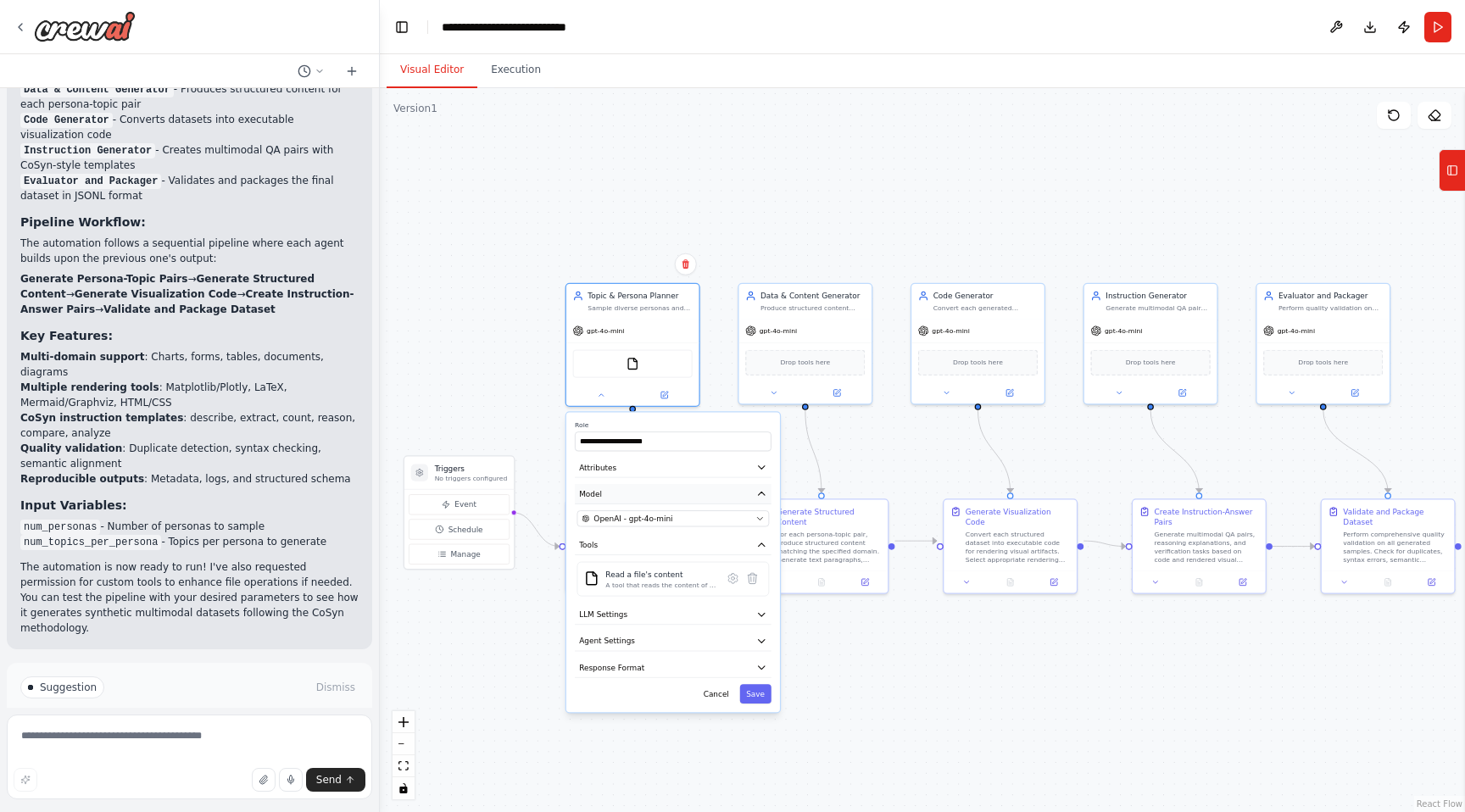
click at [760, 488] on icon "button" at bounding box center [762, 493] width 11 height 11
click at [763, 535] on button "Tools" at bounding box center [673, 545] width 197 height 20
click at [463, 295] on div ".deletable-edge-delete-btn { width: 20px; height: 20px; border: 0px solid #ffff…" at bounding box center [922, 450] width 1085 height 724
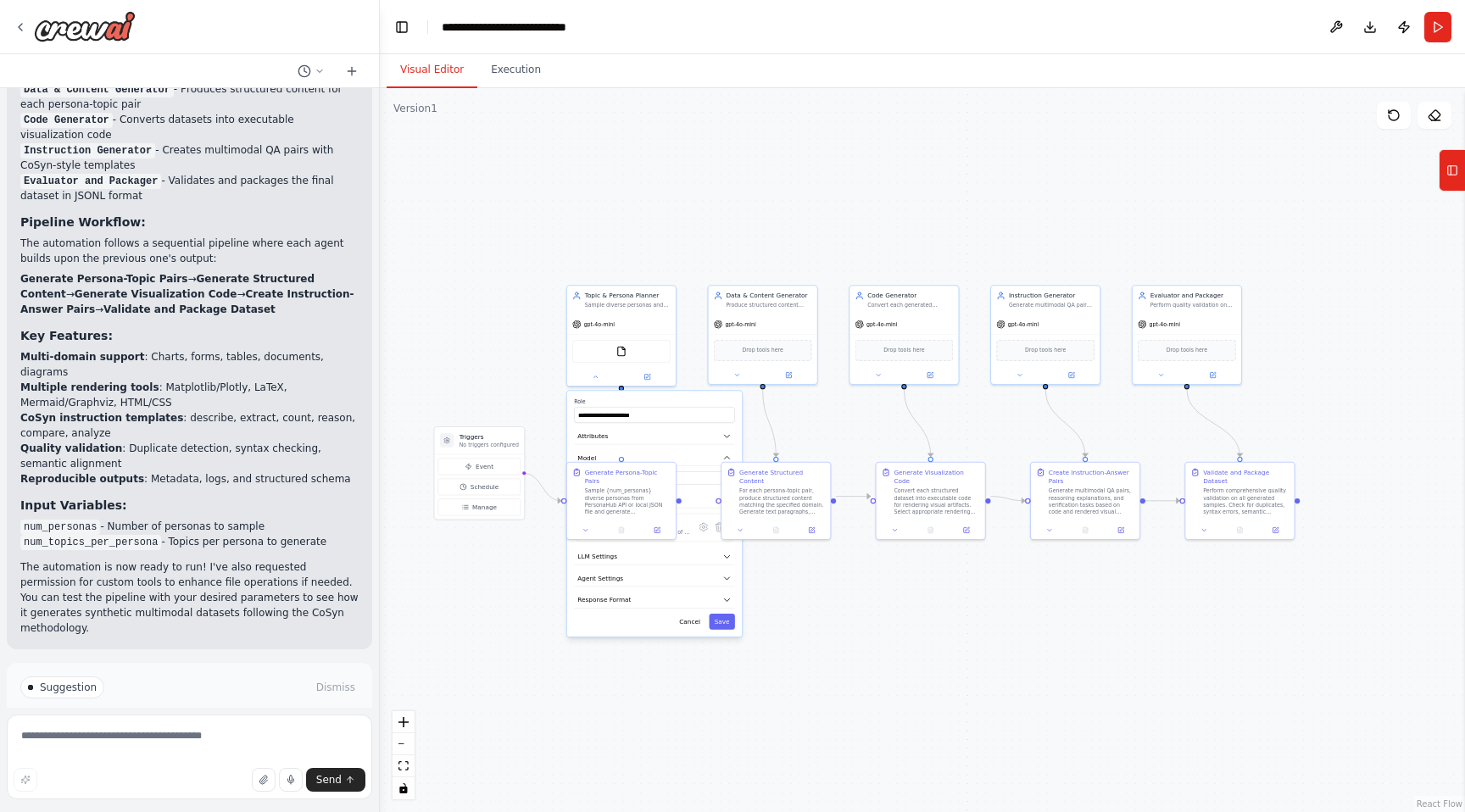
drag, startPoint x: 715, startPoint y: 236, endPoint x: 752, endPoint y: 236, distance: 37.0
click at [752, 236] on div ".deletable-edge-delete-btn { width: 20px; height: 20px; border: 0px solid #ffff…" at bounding box center [922, 450] width 1085 height 724
click at [518, 557] on div ".deletable-edge-delete-btn { width: 20px; height: 20px; border: 0px solid #ffff…" at bounding box center [922, 450] width 1085 height 724
